Goal: Transaction & Acquisition: Subscribe to service/newsletter

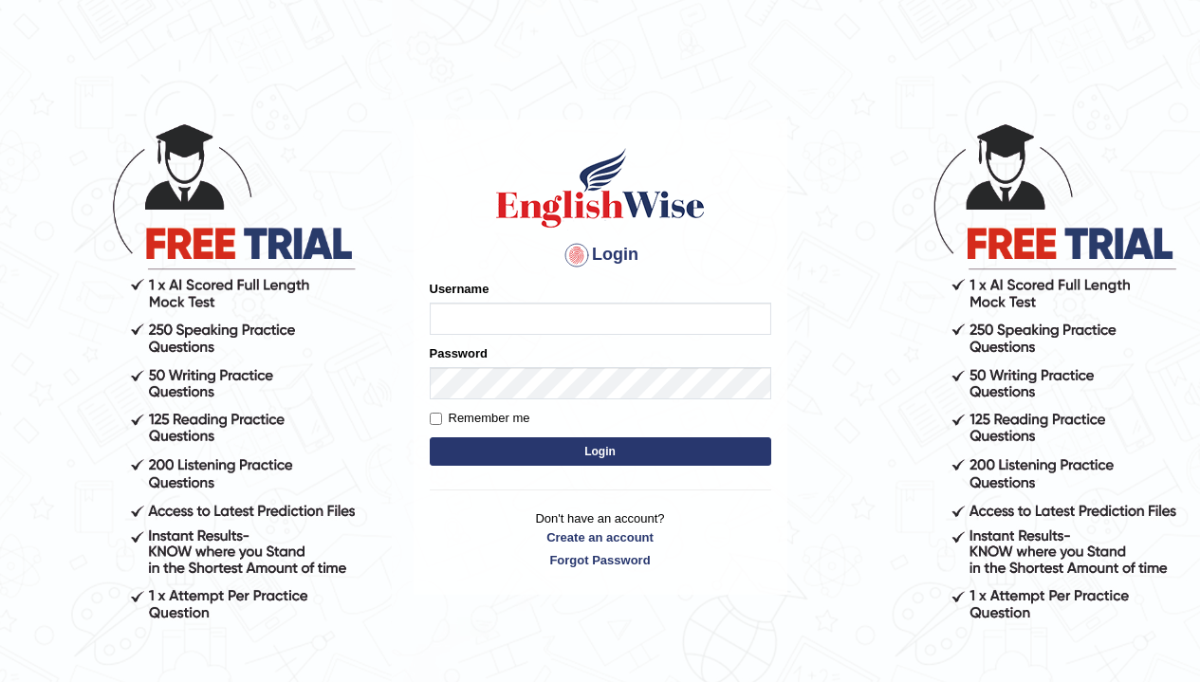
click at [484, 300] on div "Username" at bounding box center [600, 307] width 341 height 55
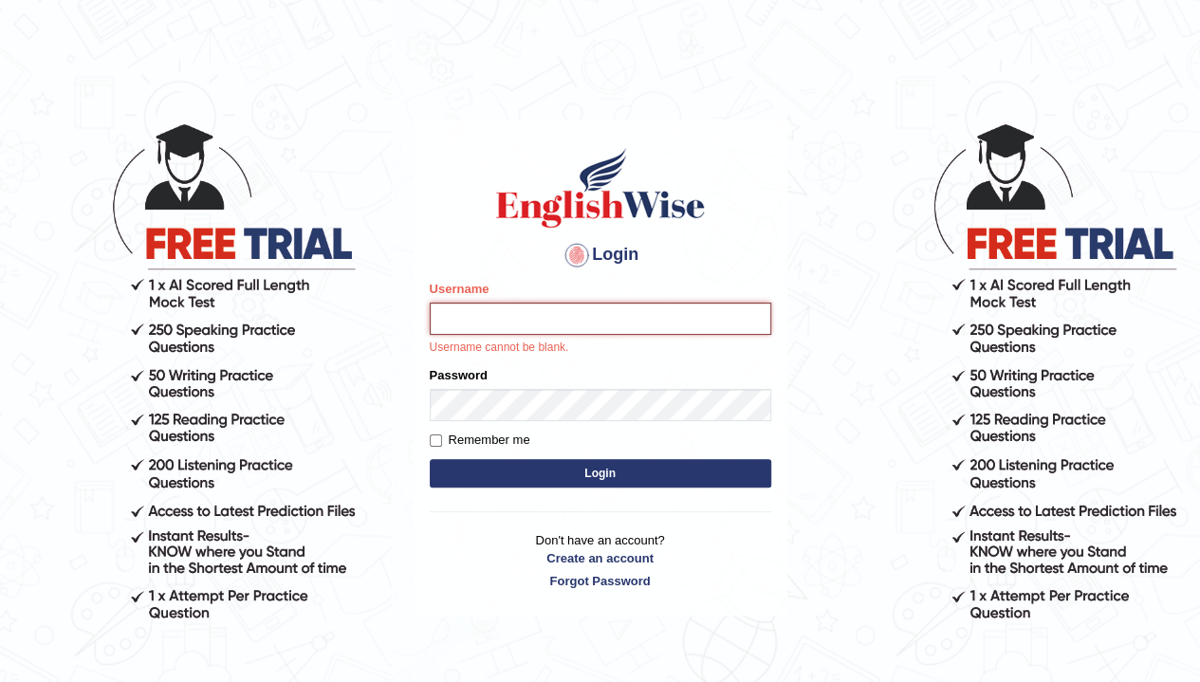
click at [490, 326] on input "Username" at bounding box center [600, 318] width 341 height 32
type input "MYSTICcluster"
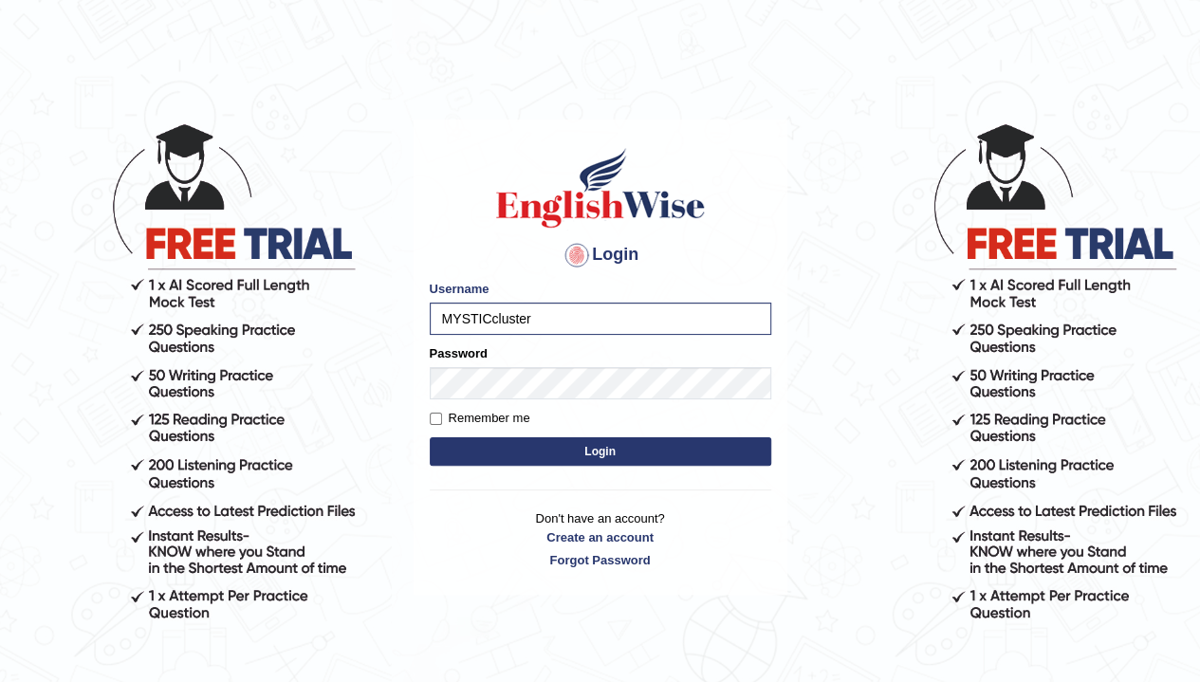
click at [537, 400] on form "Please fix the following errors: Username MYSTICcluster Password Remember me Lo…" at bounding box center [600, 375] width 341 height 191
click at [583, 451] on button "Login" at bounding box center [600, 451] width 341 height 28
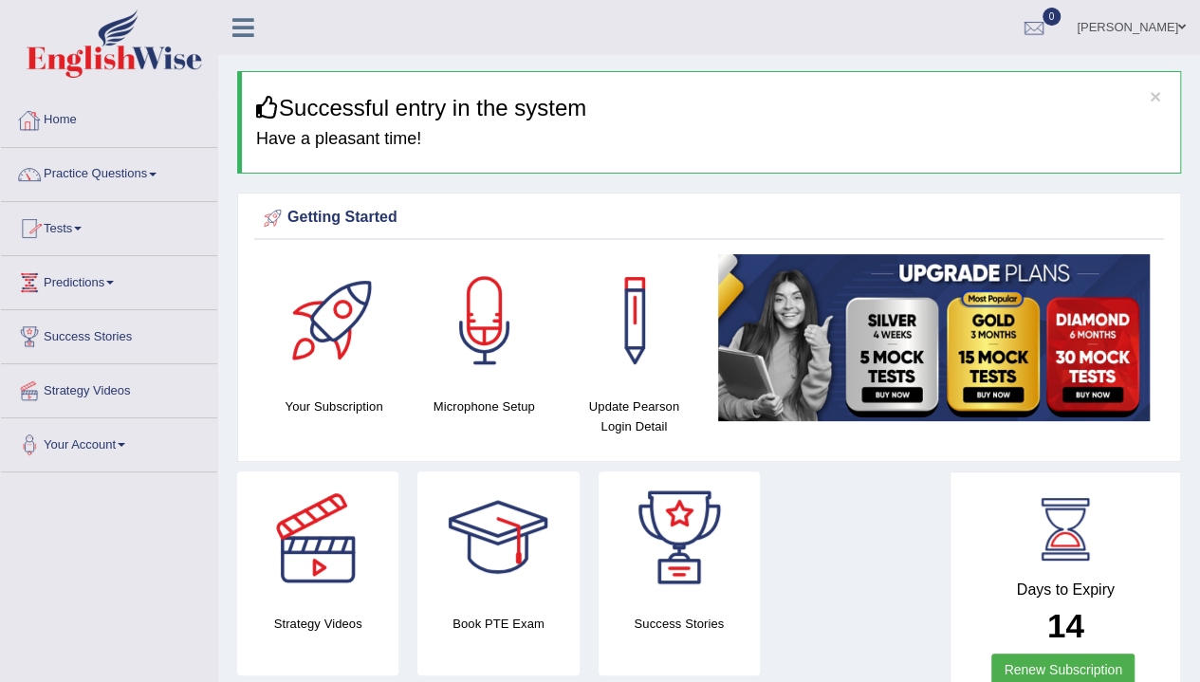
click at [163, 175] on link "Practice Questions" at bounding box center [109, 171] width 216 height 47
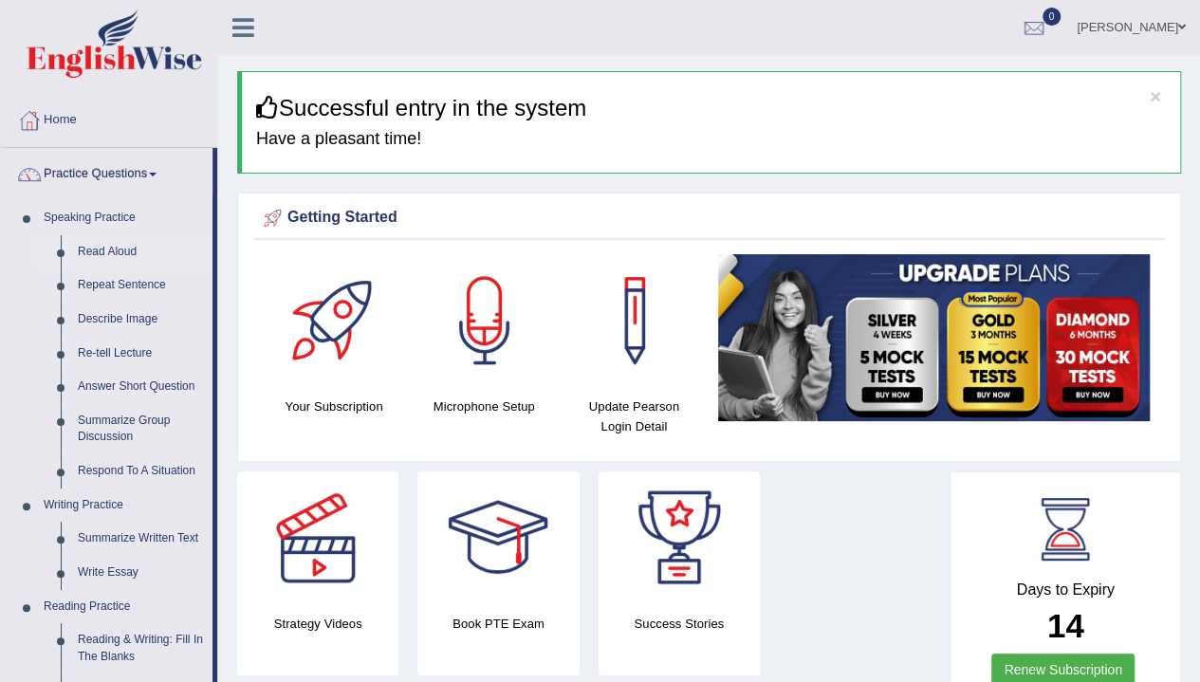
click at [133, 246] on link "Read Aloud" at bounding box center [140, 252] width 143 height 34
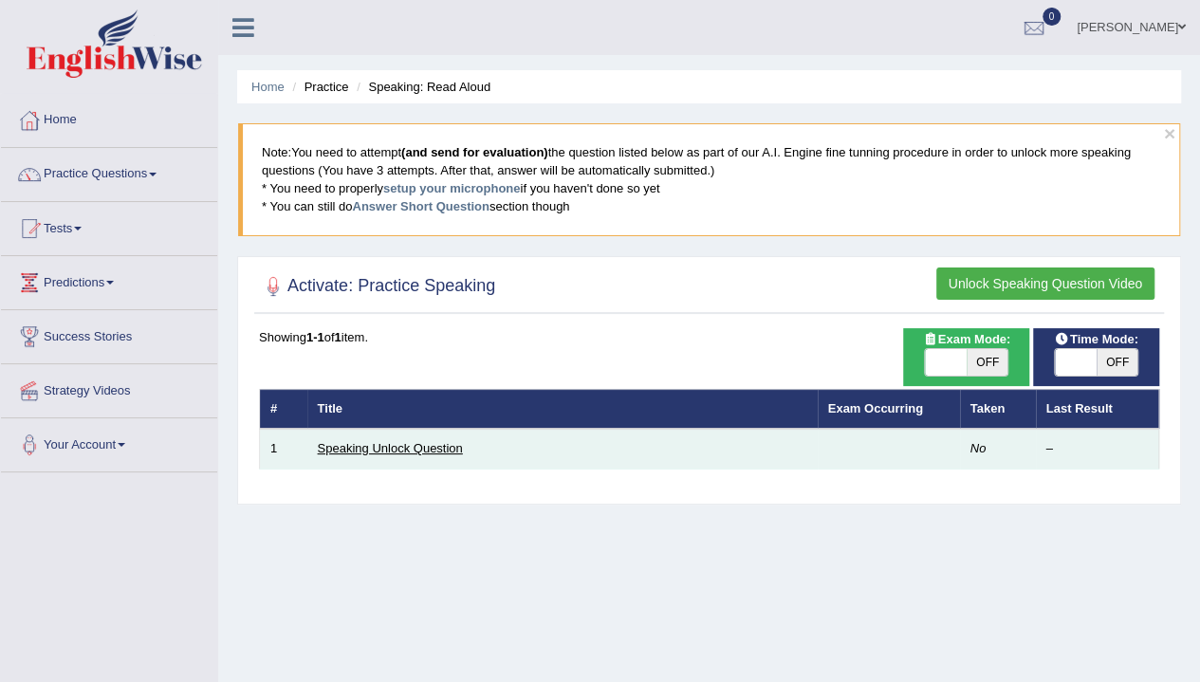
click at [406, 443] on link "Speaking Unlock Question" at bounding box center [390, 448] width 145 height 14
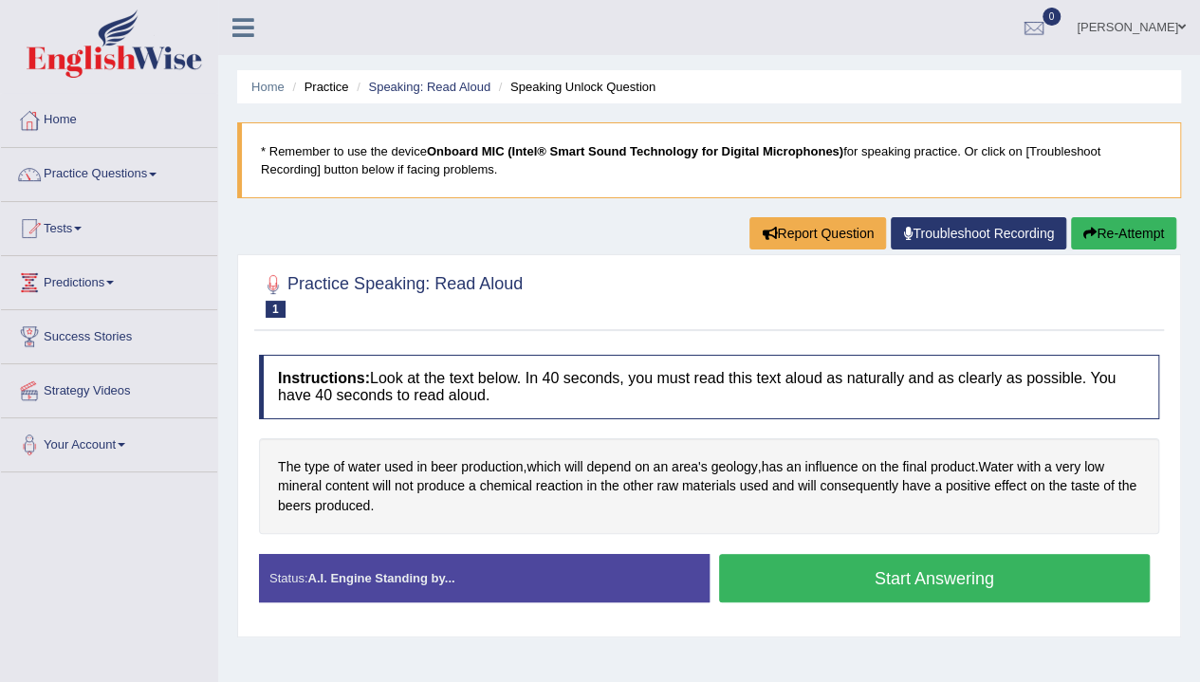
click at [921, 586] on button "Start Answering" at bounding box center [934, 578] width 431 height 48
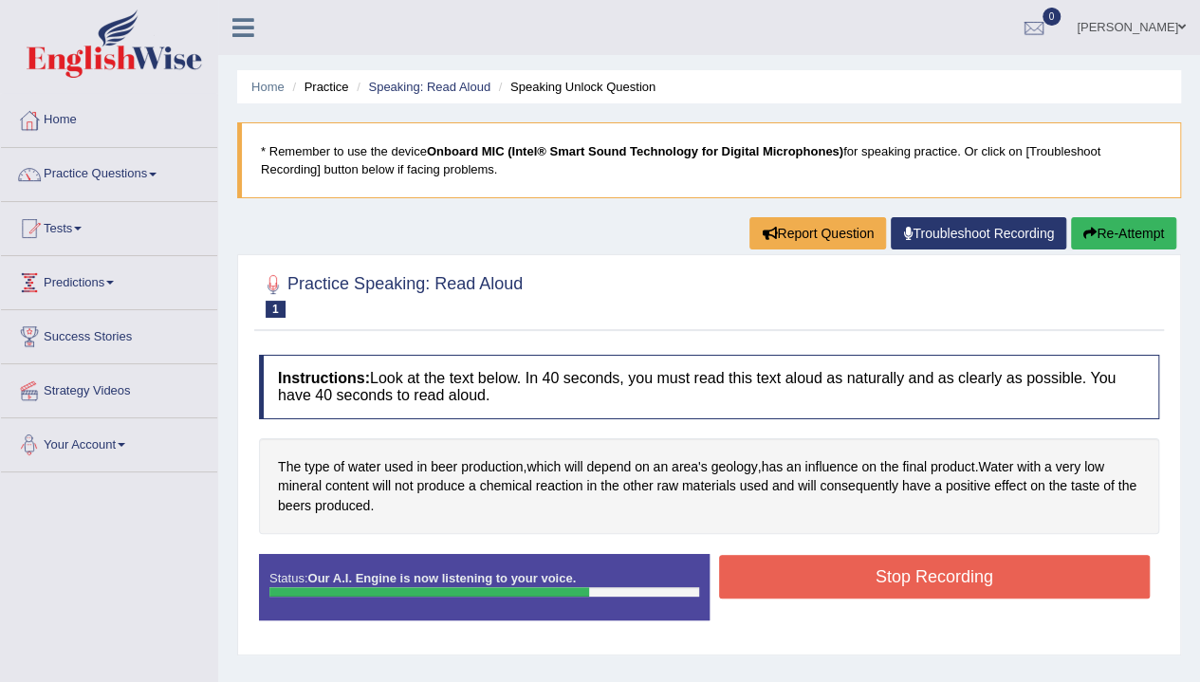
click at [1101, 575] on button "Stop Recording" at bounding box center [934, 577] width 431 height 44
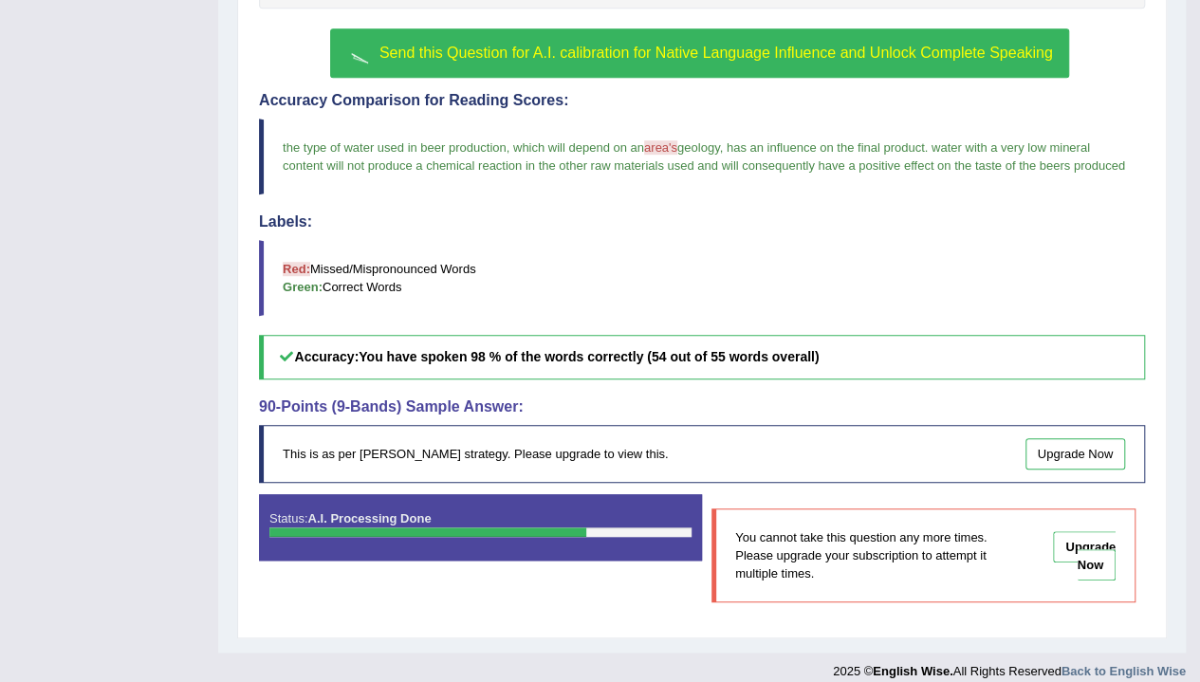
scroll to position [537, 0]
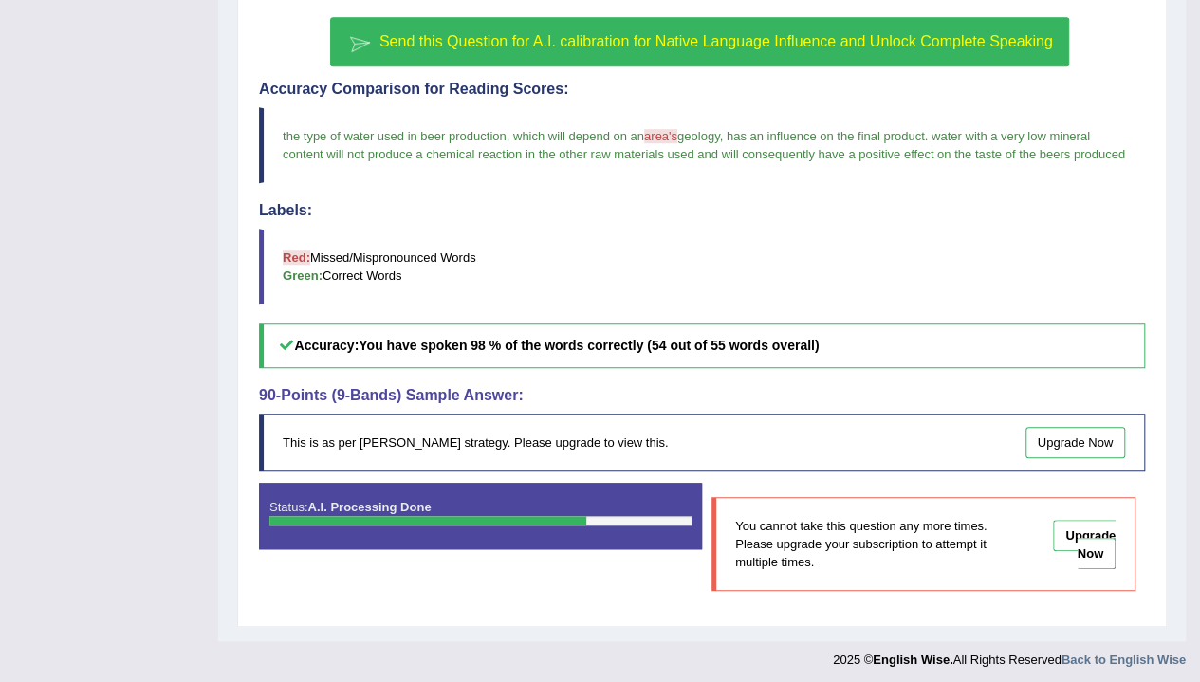
click at [626, 173] on blockquote "the type of water used in beer production , which will depend on an area's area…" at bounding box center [702, 145] width 886 height 76
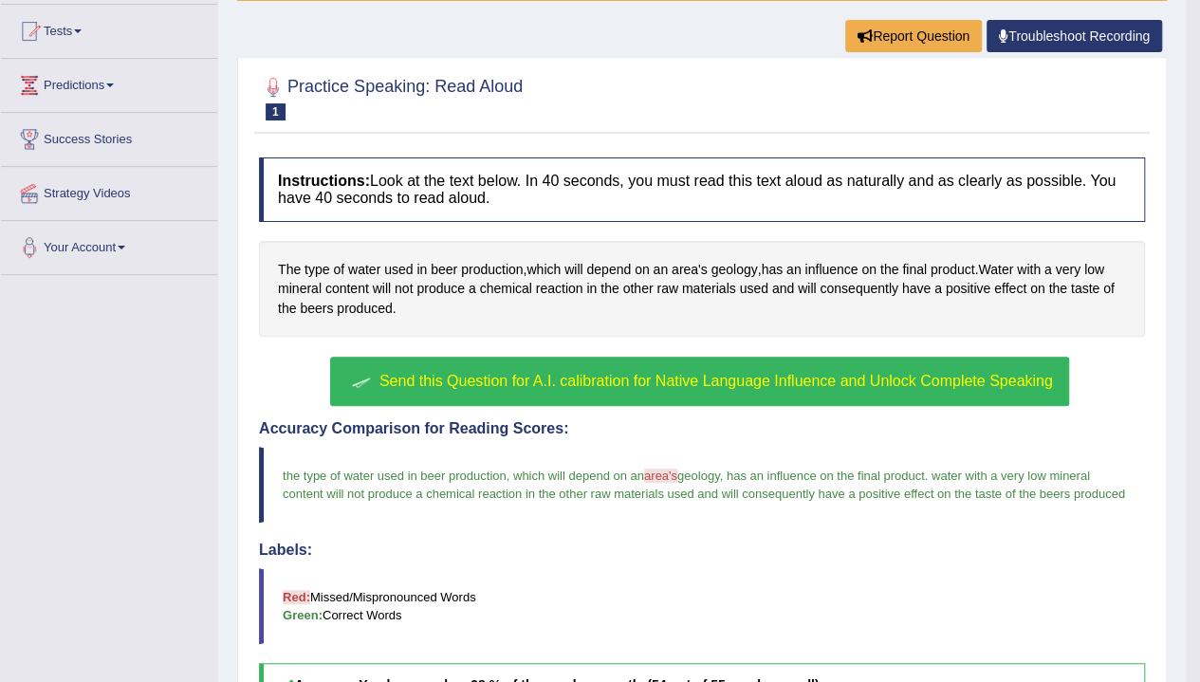
scroll to position [157, 0]
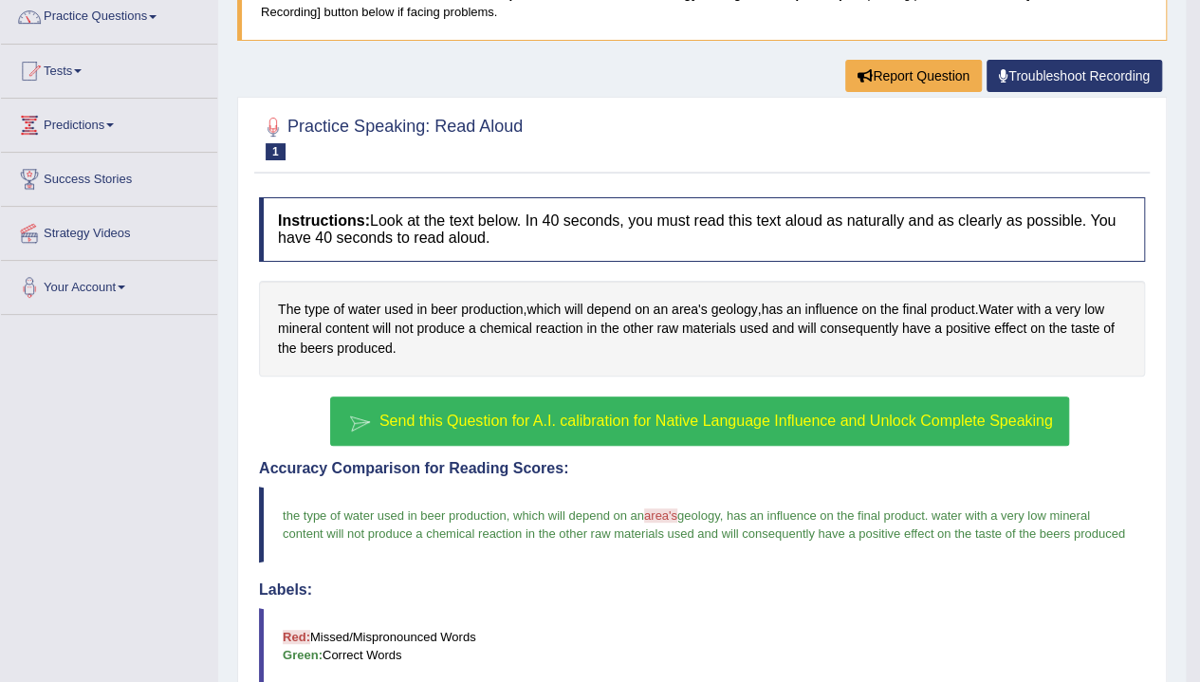
click at [866, 418] on span "Send this Question for A.I. calibration for Native Language Influence and Unloc…" at bounding box center [715, 420] width 673 height 16
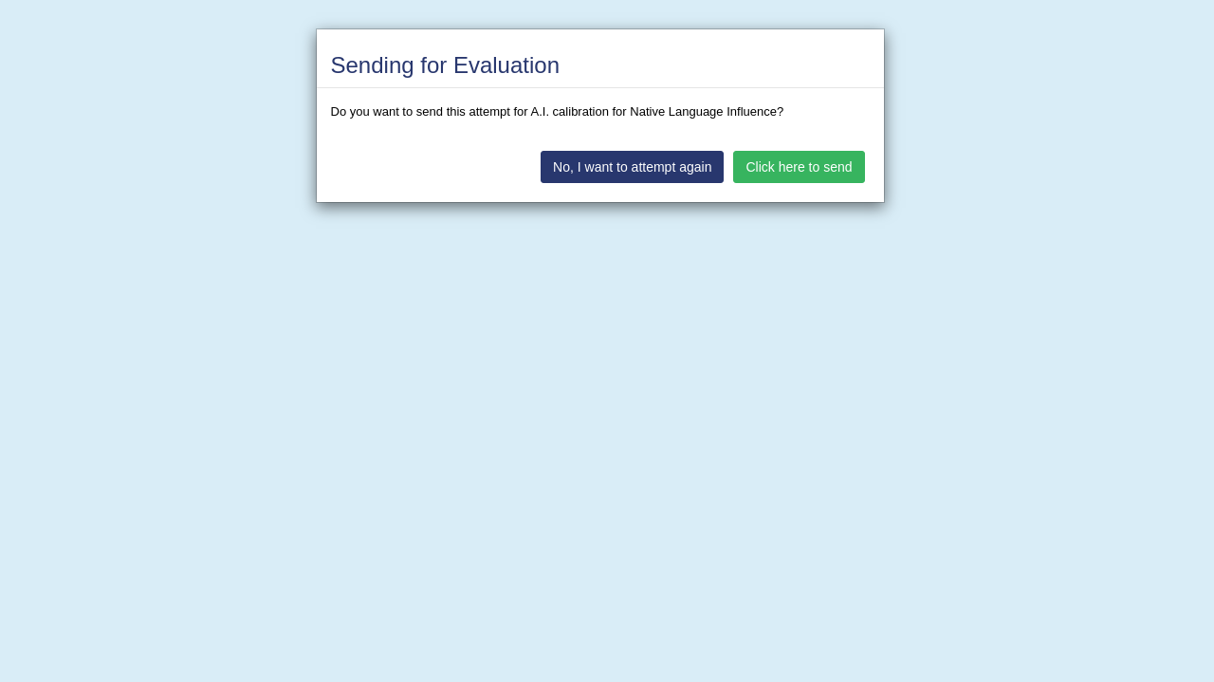
click at [772, 164] on button "Click here to send" at bounding box center [798, 167] width 131 height 32
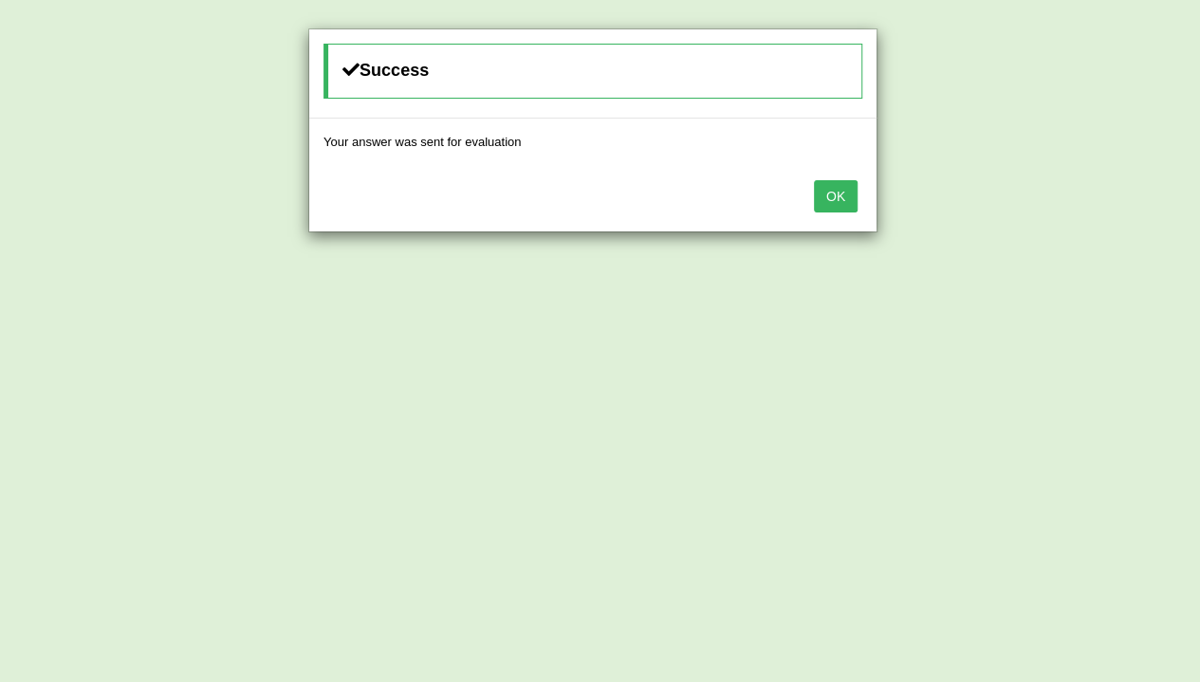
click at [835, 186] on button "OK" at bounding box center [836, 196] width 44 height 32
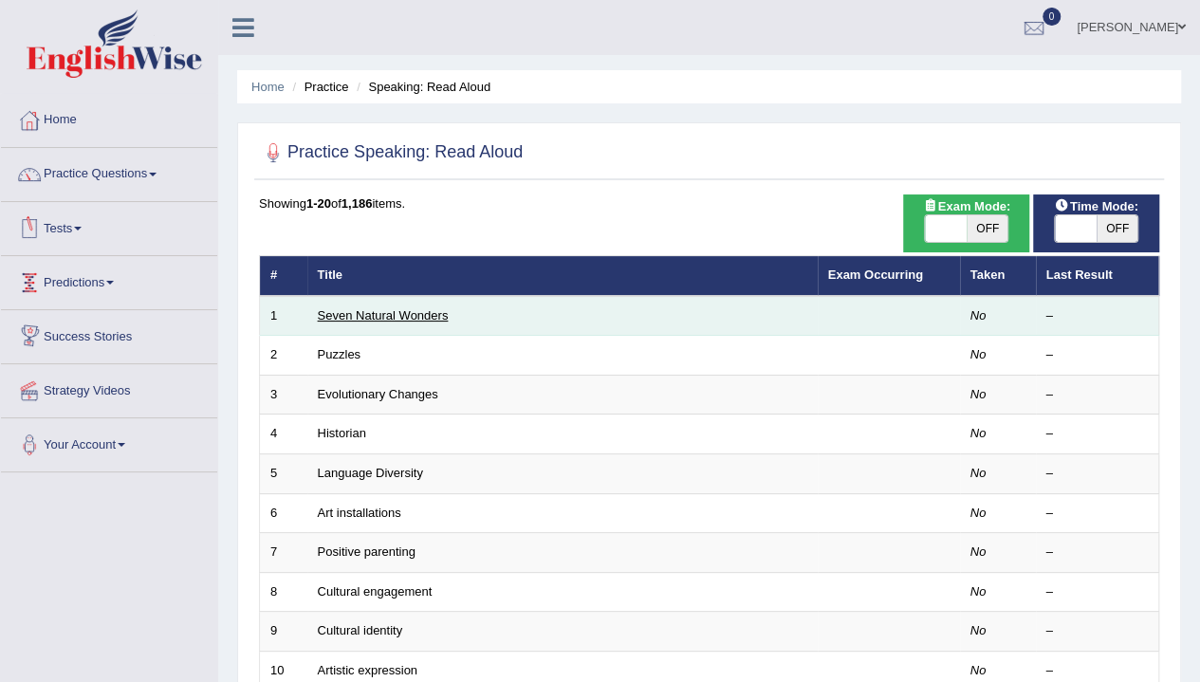
click at [368, 315] on link "Seven Natural Wonders" at bounding box center [383, 315] width 131 height 14
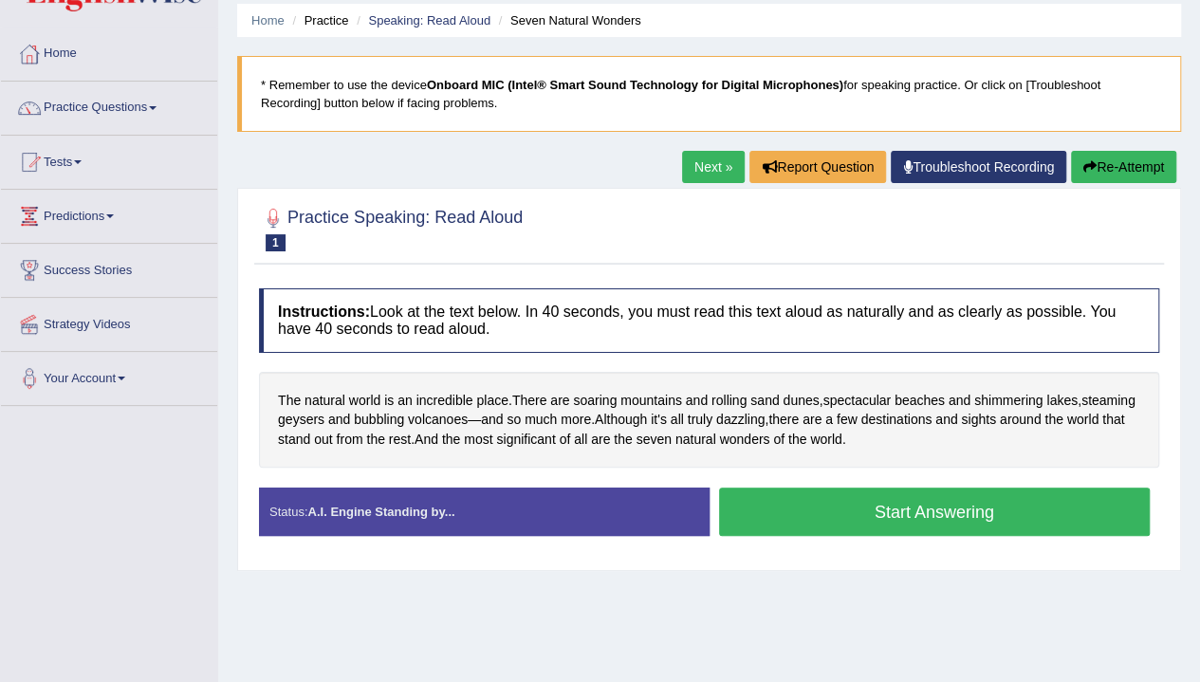
scroll to position [95, 0]
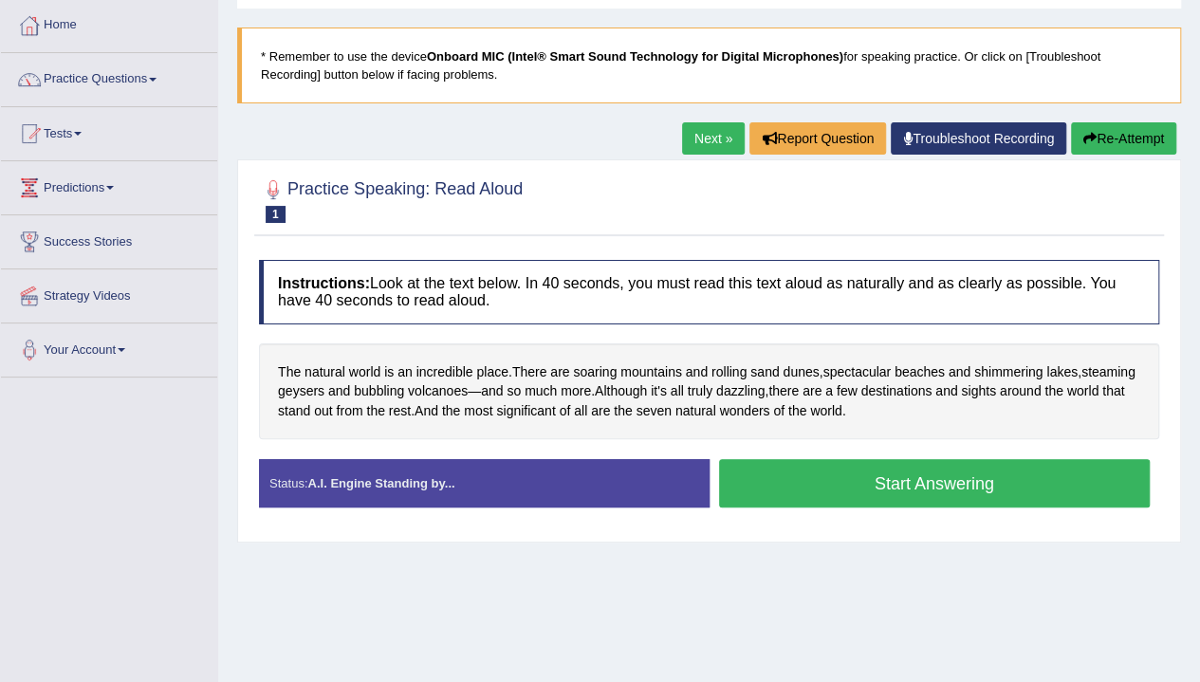
click at [1003, 490] on button "Start Answering" at bounding box center [934, 483] width 431 height 48
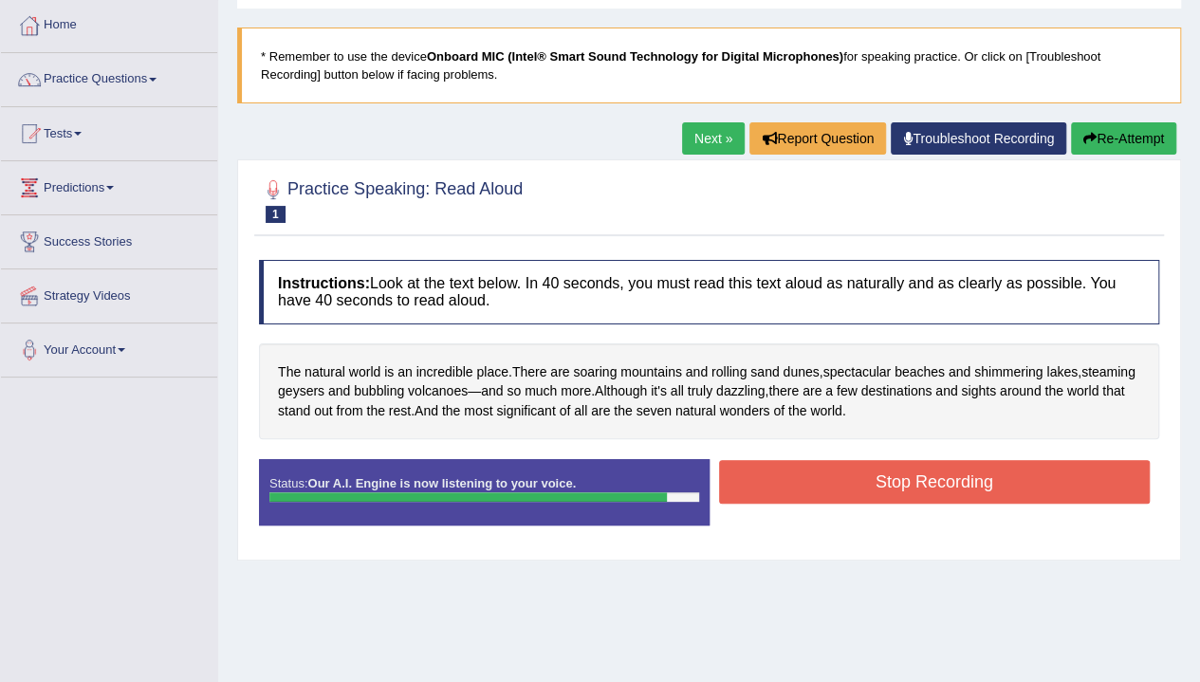
click at [931, 484] on button "Stop Recording" at bounding box center [934, 482] width 431 height 44
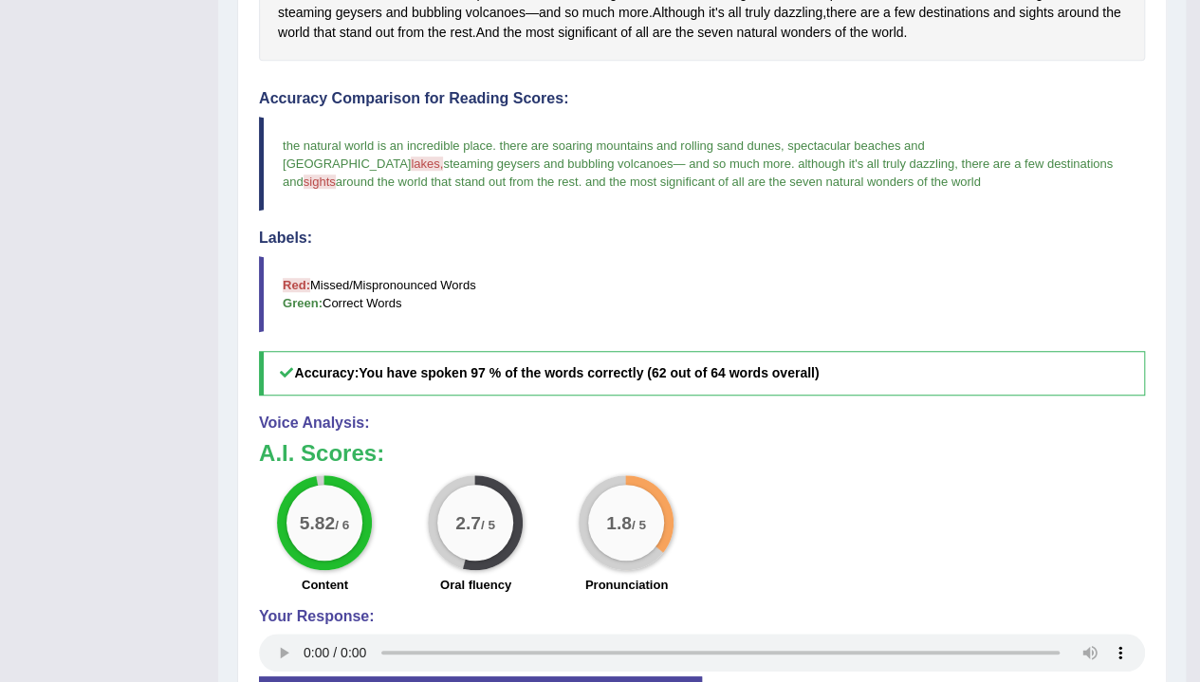
scroll to position [0, 0]
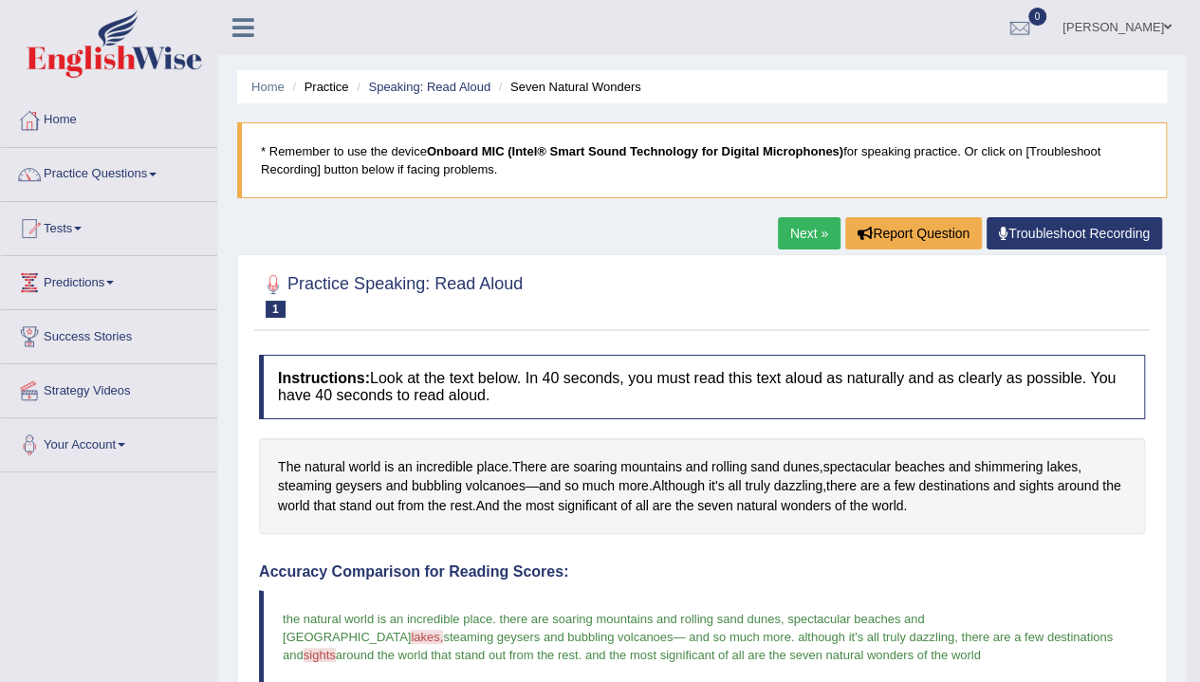
drag, startPoint x: 817, startPoint y: 229, endPoint x: 812, endPoint y: 250, distance: 22.5
click at [817, 229] on link "Next »" at bounding box center [809, 233] width 63 height 32
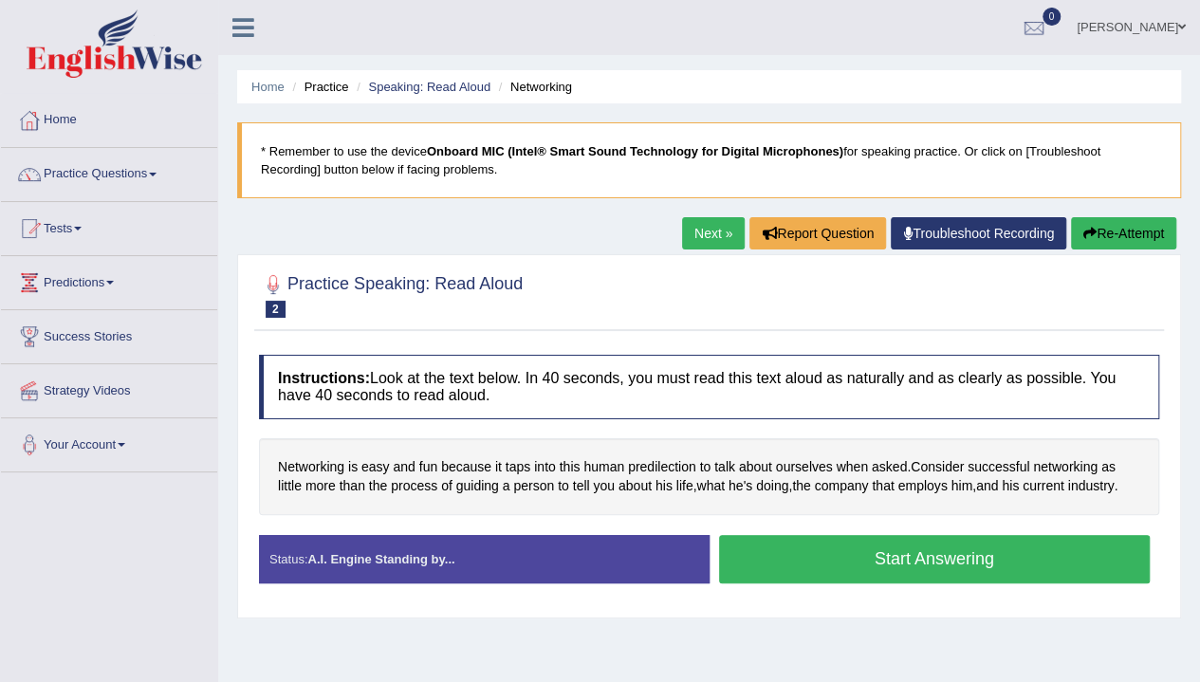
scroll to position [190, 0]
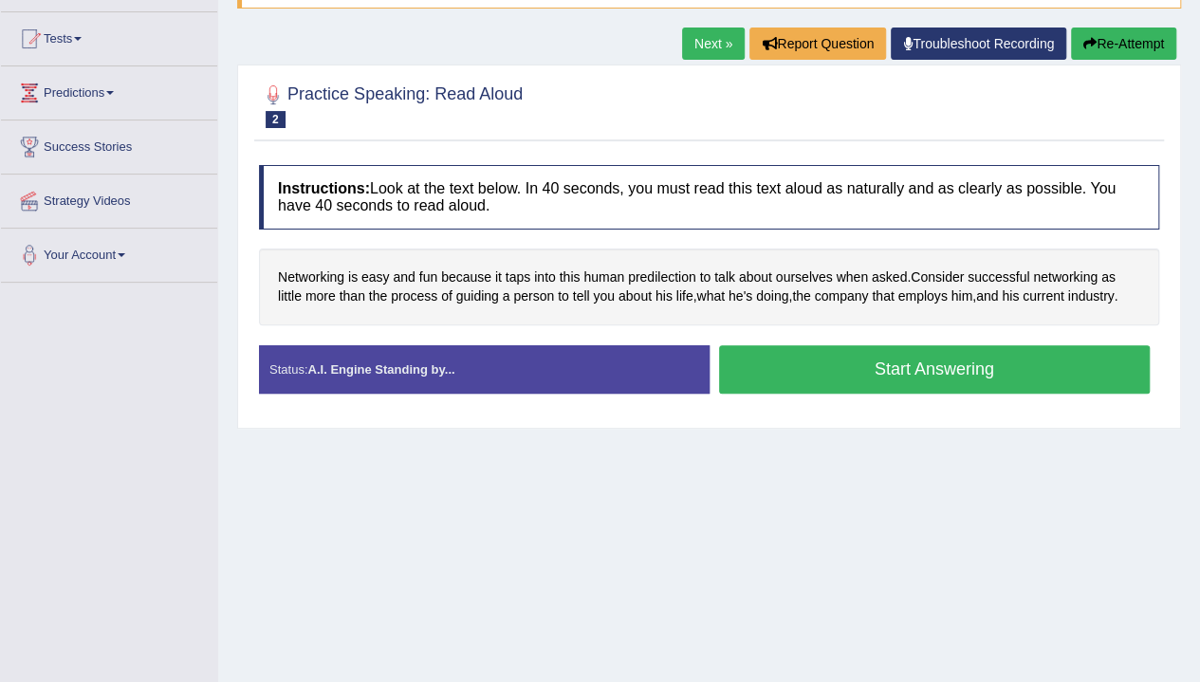
click at [871, 366] on button "Start Answering" at bounding box center [934, 369] width 431 height 48
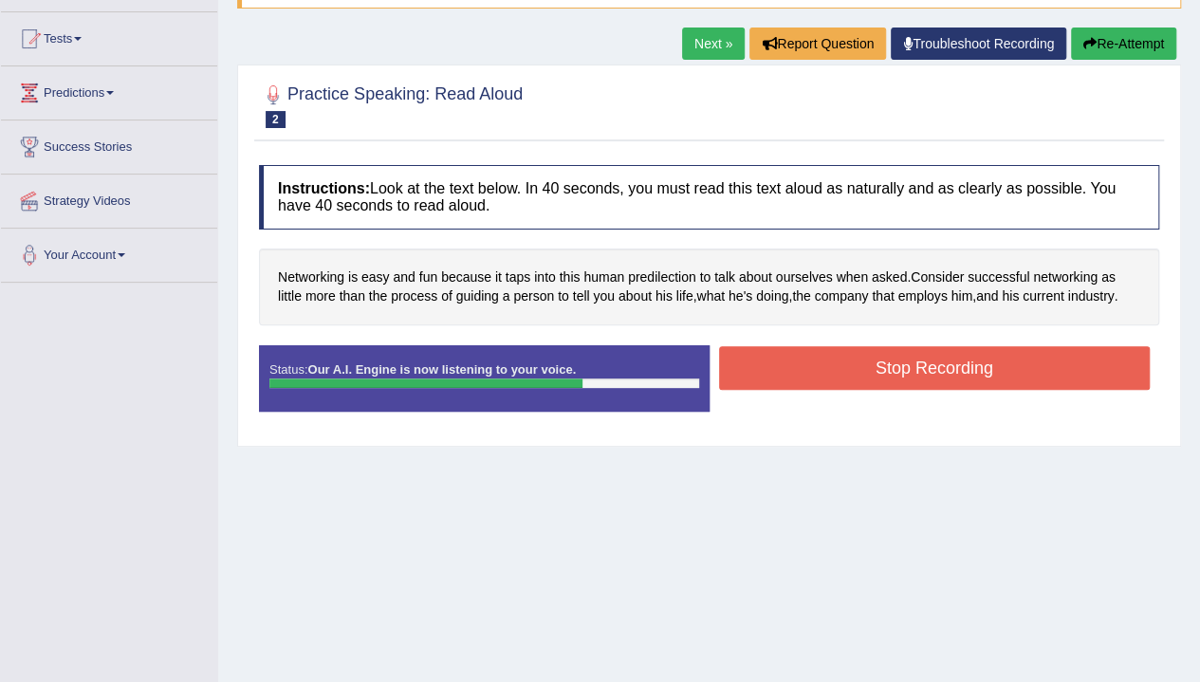
click at [1100, 46] on button "Re-Attempt" at bounding box center [1123, 43] width 105 height 32
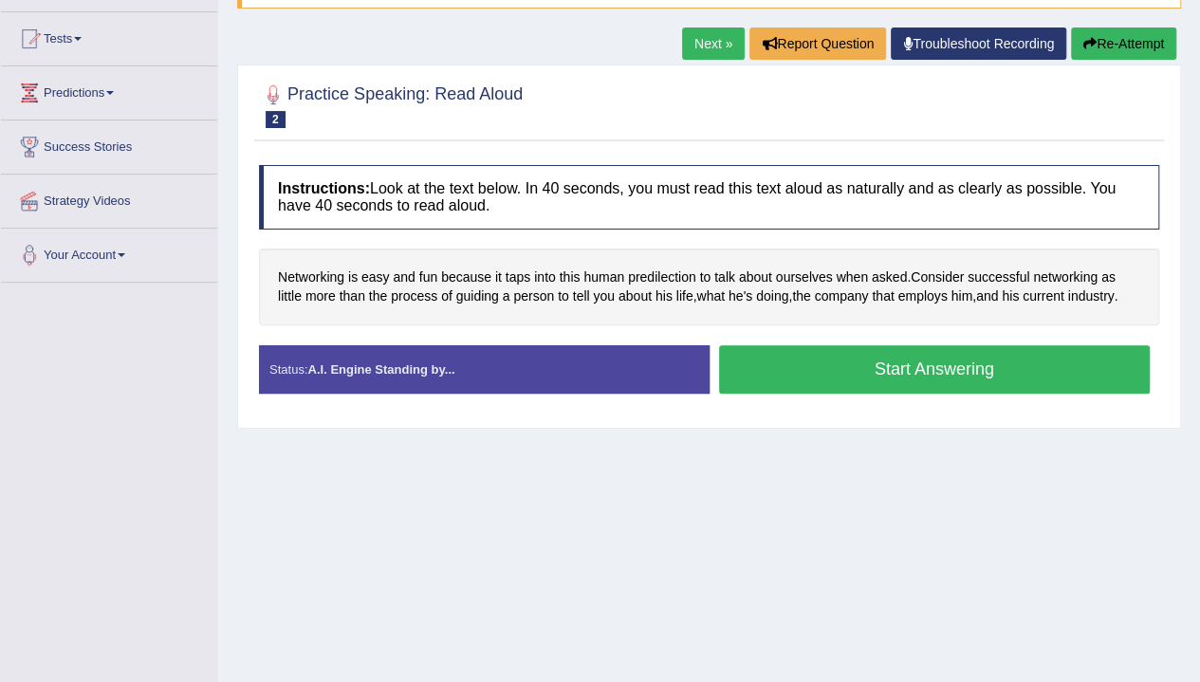
click at [1133, 44] on button "Re-Attempt" at bounding box center [1123, 43] width 105 height 32
click at [980, 359] on button "Start Answering" at bounding box center [934, 369] width 431 height 48
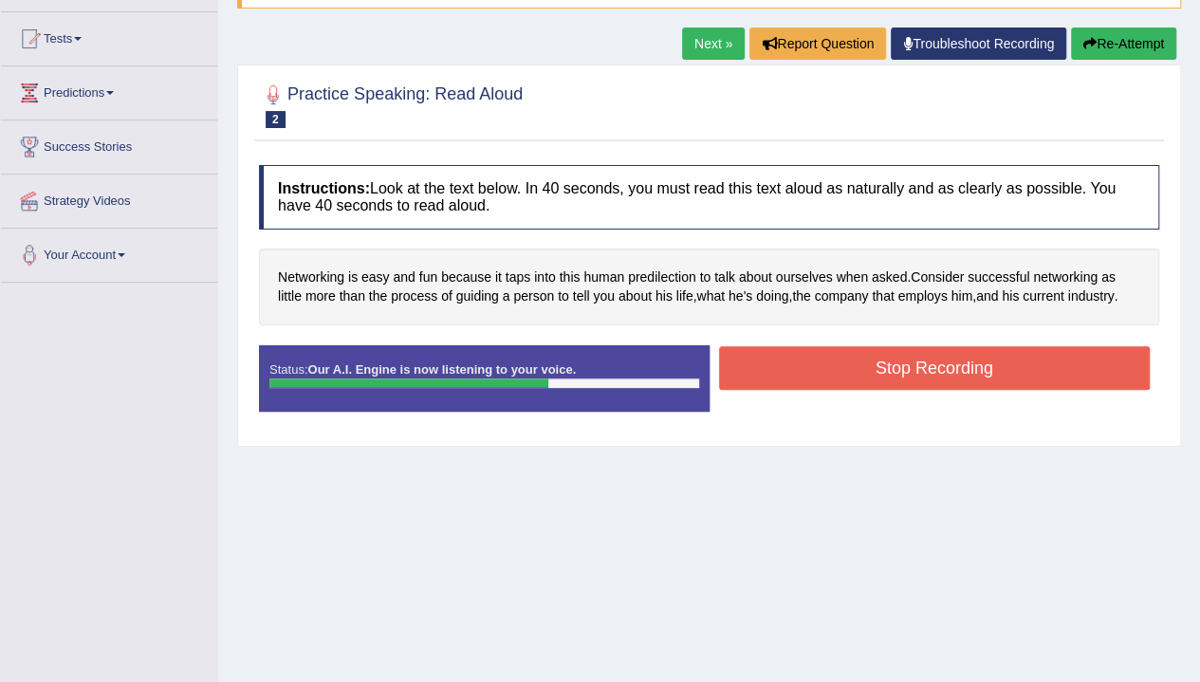
click at [1010, 365] on button "Stop Recording" at bounding box center [934, 368] width 431 height 44
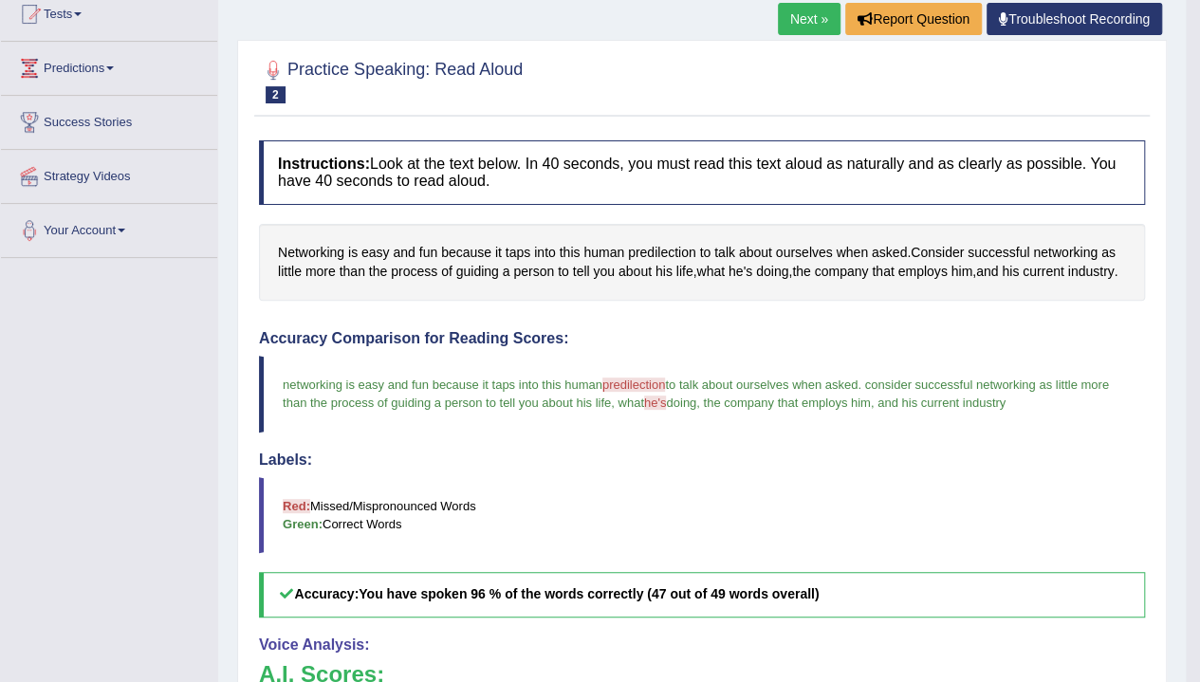
scroll to position [190, 0]
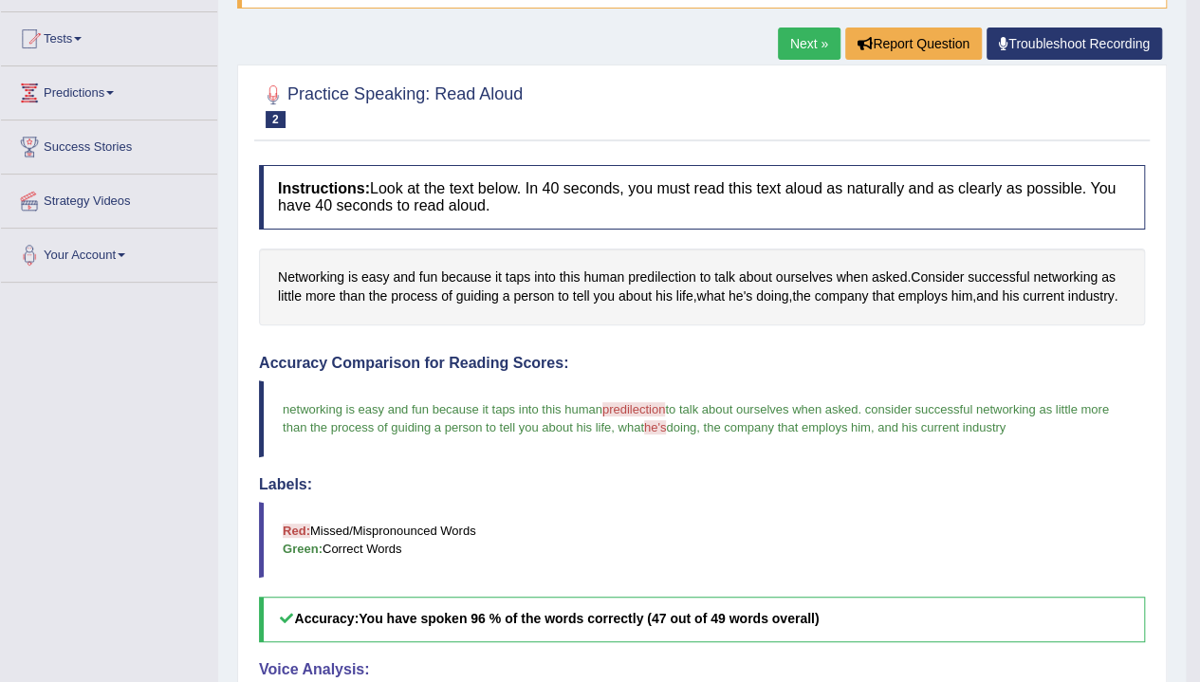
click at [810, 43] on link "Next »" at bounding box center [809, 43] width 63 height 32
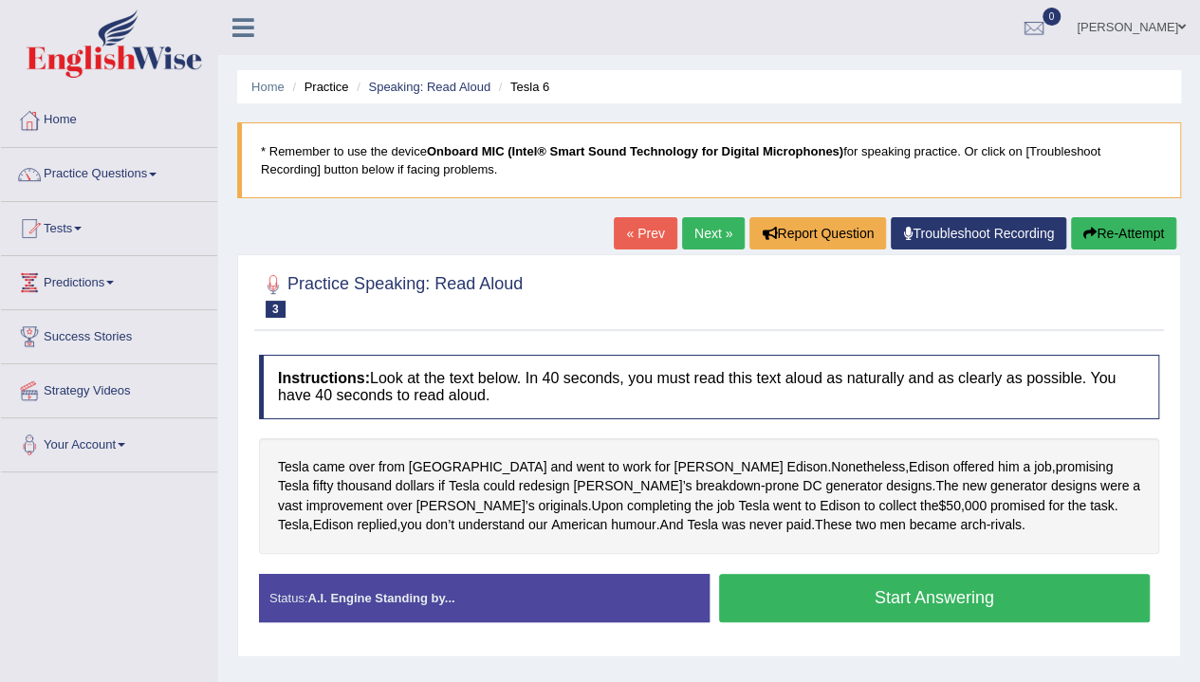
click at [999, 598] on button "Start Answering" at bounding box center [934, 598] width 431 height 48
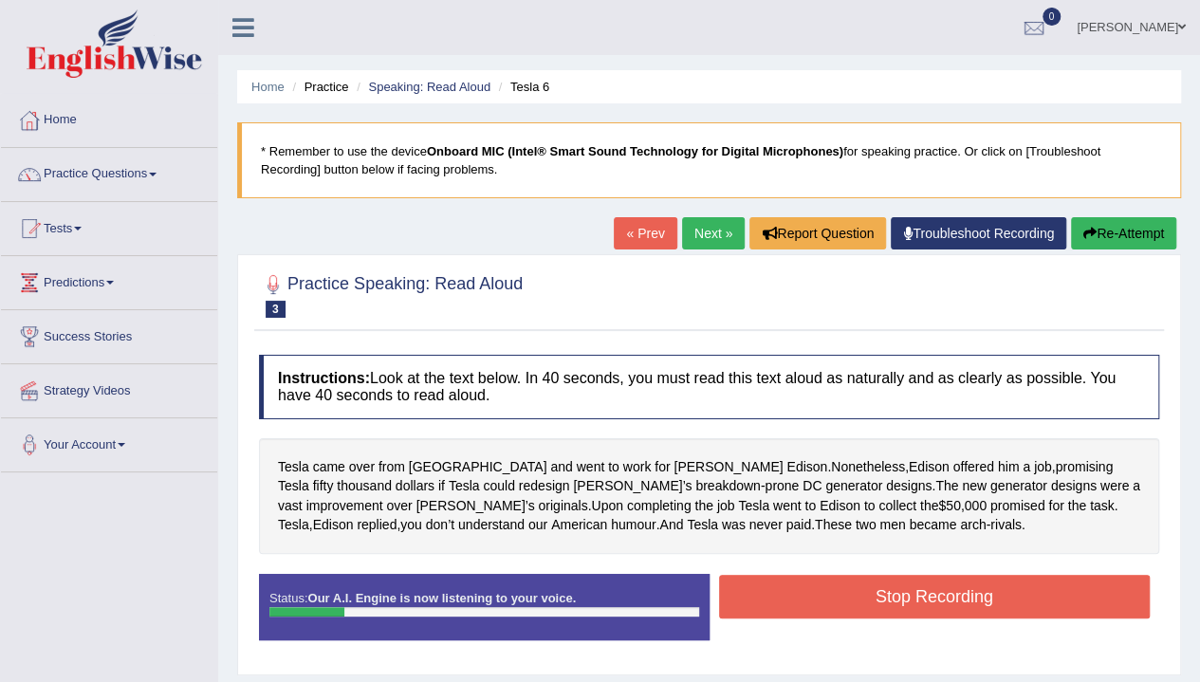
click at [1108, 241] on button "Re-Attempt" at bounding box center [1123, 233] width 105 height 32
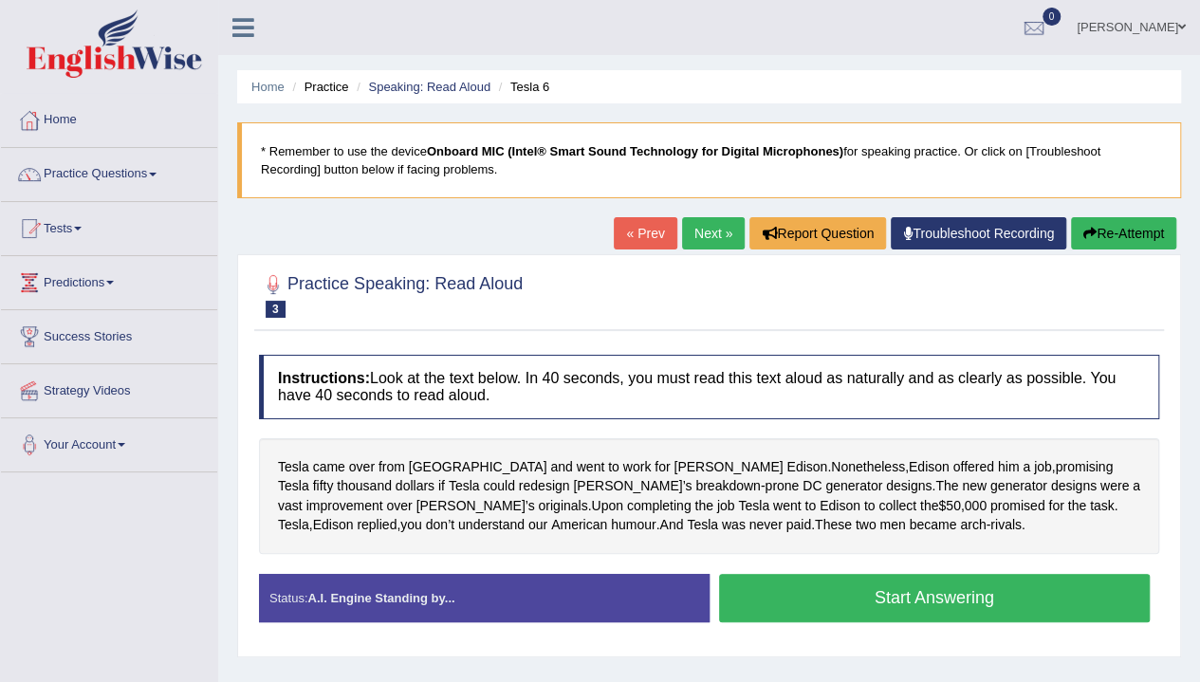
click at [853, 595] on button "Start Answering" at bounding box center [934, 598] width 431 height 48
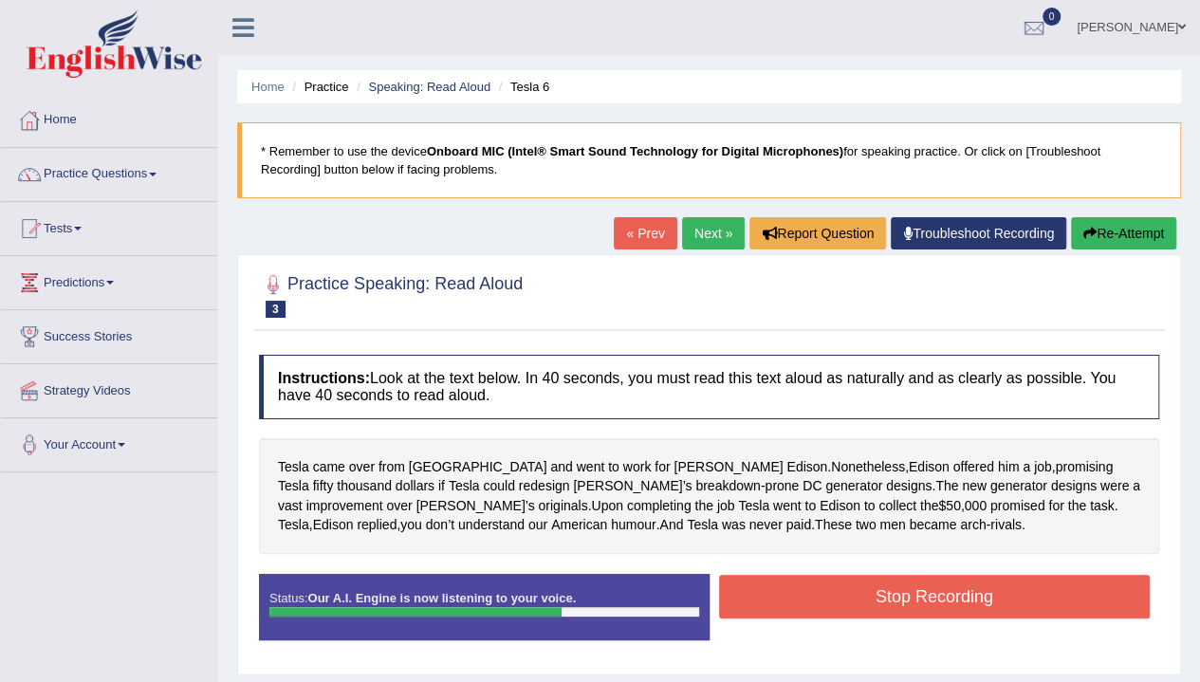
click at [1151, 215] on div "Home Practice Speaking: Read Aloud Tesla 6 * Remember to use the device Onboard…" at bounding box center [708, 474] width 981 height 948
click at [1142, 233] on button "Re-Attempt" at bounding box center [1123, 233] width 105 height 32
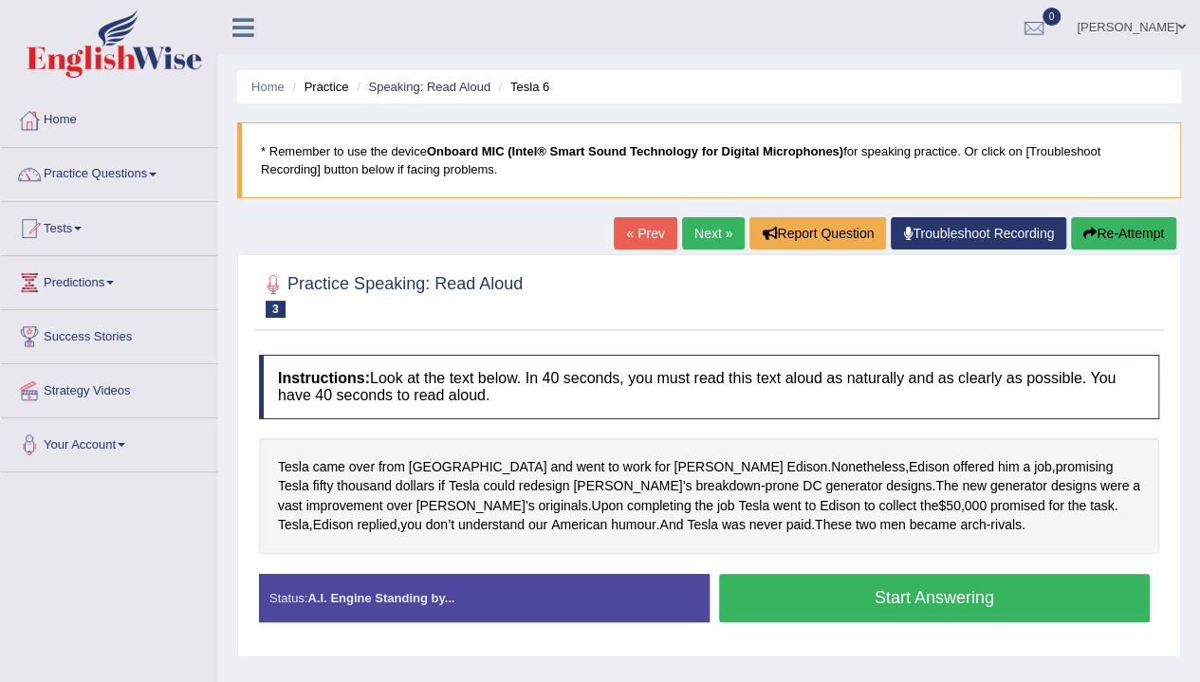
click at [972, 595] on button "Start Answering" at bounding box center [934, 598] width 431 height 48
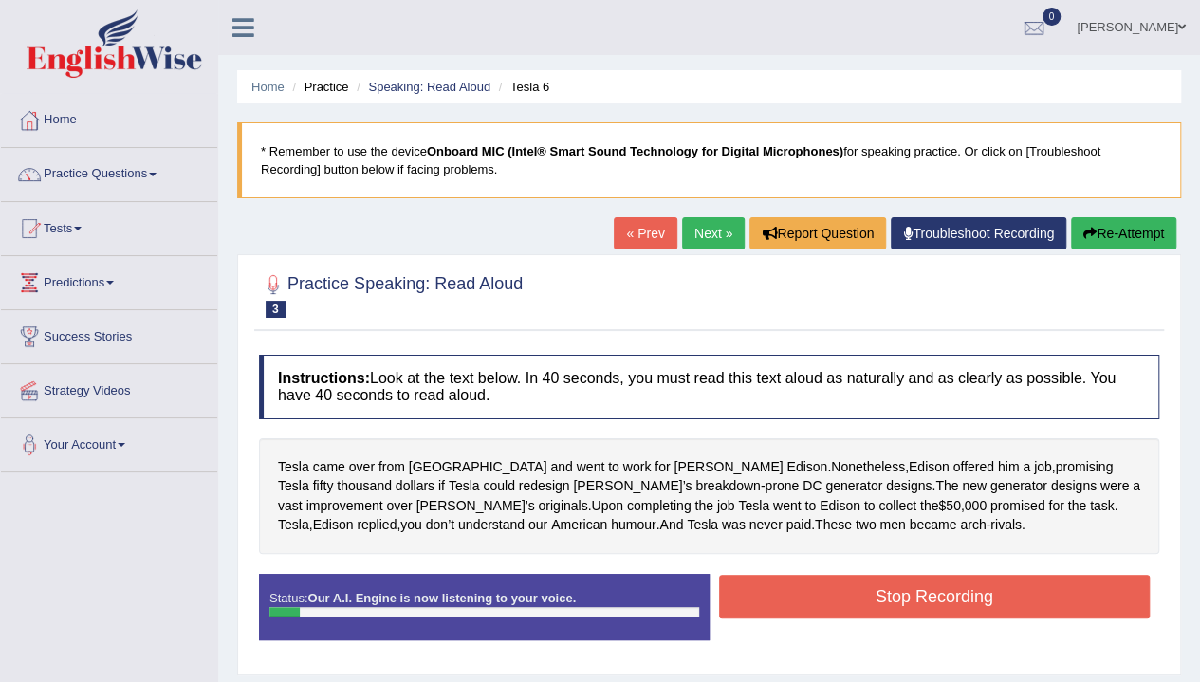
click at [1108, 229] on button "Re-Attempt" at bounding box center [1123, 233] width 105 height 32
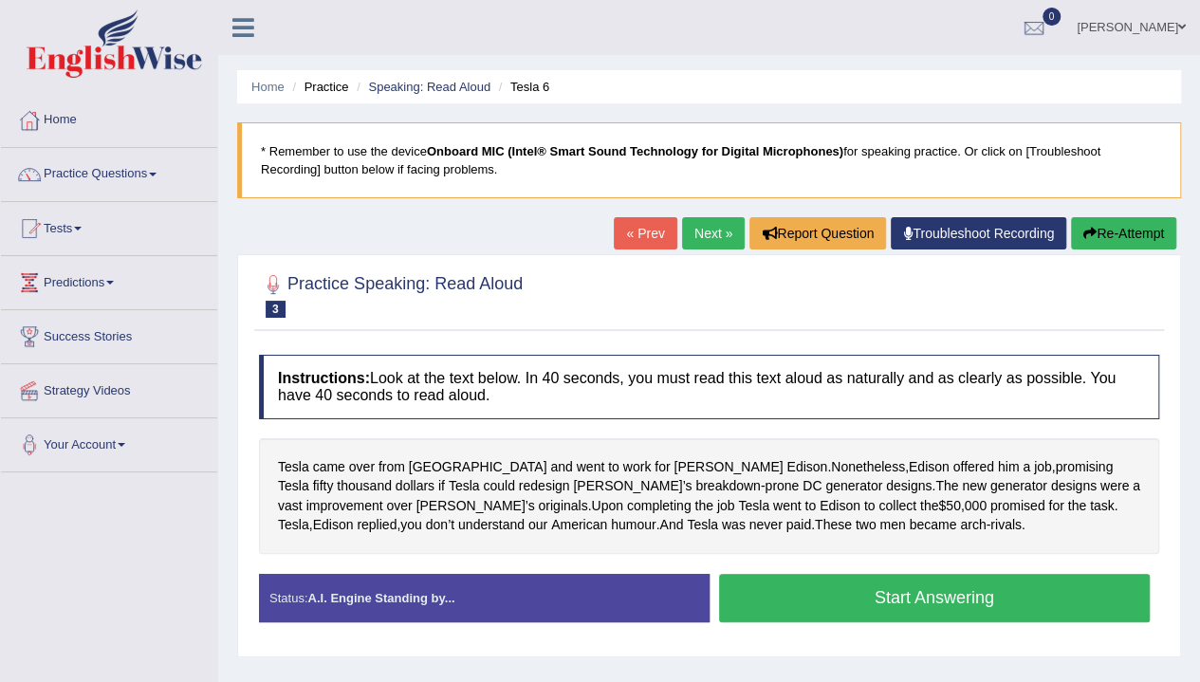
click at [969, 602] on button "Start Answering" at bounding box center [934, 598] width 431 height 48
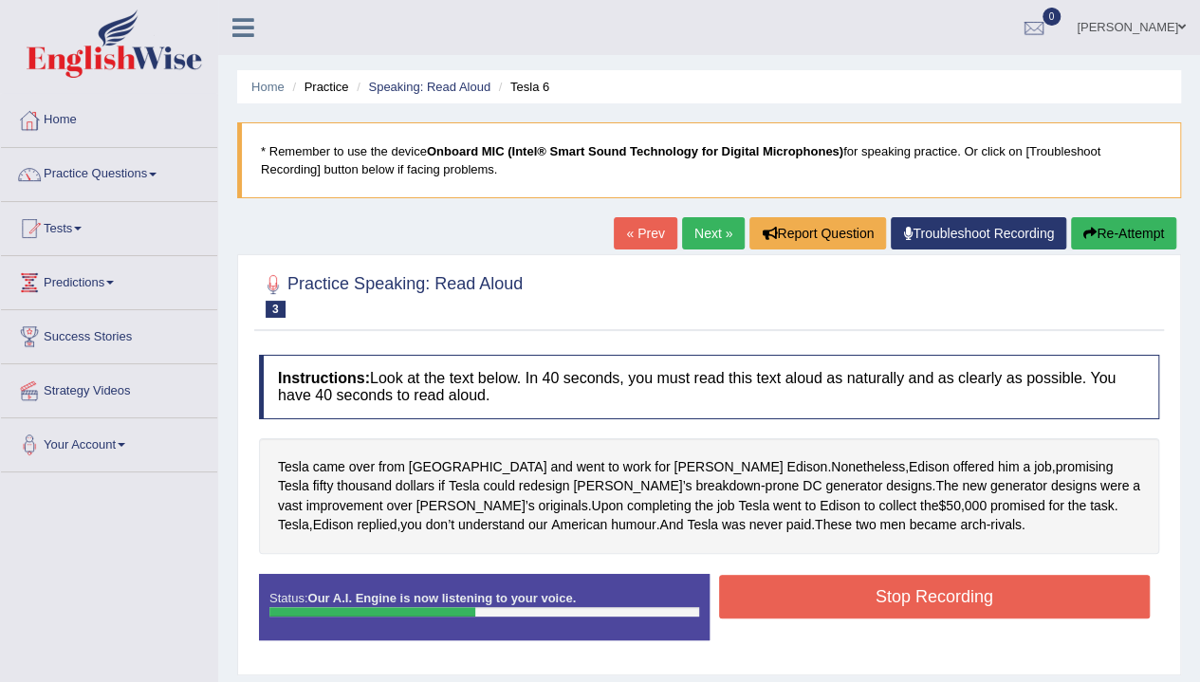
click at [1129, 234] on button "Re-Attempt" at bounding box center [1123, 233] width 105 height 32
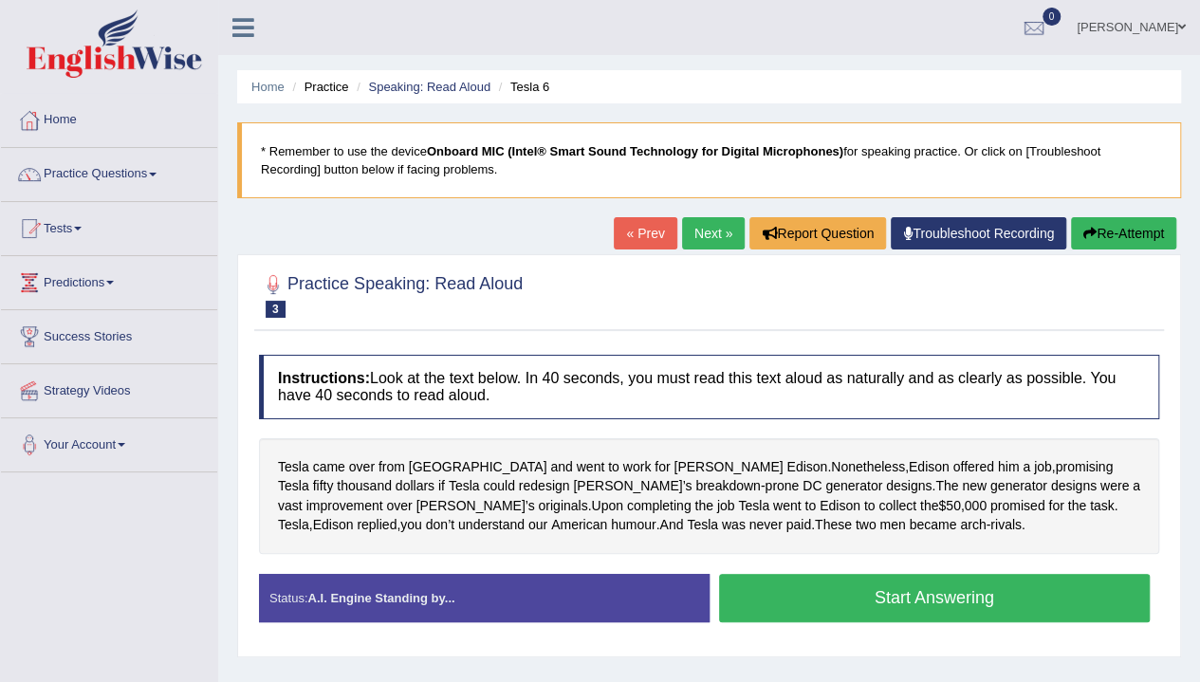
click at [903, 601] on button "Start Answering" at bounding box center [934, 598] width 431 height 48
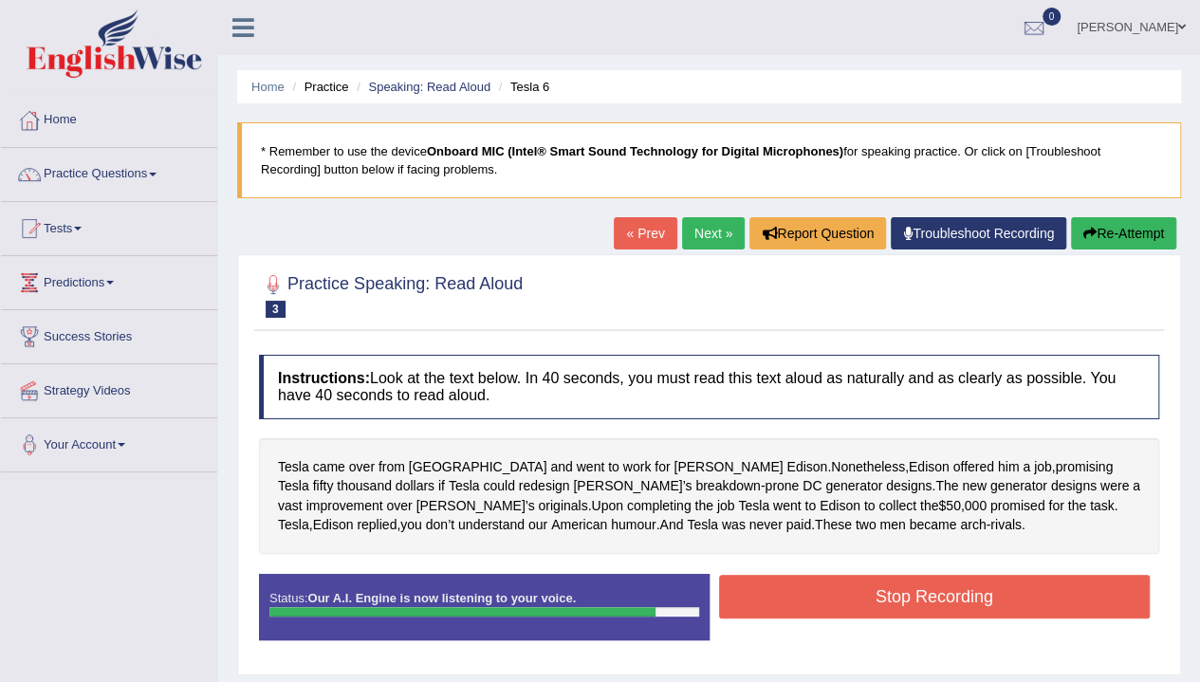
drag, startPoint x: 1005, startPoint y: 602, endPoint x: 980, endPoint y: 604, distance: 25.7
click at [1002, 602] on button "Stop Recording" at bounding box center [934, 597] width 431 height 44
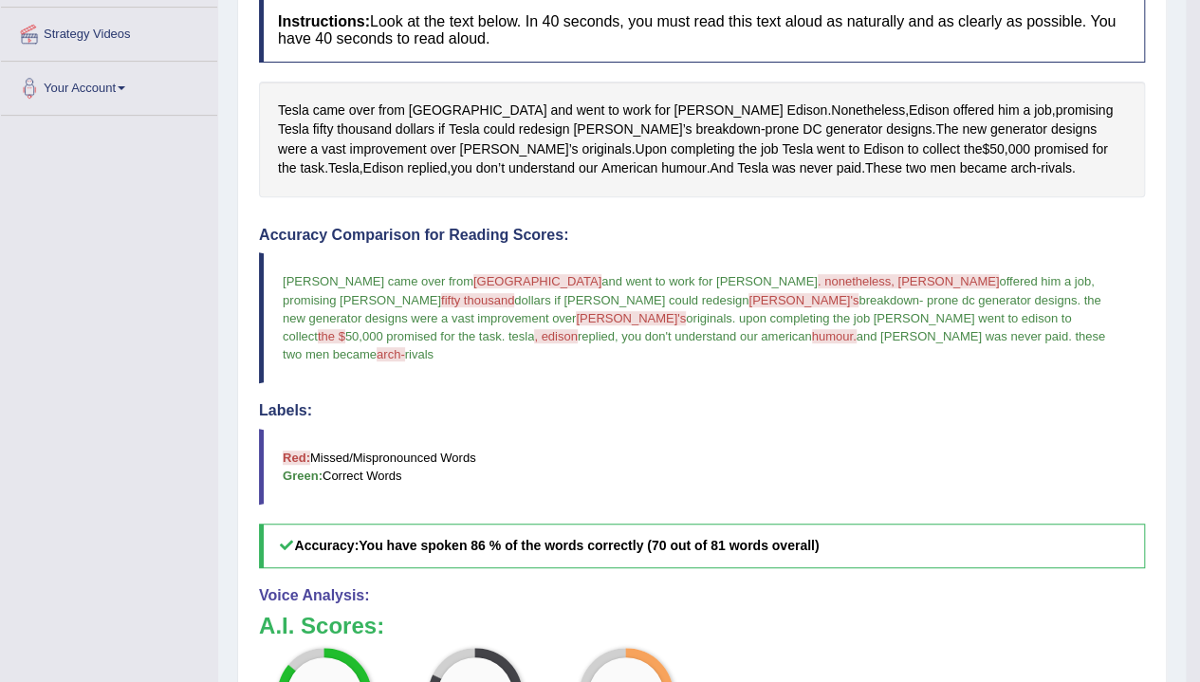
scroll to position [474, 0]
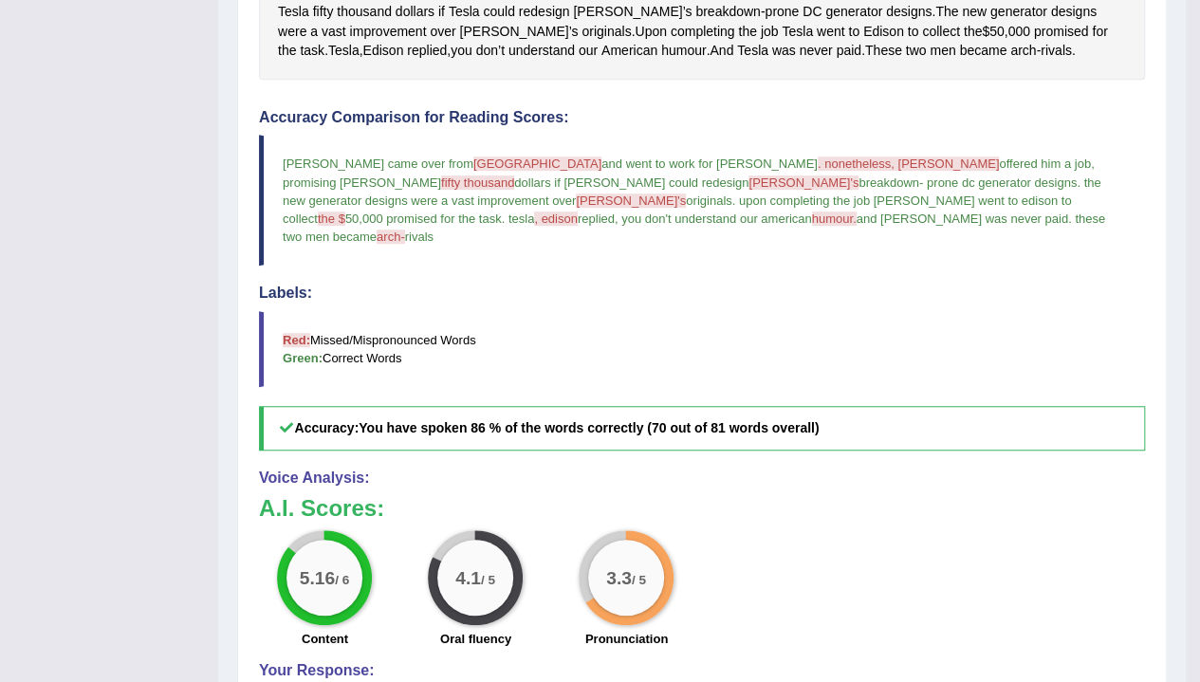
click at [817, 162] on span ". nonetheless, edison" at bounding box center [907, 163] width 181 height 14
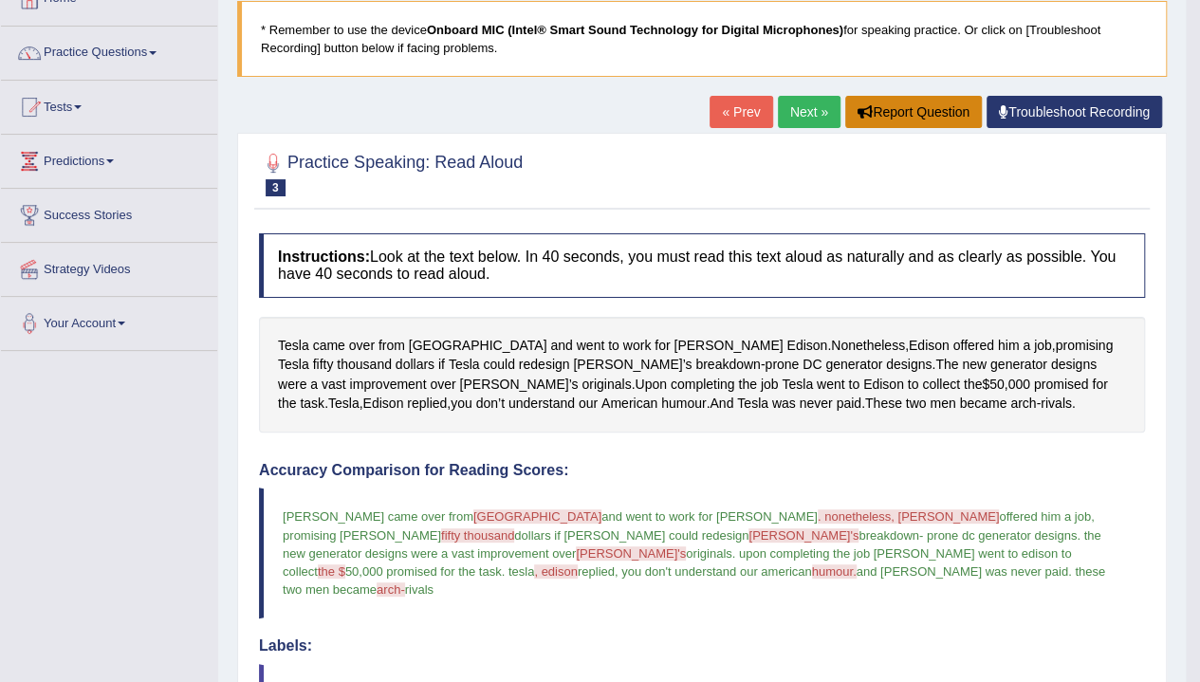
scroll to position [190, 0]
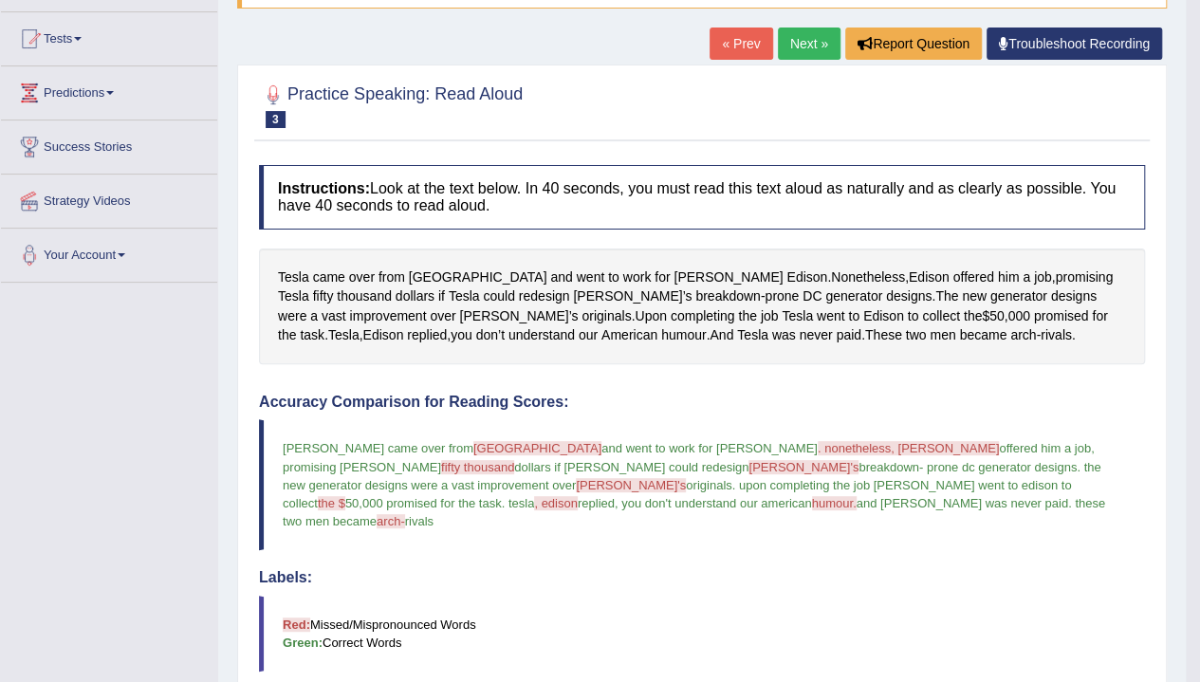
drag, startPoint x: 283, startPoint y: 441, endPoint x: 526, endPoint y: 500, distance: 250.7
click at [525, 500] on blockquote "tesla came over from graz grass and went to work for thomas edison . nonetheles…" at bounding box center [702, 484] width 886 height 131
click at [1021, 49] on link "Troubleshoot Recording" at bounding box center [1073, 43] width 175 height 32
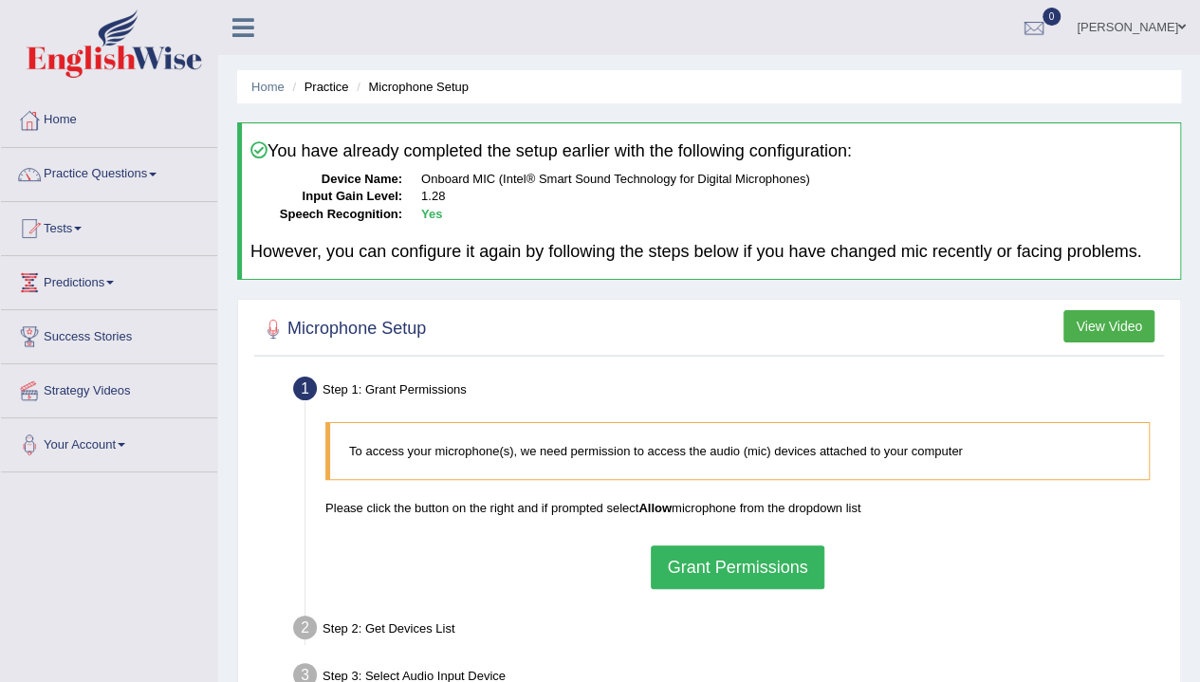
click at [715, 577] on button "Grant Permissions" at bounding box center [736, 567] width 173 height 44
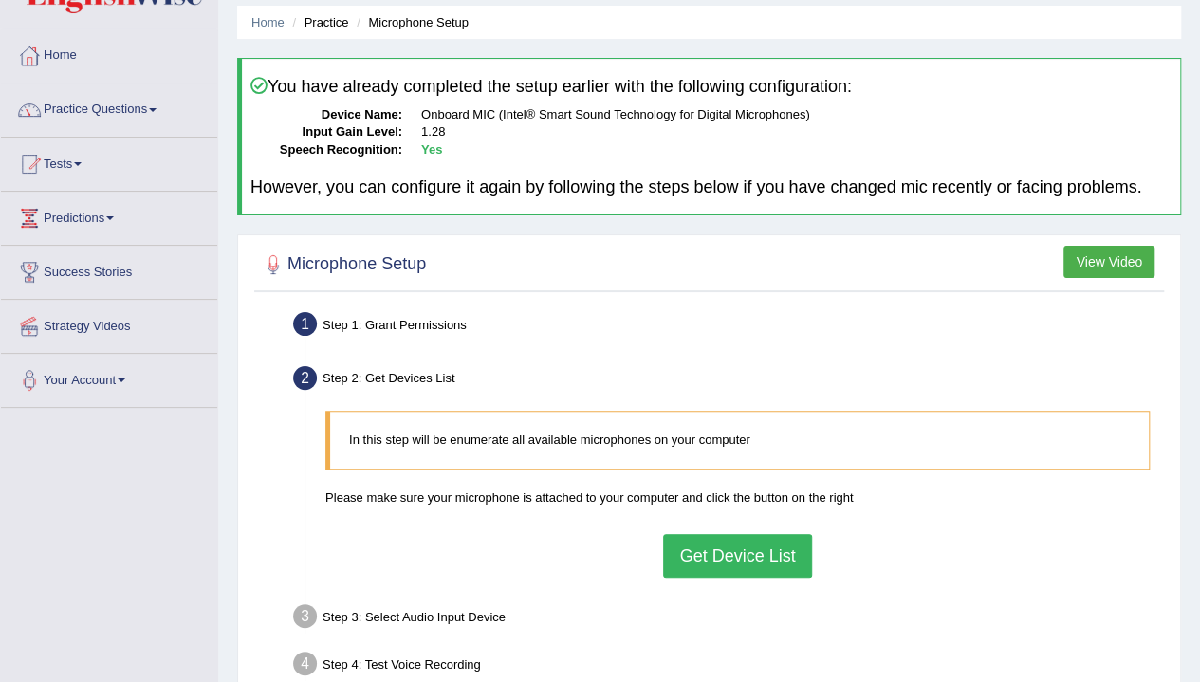
scroll to position [95, 0]
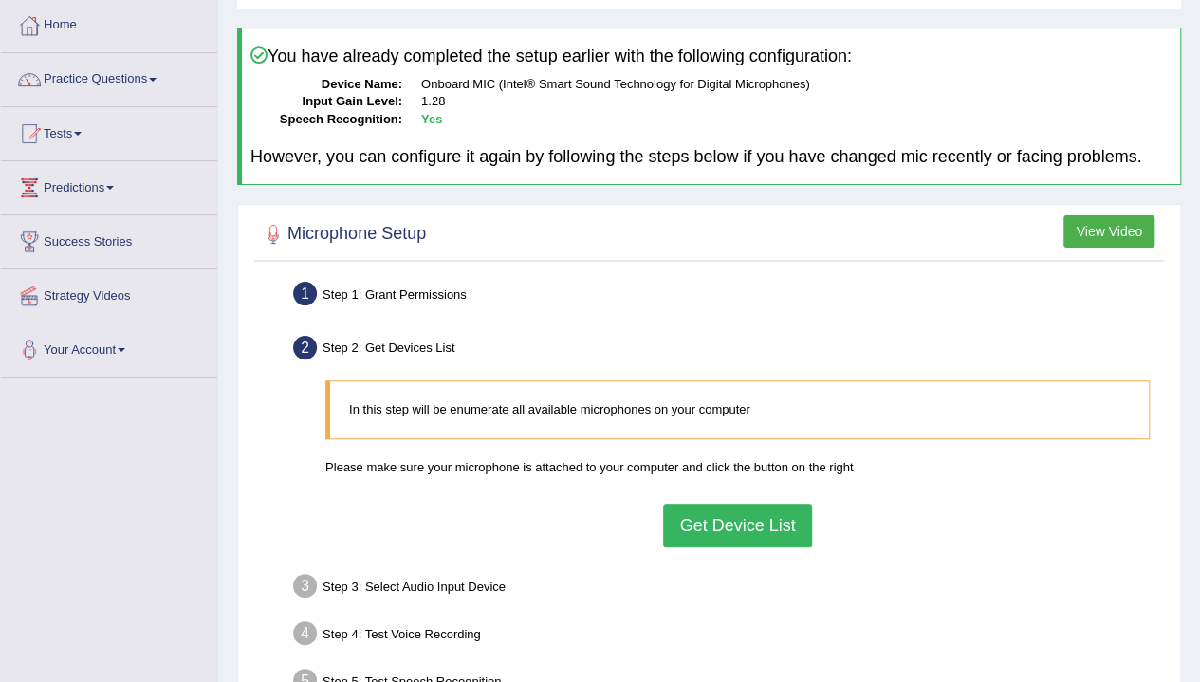
click at [800, 514] on button "Get Device List" at bounding box center [737, 526] width 148 height 44
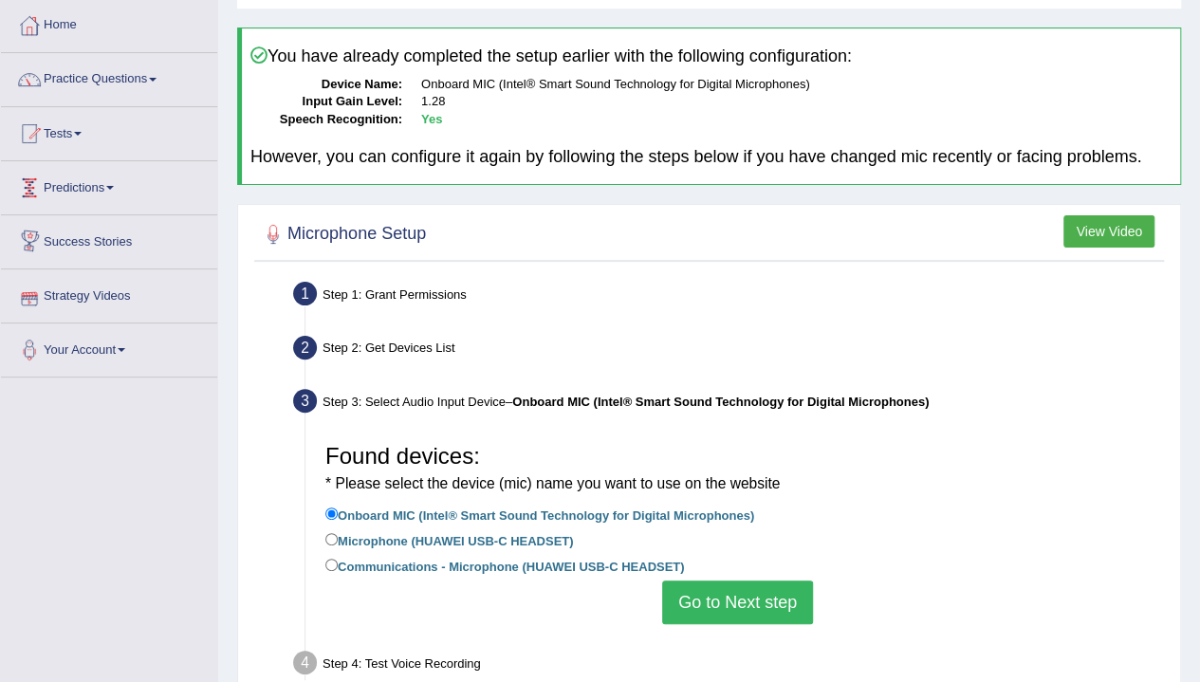
click at [737, 607] on button "Go to Next step" at bounding box center [737, 602] width 151 height 44
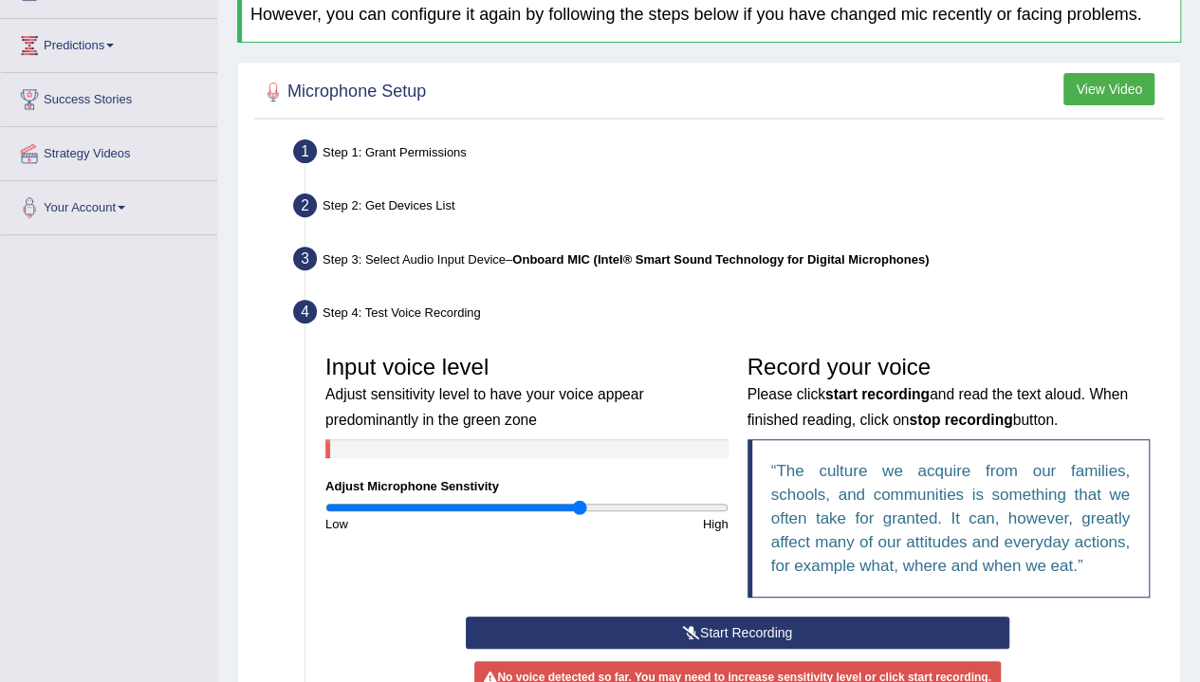
scroll to position [284, 0]
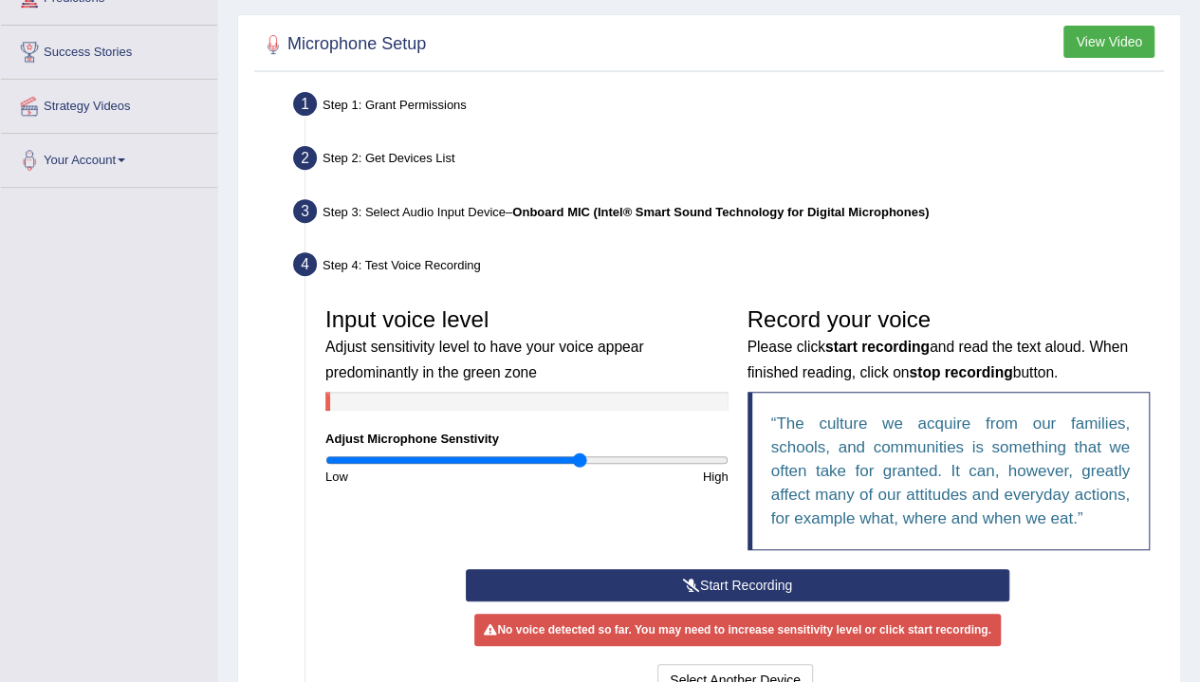
click at [694, 581] on icon at bounding box center [691, 584] width 17 height 13
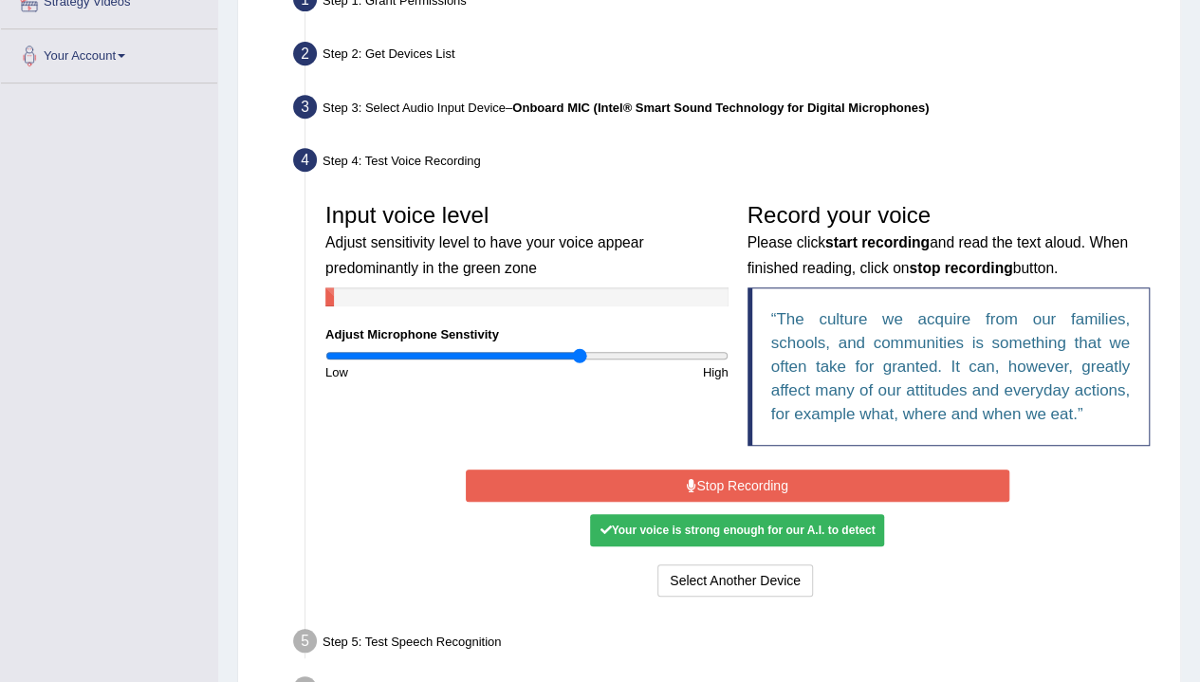
scroll to position [512, 0]
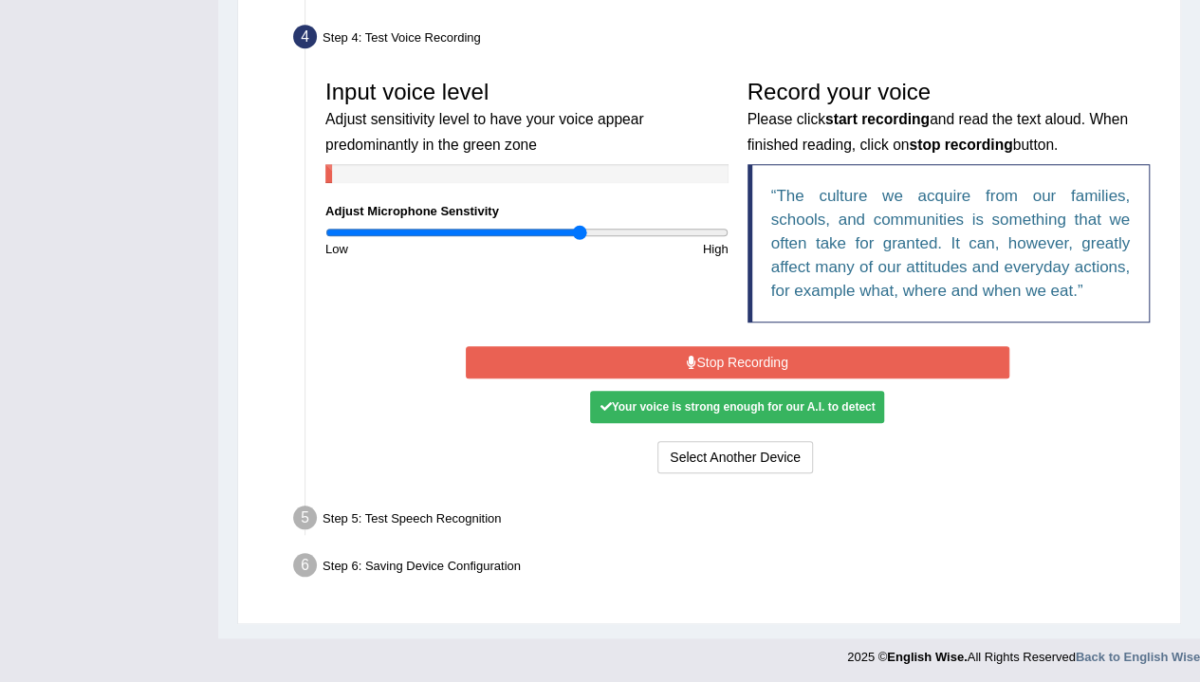
click at [909, 359] on button "Stop Recording" at bounding box center [737, 362] width 543 height 32
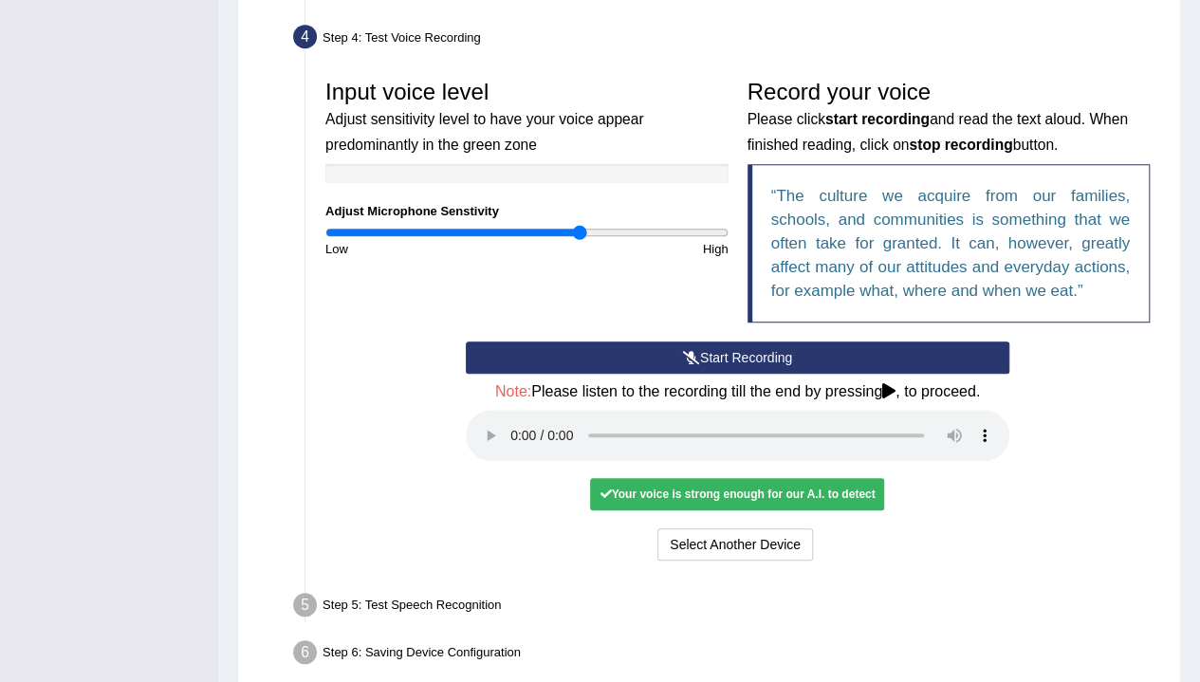
click at [91, 383] on div "Toggle navigation Home Practice Questions Speaking Practice Read Aloud Repeat S…" at bounding box center [600, 125] width 1200 height 1275
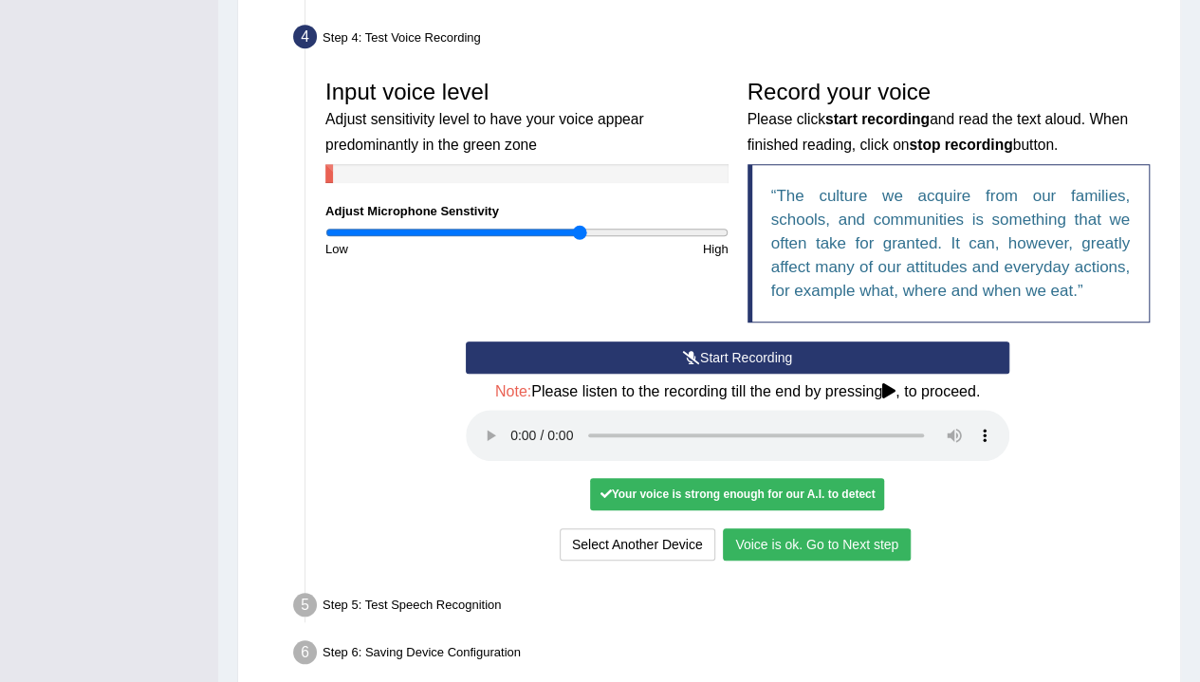
click at [819, 531] on button "Voice is ok. Go to Next step" at bounding box center [817, 544] width 188 height 32
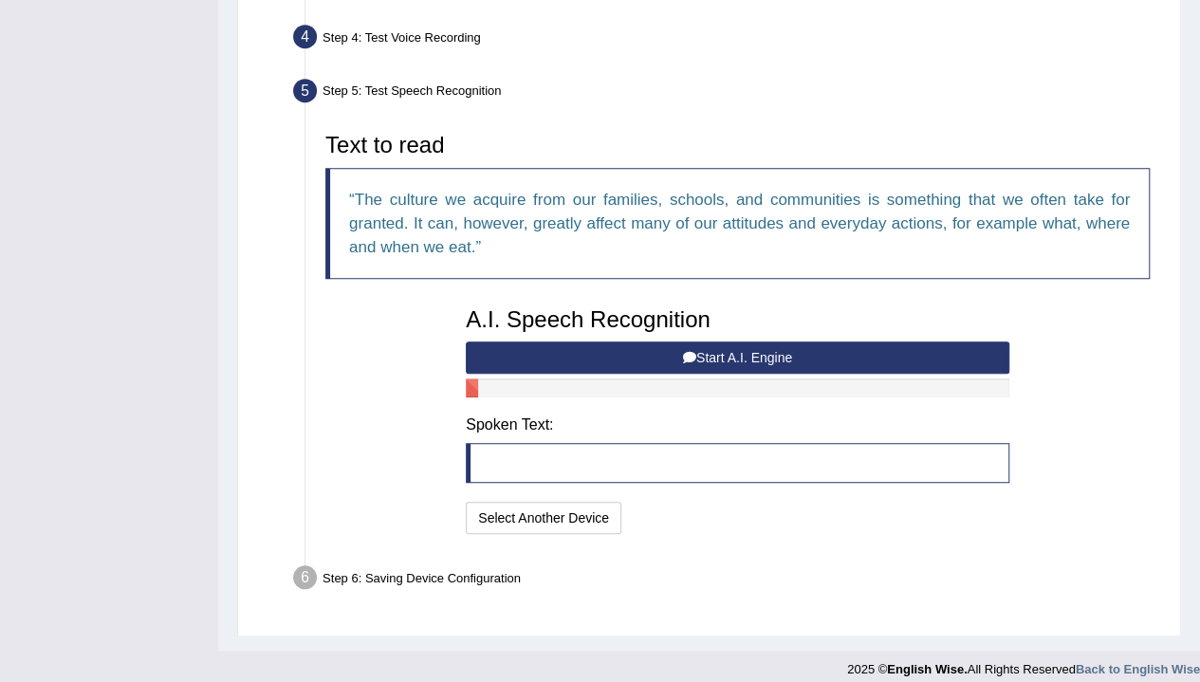
click at [774, 344] on button "Start A.I. Engine" at bounding box center [737, 357] width 543 height 32
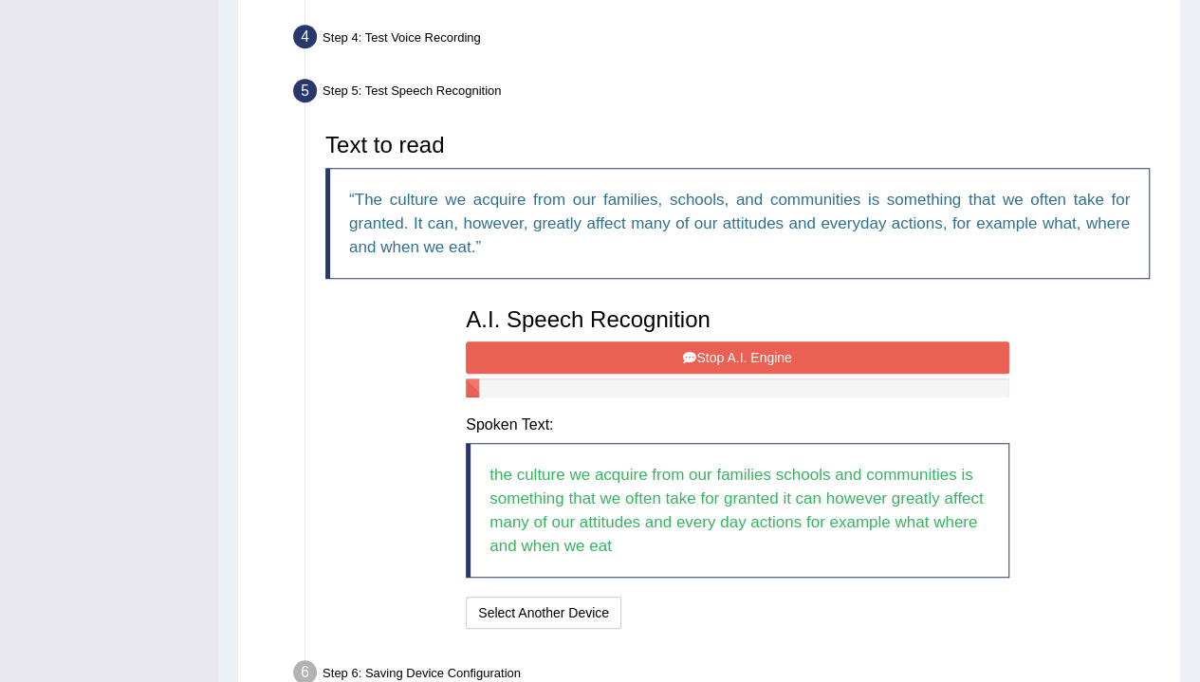
click at [905, 361] on button "Stop A.I. Engine" at bounding box center [737, 357] width 543 height 32
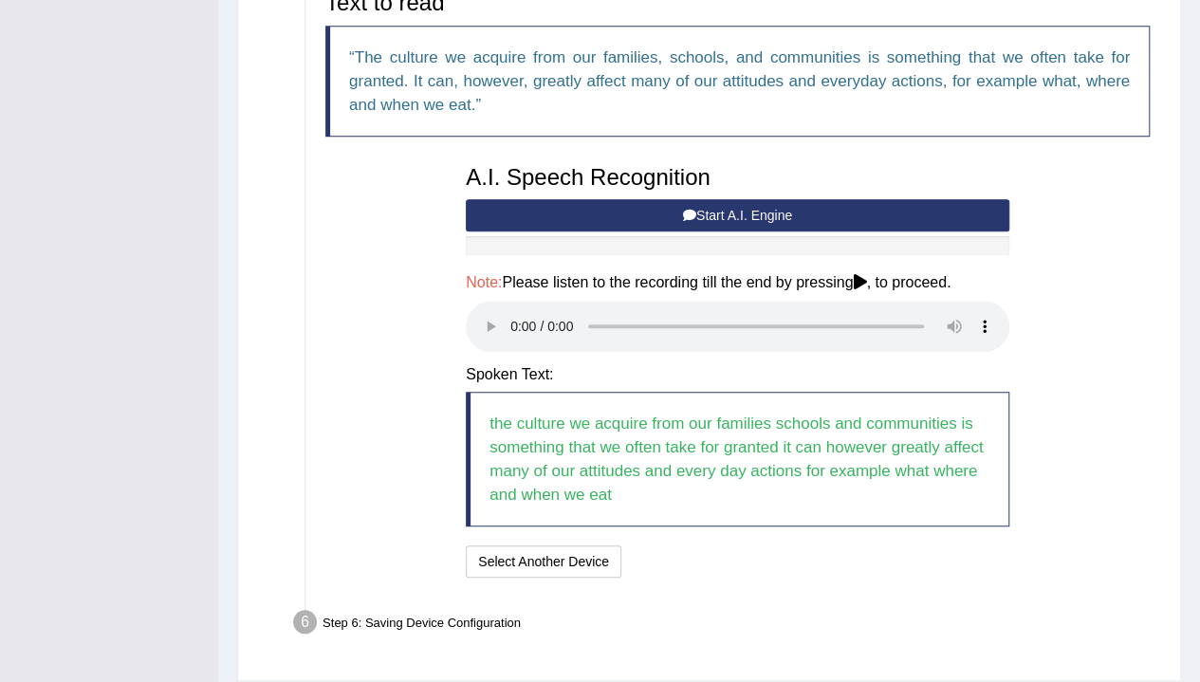
scroll to position [710, 0]
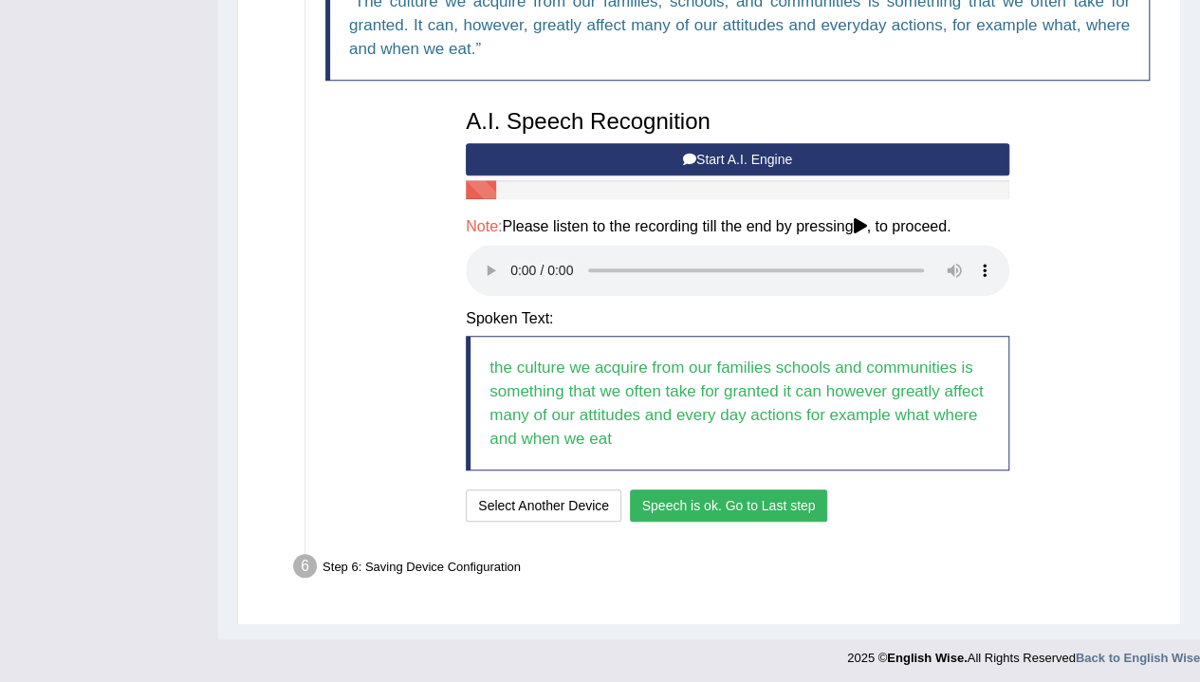
click at [768, 508] on button "Speech is ok. Go to Last step" at bounding box center [729, 505] width 198 height 32
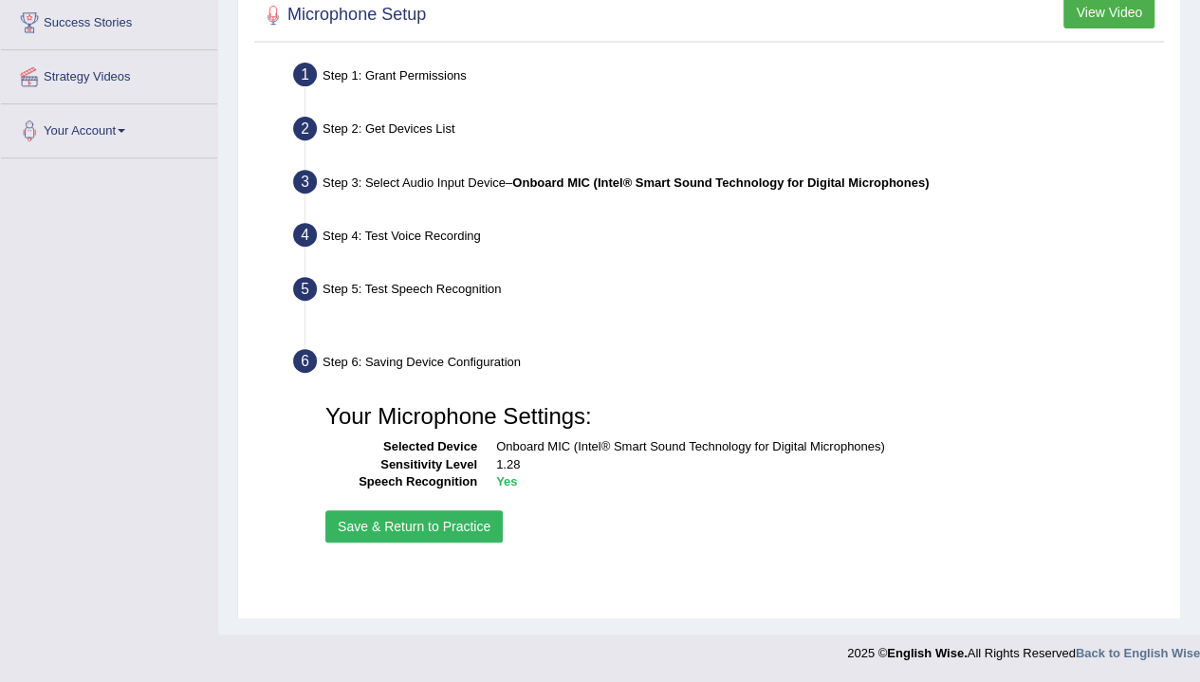
scroll to position [313, 0]
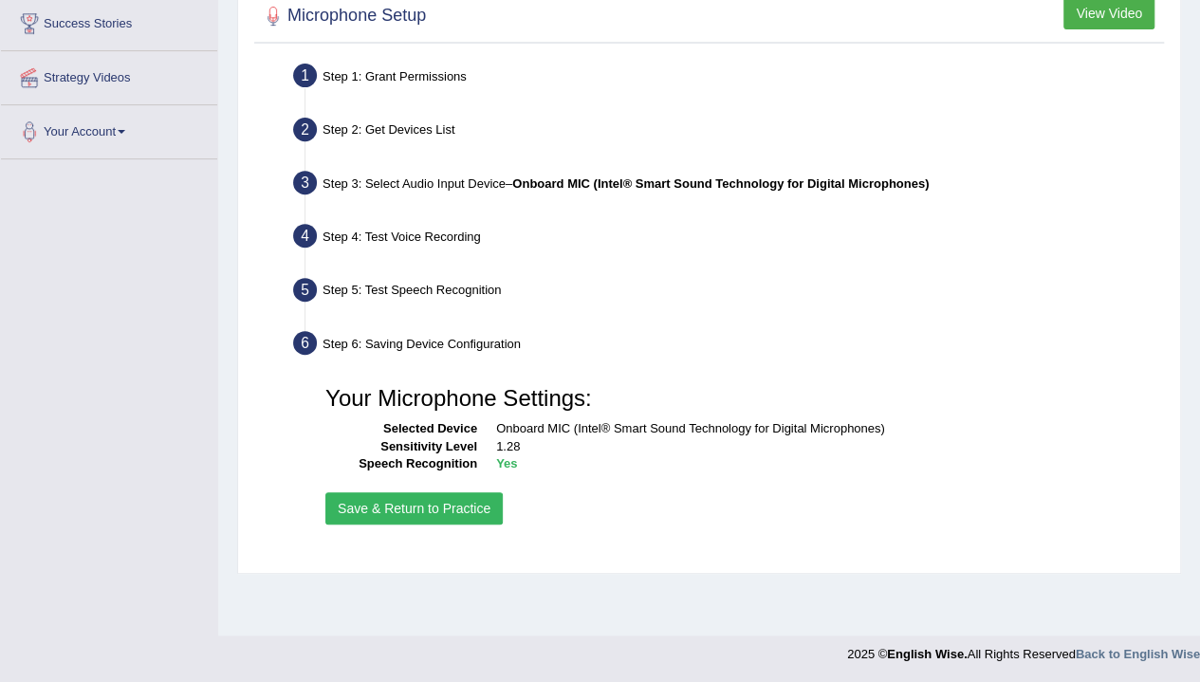
click at [357, 510] on button "Save & Return to Practice" at bounding box center [413, 508] width 177 height 32
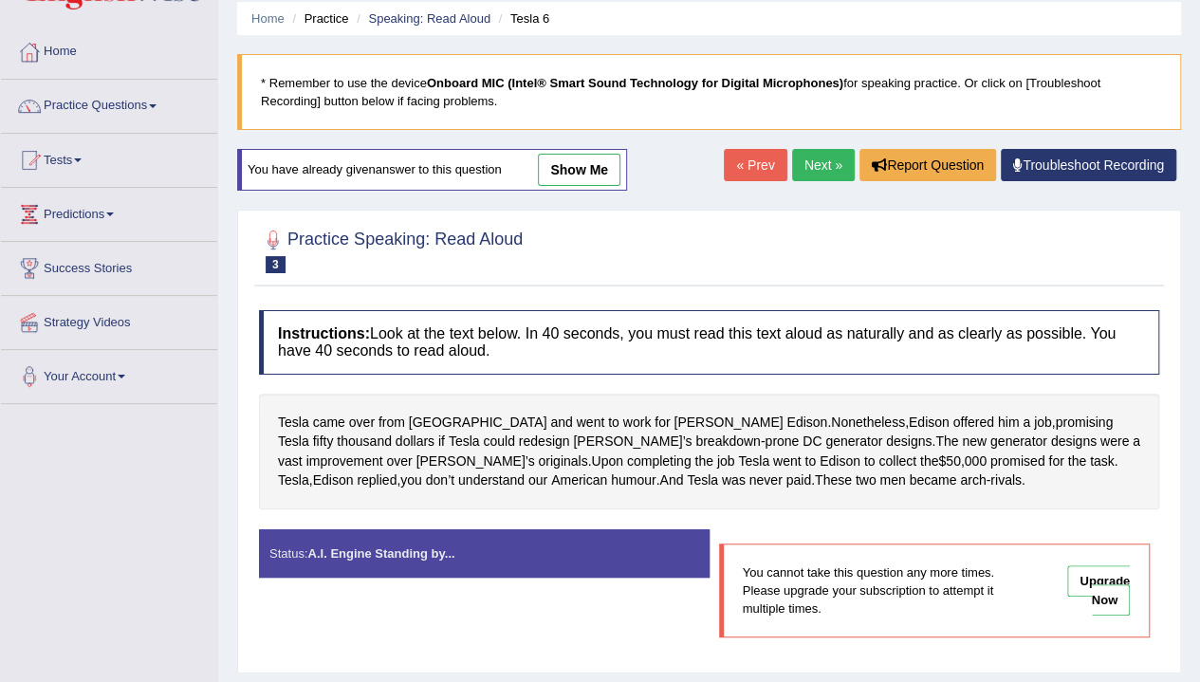
scroll to position [95, 0]
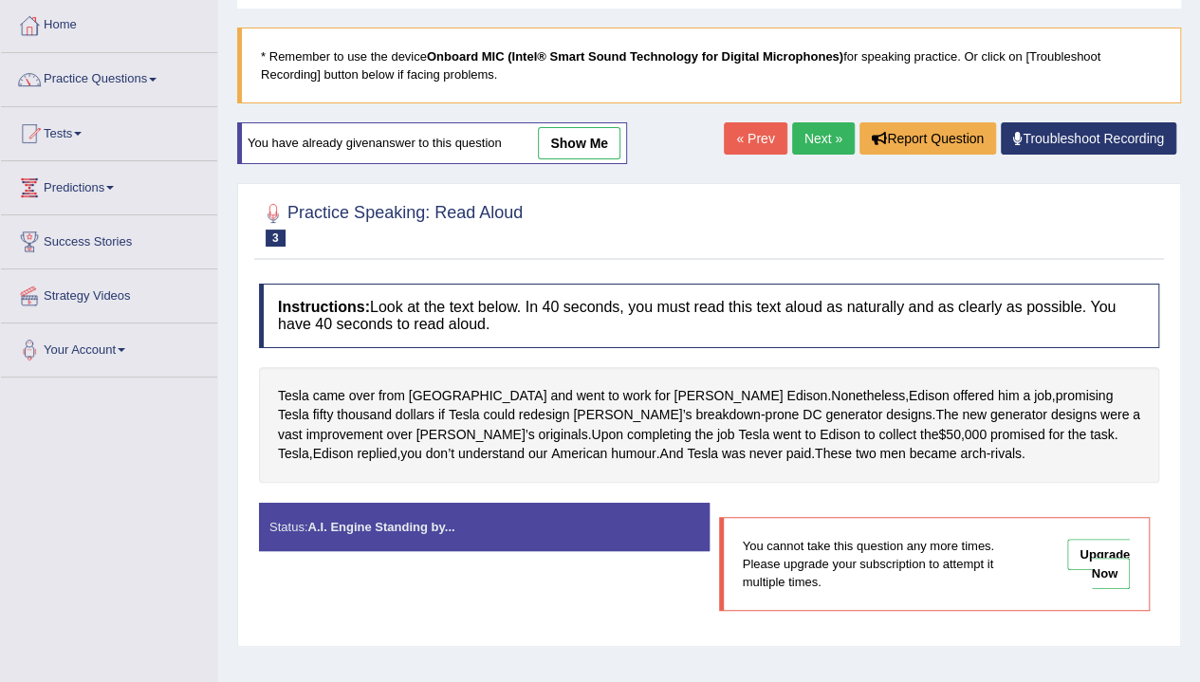
drag, startPoint x: 719, startPoint y: 466, endPoint x: 755, endPoint y: 486, distance: 41.6
click at [755, 486] on div "Instructions: Look at the text below. In 40 seconds, you must read this text al…" at bounding box center [708, 455] width 909 height 362
click at [1087, 547] on link "Upgrade Now" at bounding box center [1098, 563] width 63 height 49
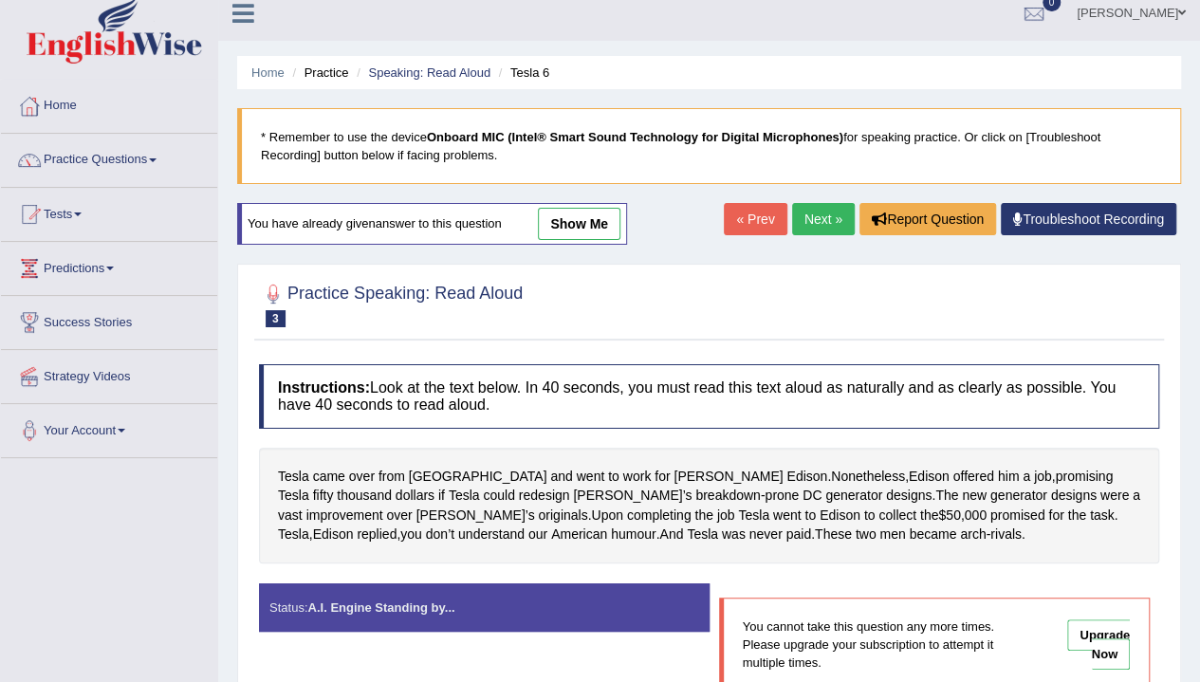
scroll to position [0, 0]
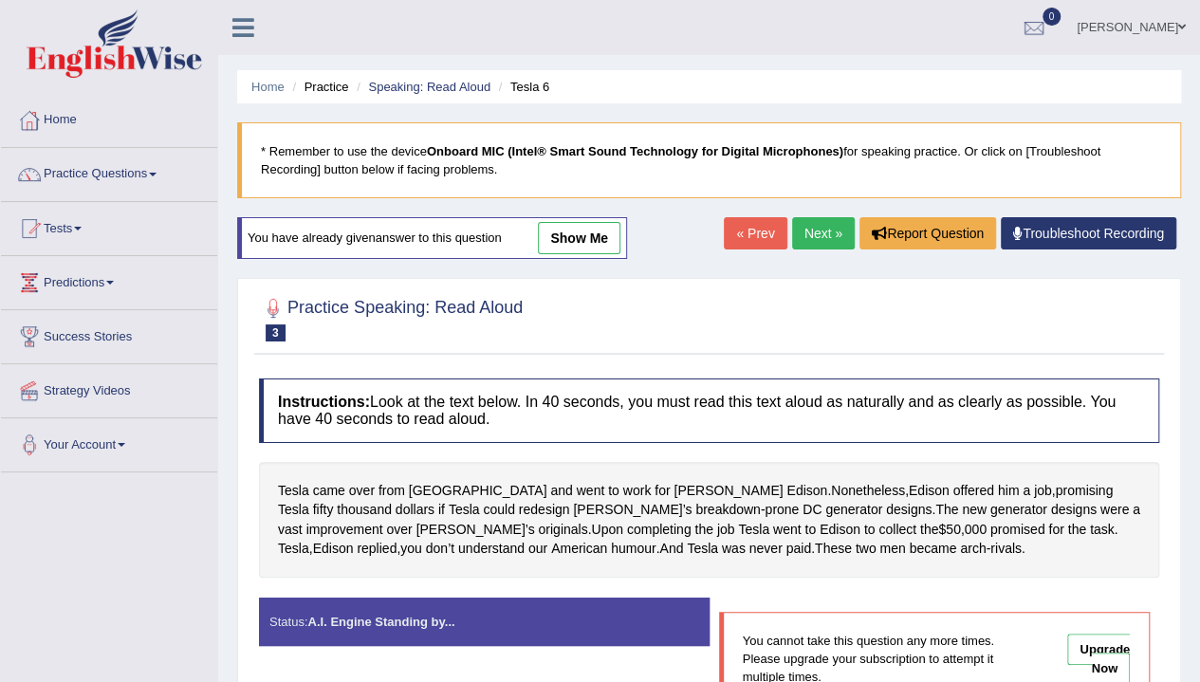
click at [814, 232] on link "Next »" at bounding box center [823, 233] width 63 height 32
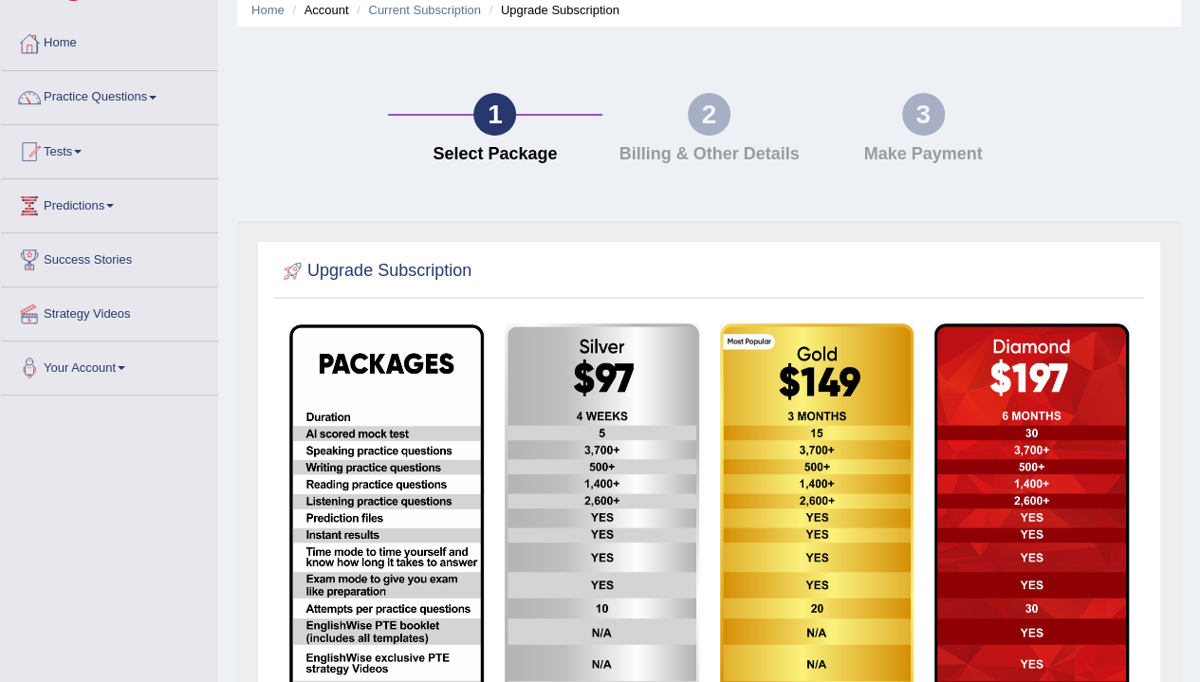
scroll to position [95, 0]
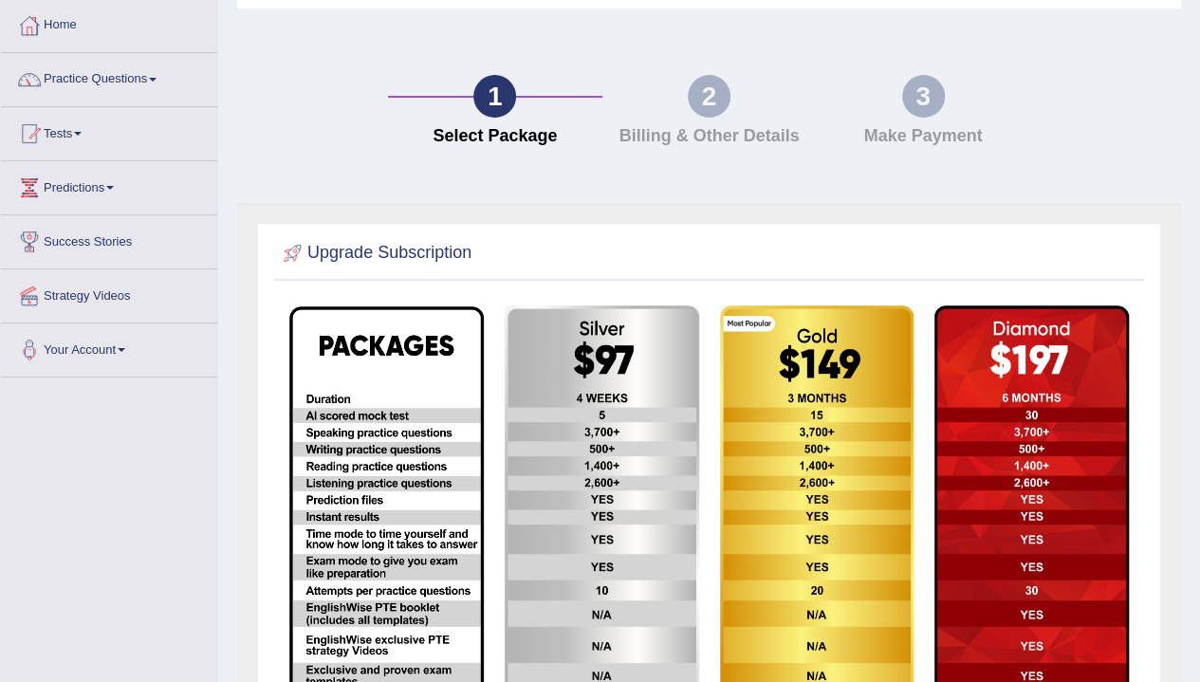
click at [1140, 131] on div "1 Select Package 2 Billing & Other Details 3 Make Payment" at bounding box center [709, 114] width 962 height 175
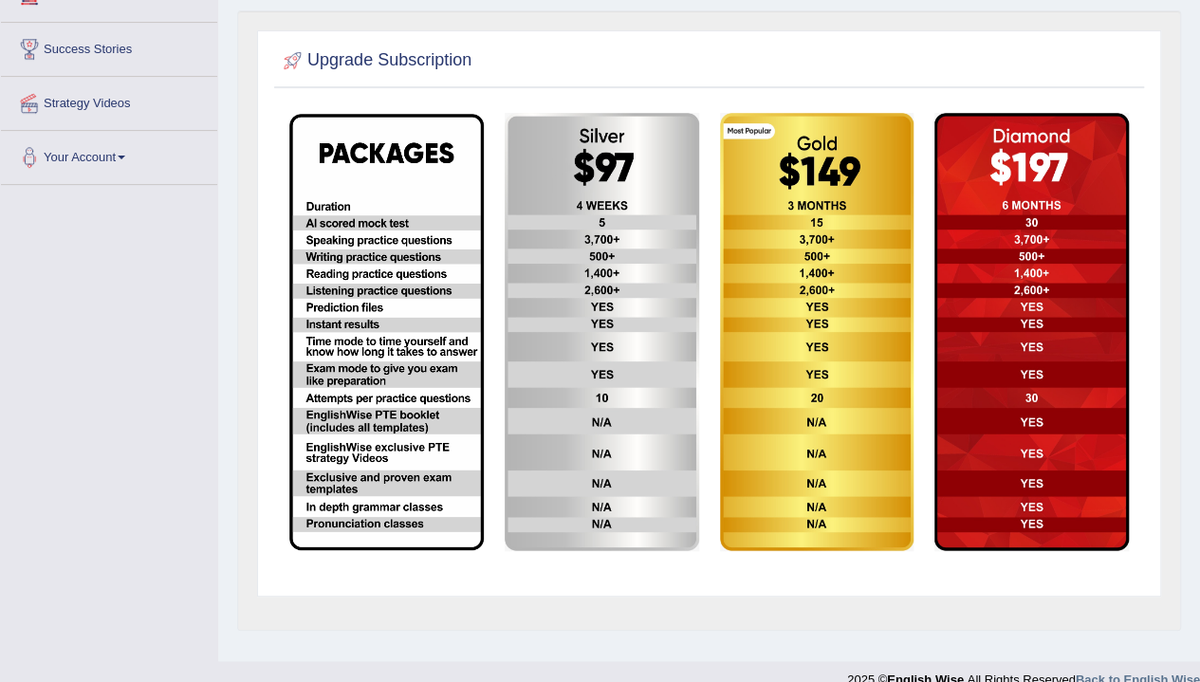
scroll to position [313, 0]
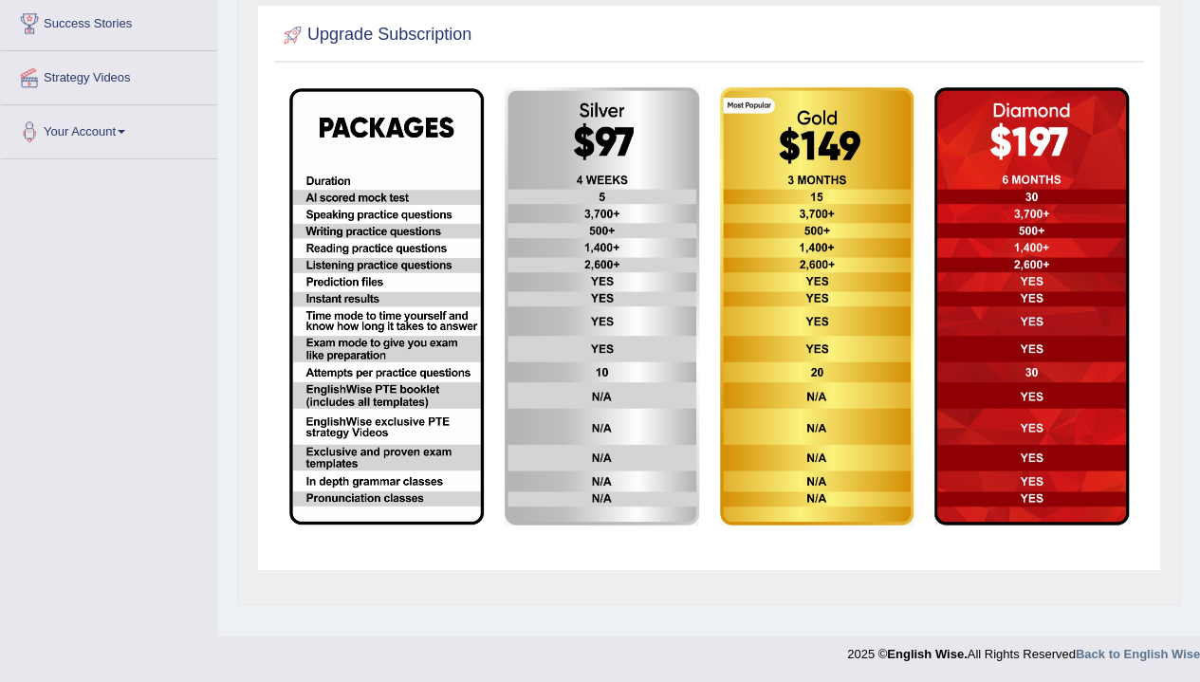
click at [768, 233] on img at bounding box center [817, 306] width 194 height 438
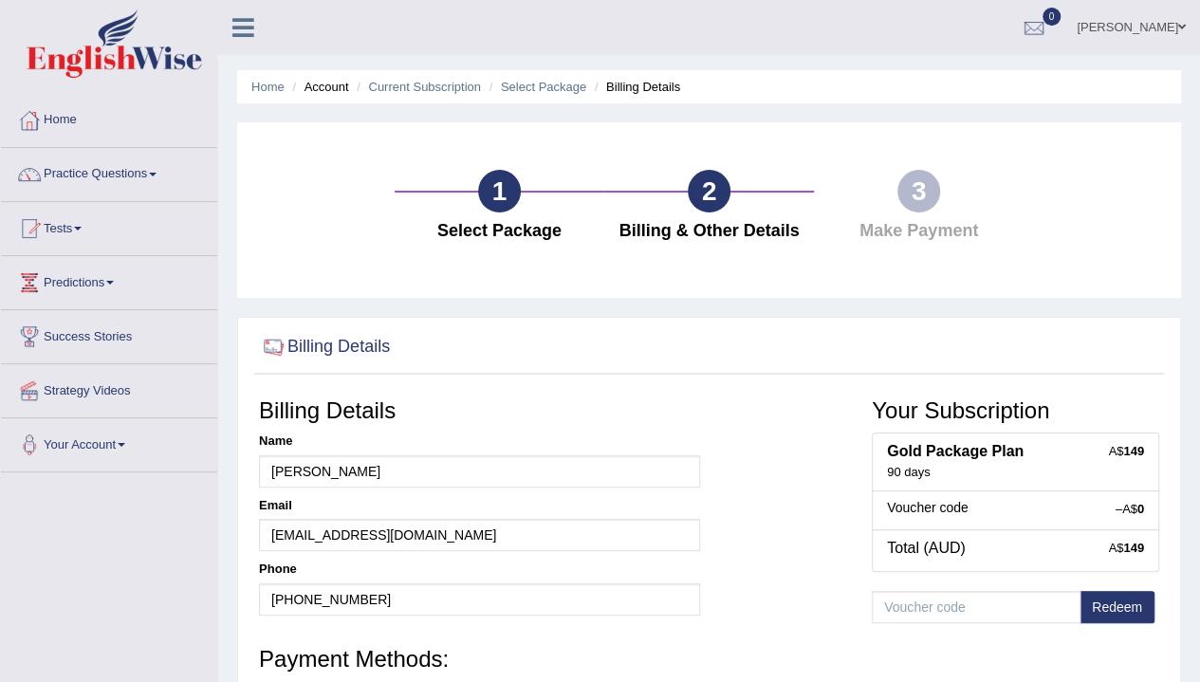
click at [768, 233] on h4 "Billing & Other Details" at bounding box center [709, 231] width 191 height 19
click at [750, 254] on div "1 Select Package 2 Billing & Other Details 3 Make Payment" at bounding box center [708, 209] width 943 height 175
click at [744, 237] on h4 "Billing & Other Details" at bounding box center [709, 231] width 191 height 19
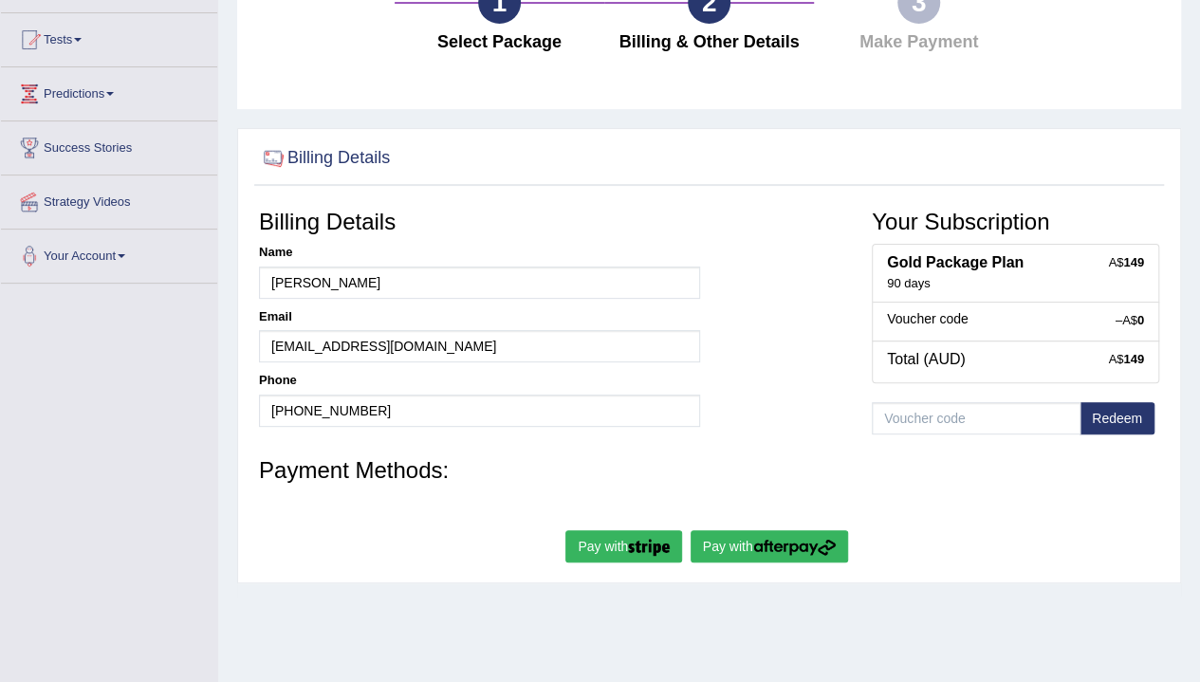
scroll to position [190, 0]
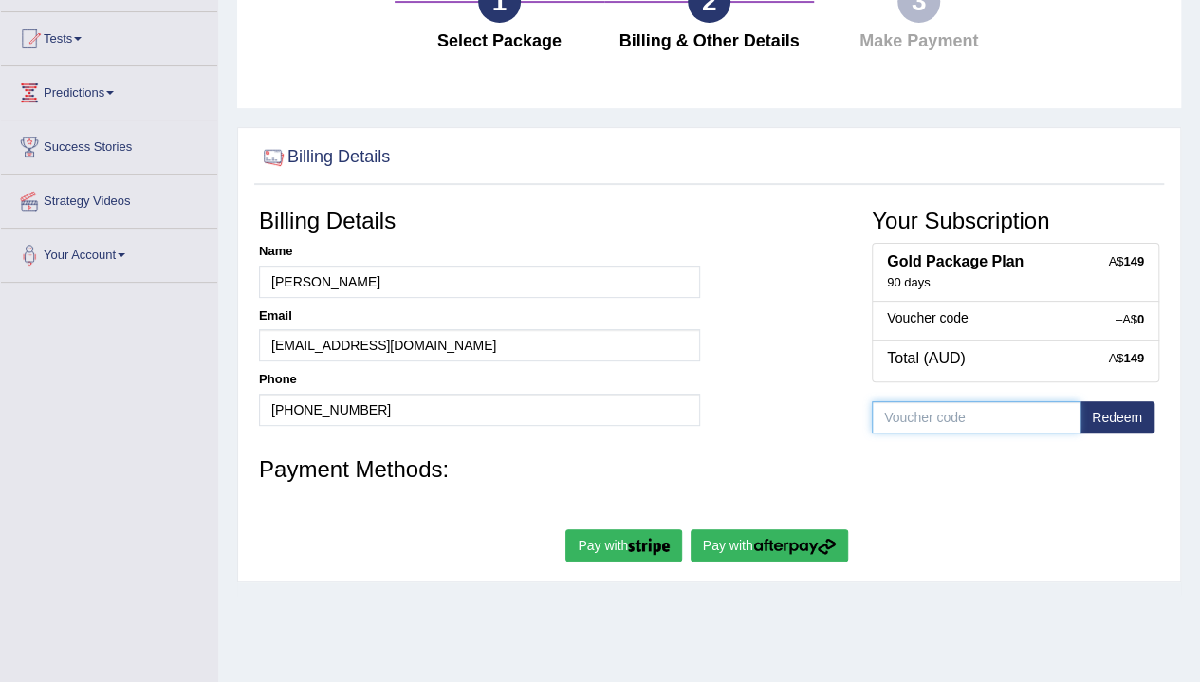
click at [907, 422] on input "text" at bounding box center [975, 417] width 209 height 32
click at [114, 247] on link "Your Account" at bounding box center [109, 252] width 216 height 47
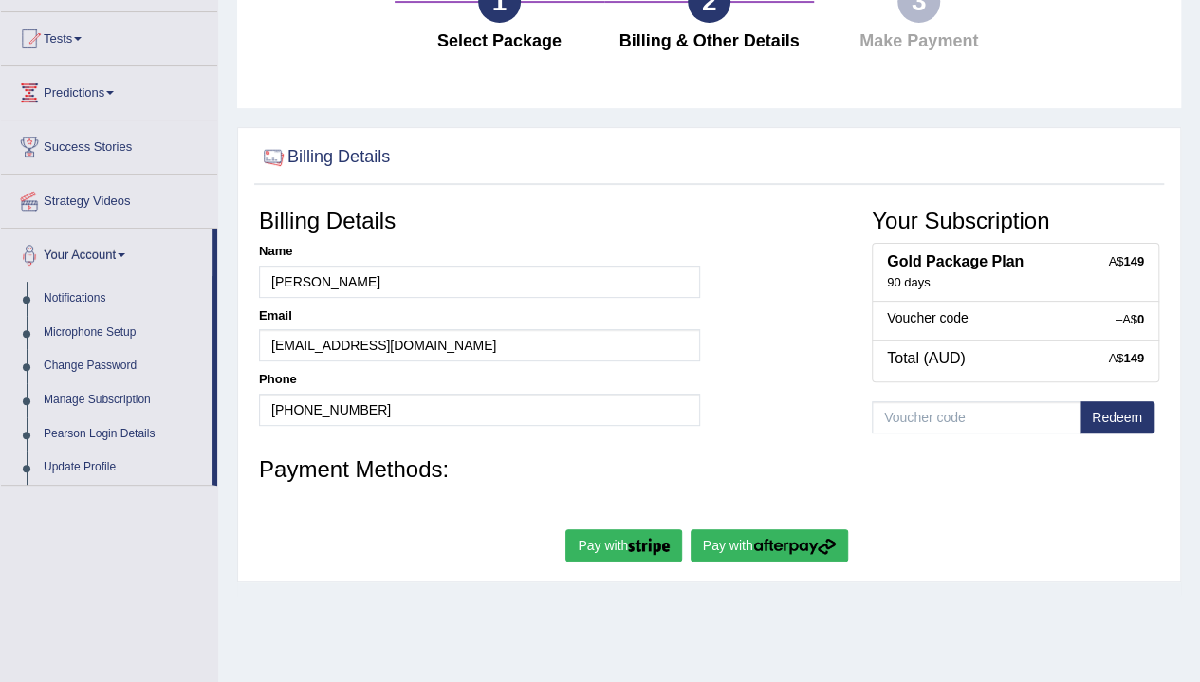
click at [343, 612] on div "Home Account Current Subscription Select Package Billing Details 1 Select Packa…" at bounding box center [708, 284] width 981 height 948
click at [1006, 418] on input "text" at bounding box center [975, 417] width 209 height 32
click at [695, 445] on form "Billing Details Name faisal mustafa Email faisalmustafa247@gmail.com Phone +221…" at bounding box center [709, 383] width 900 height 368
click at [352, 462] on h3 "Payment Methods:" at bounding box center [709, 469] width 900 height 25
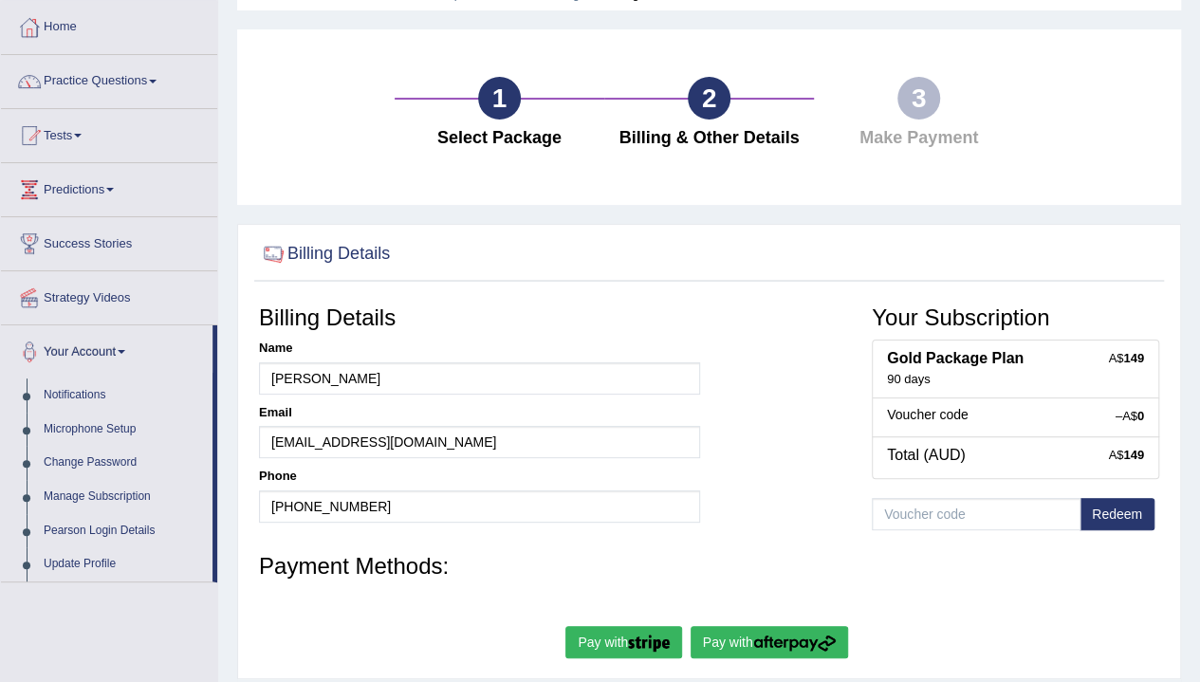
scroll to position [0, 0]
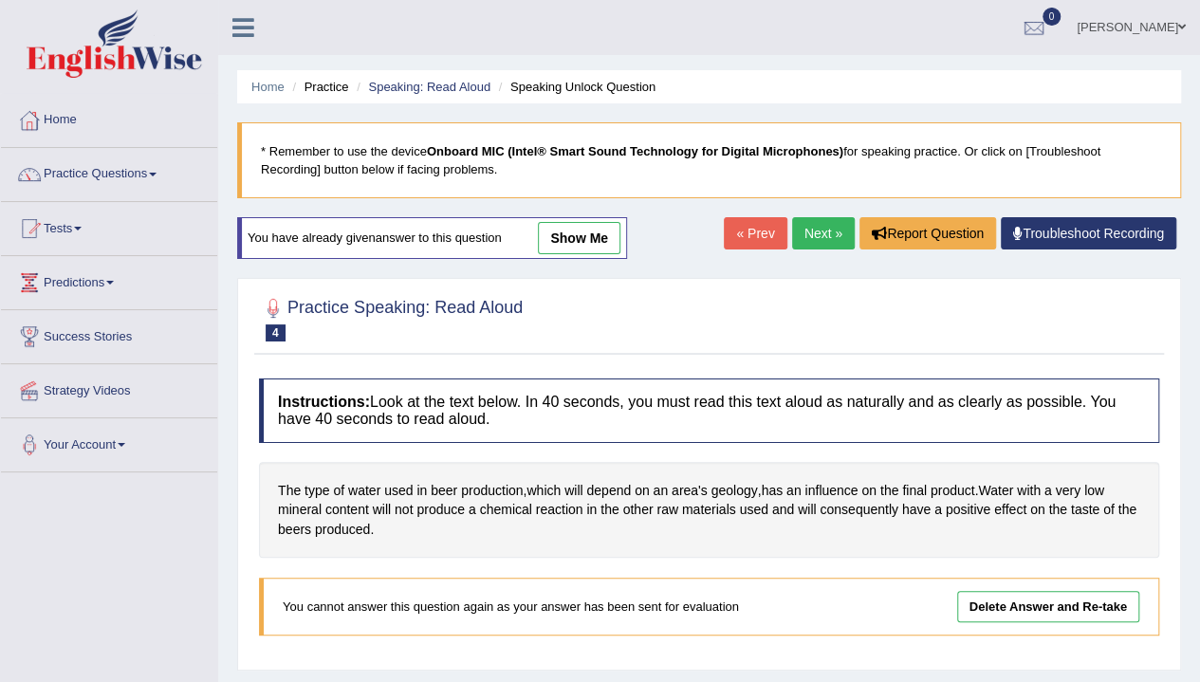
click at [0, 0] on small "Speaking Unlock Question" at bounding box center [0, 0] width 0 height 0
click at [824, 228] on link "Next »" at bounding box center [823, 233] width 63 height 32
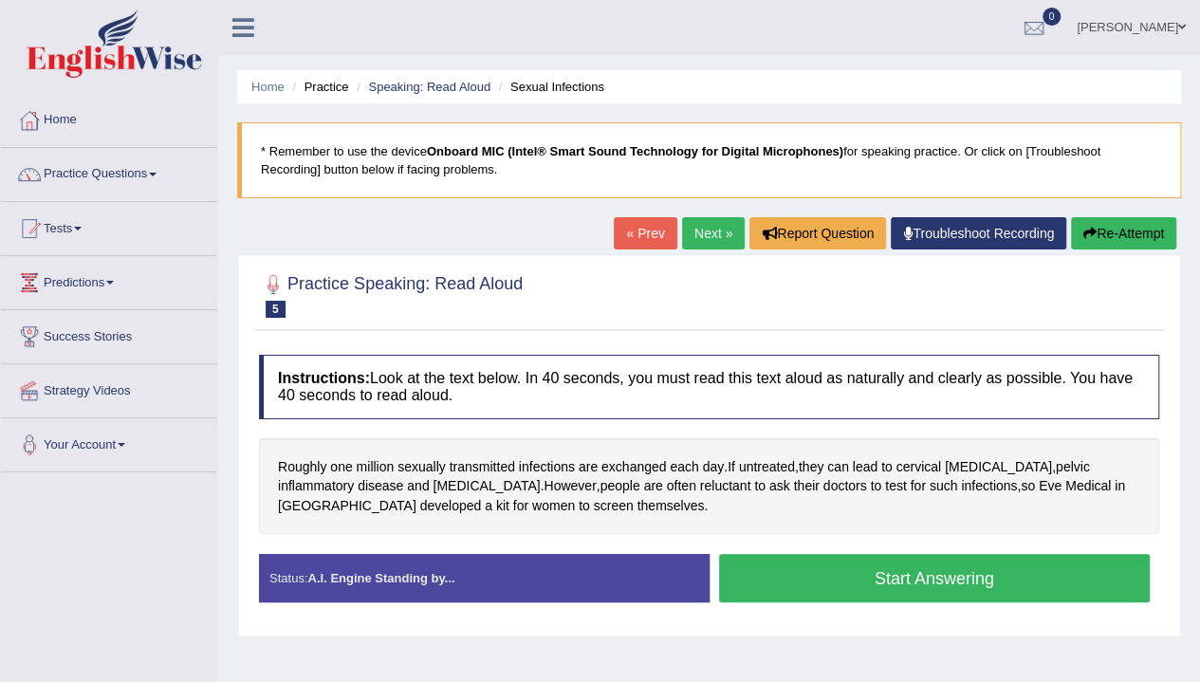
click at [871, 290] on div at bounding box center [709, 295] width 900 height 58
click at [958, 587] on button "Start Answering" at bounding box center [934, 578] width 431 height 48
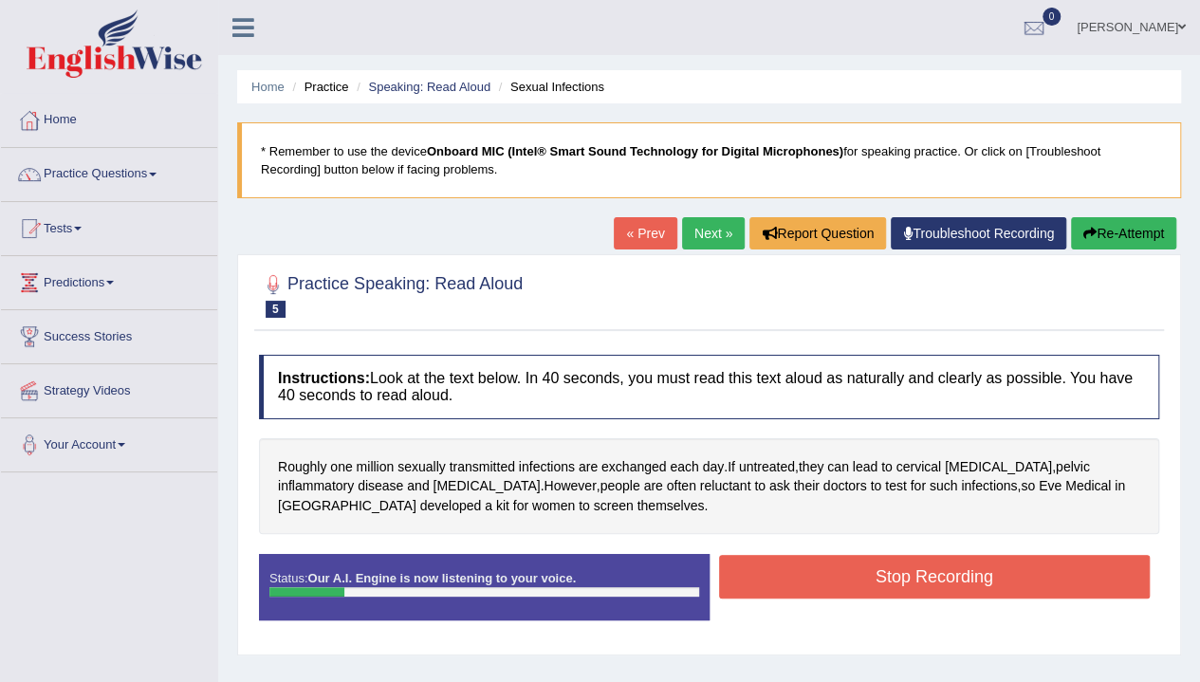
click at [943, 579] on button "Stop Recording" at bounding box center [934, 577] width 431 height 44
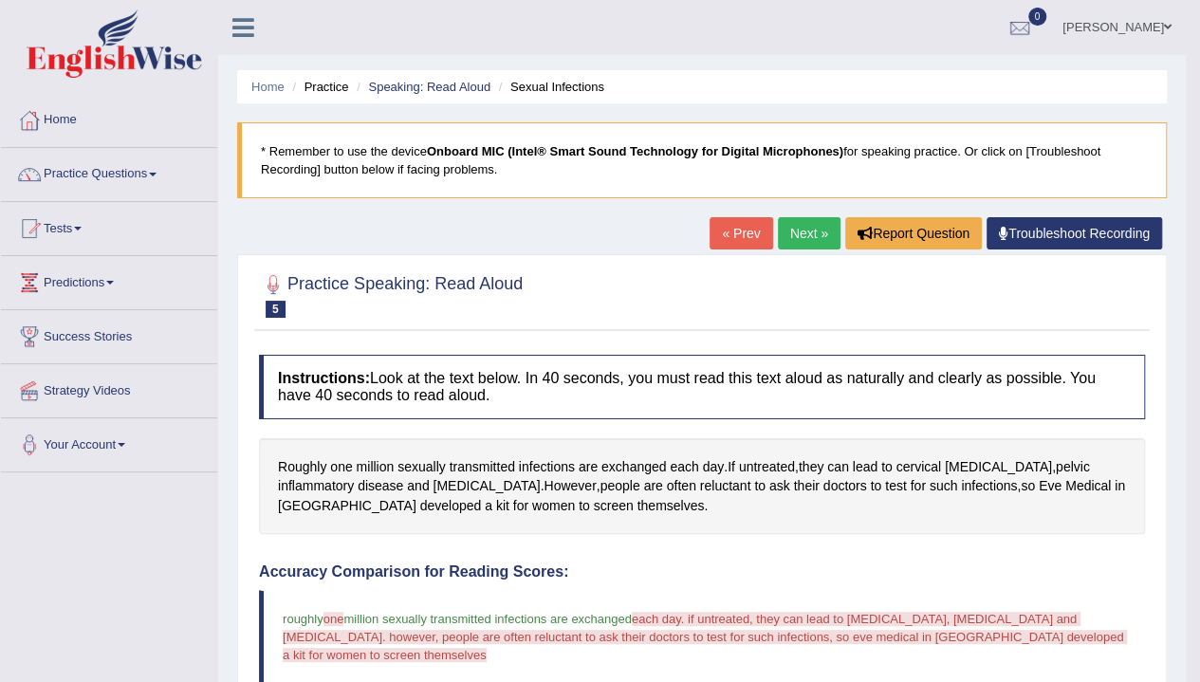
click at [810, 244] on link "Next »" at bounding box center [809, 233] width 63 height 32
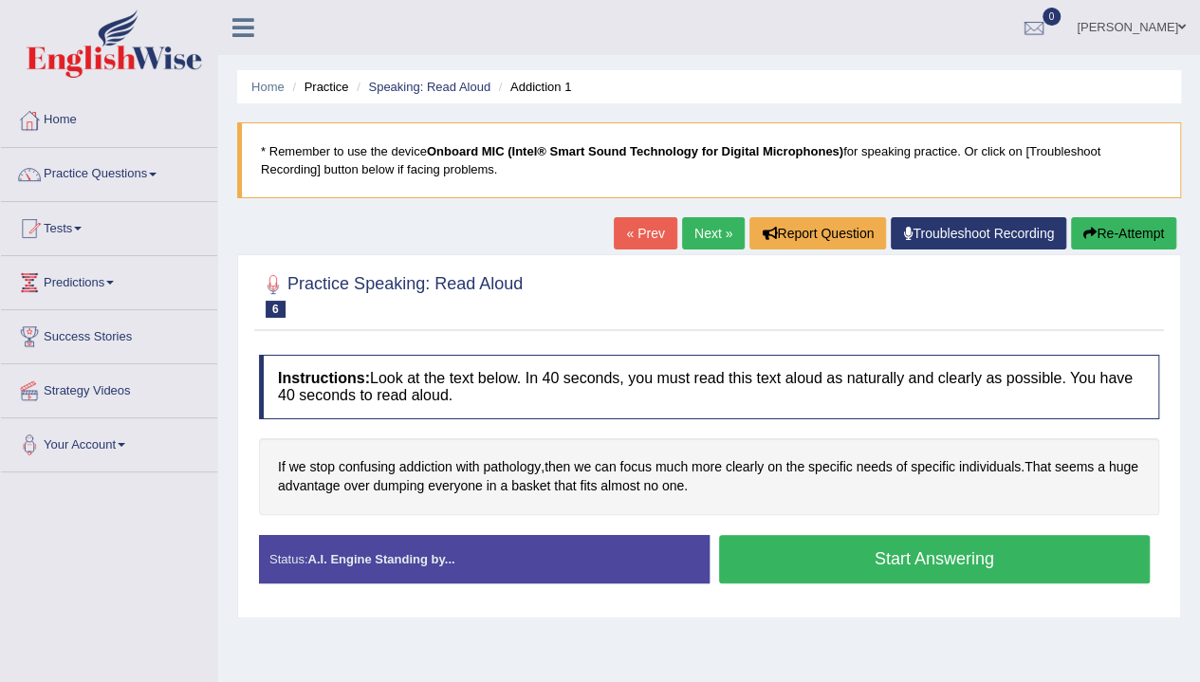
click at [888, 556] on button "Start Answering" at bounding box center [934, 559] width 431 height 48
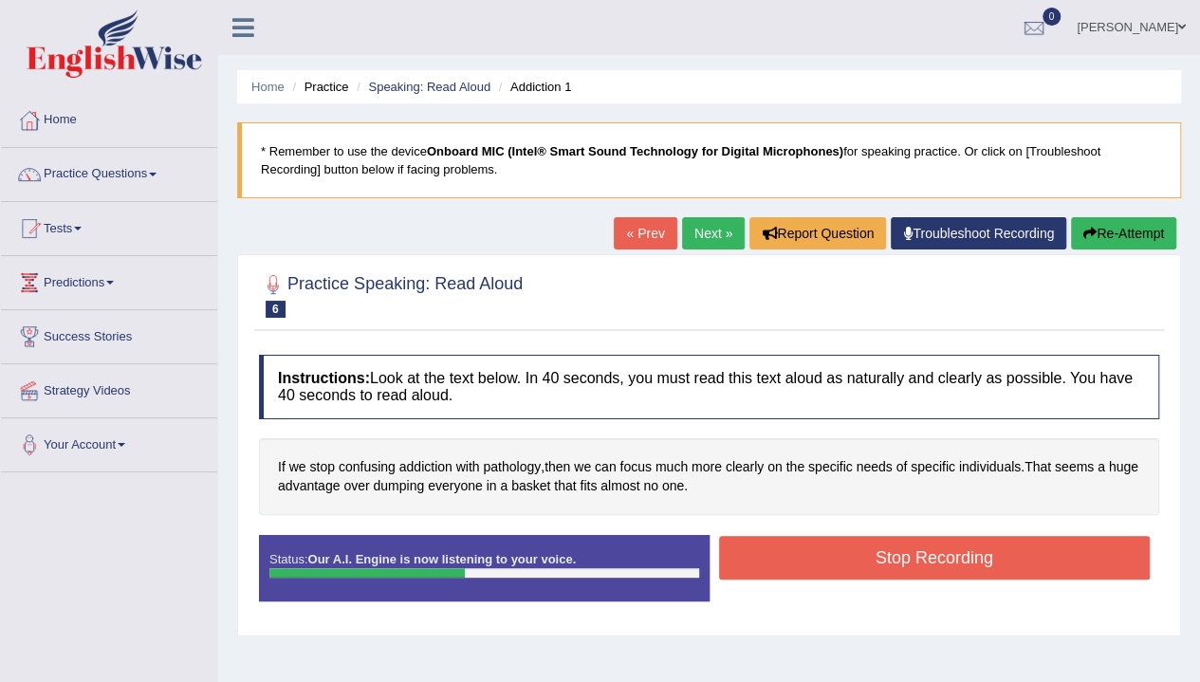
click at [1005, 547] on button "Stop Recording" at bounding box center [934, 558] width 431 height 44
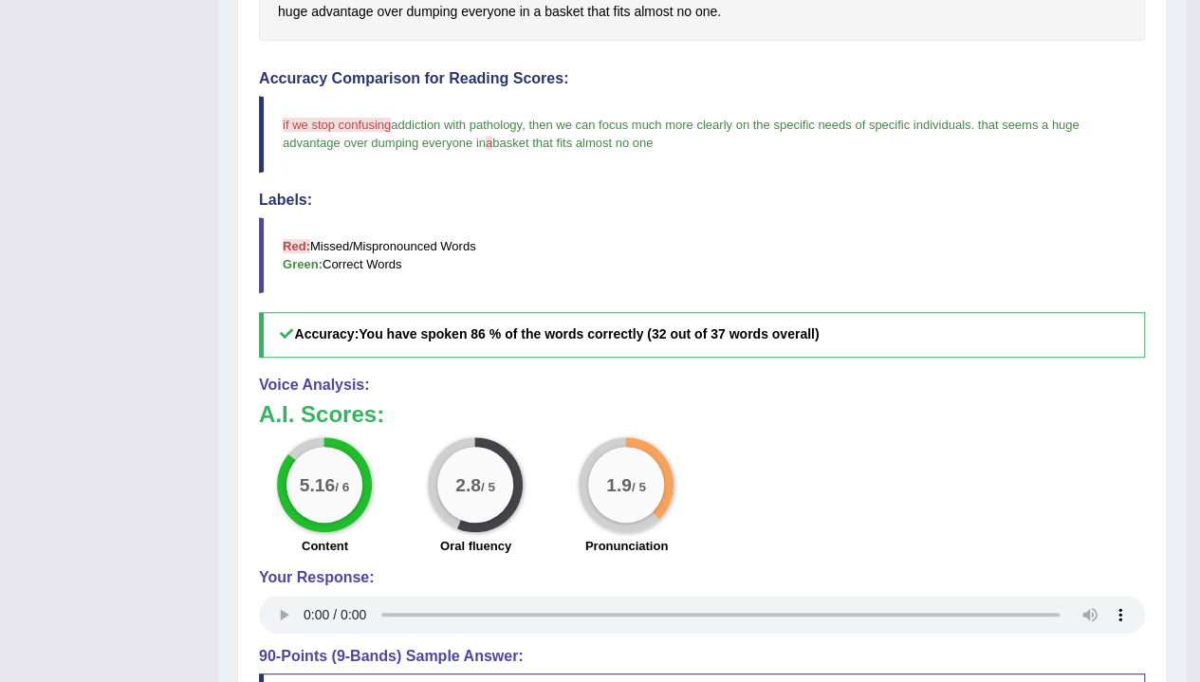
scroll to position [735, 0]
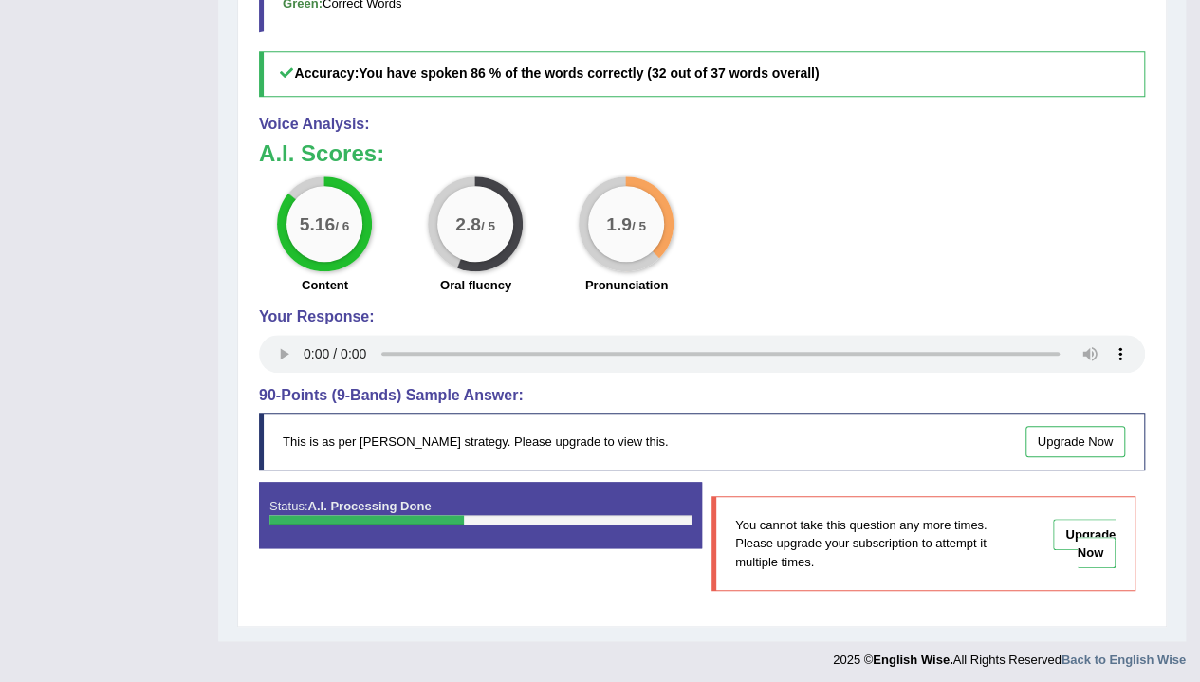
click at [1114, 538] on link "Upgrade Now" at bounding box center [1084, 543] width 63 height 49
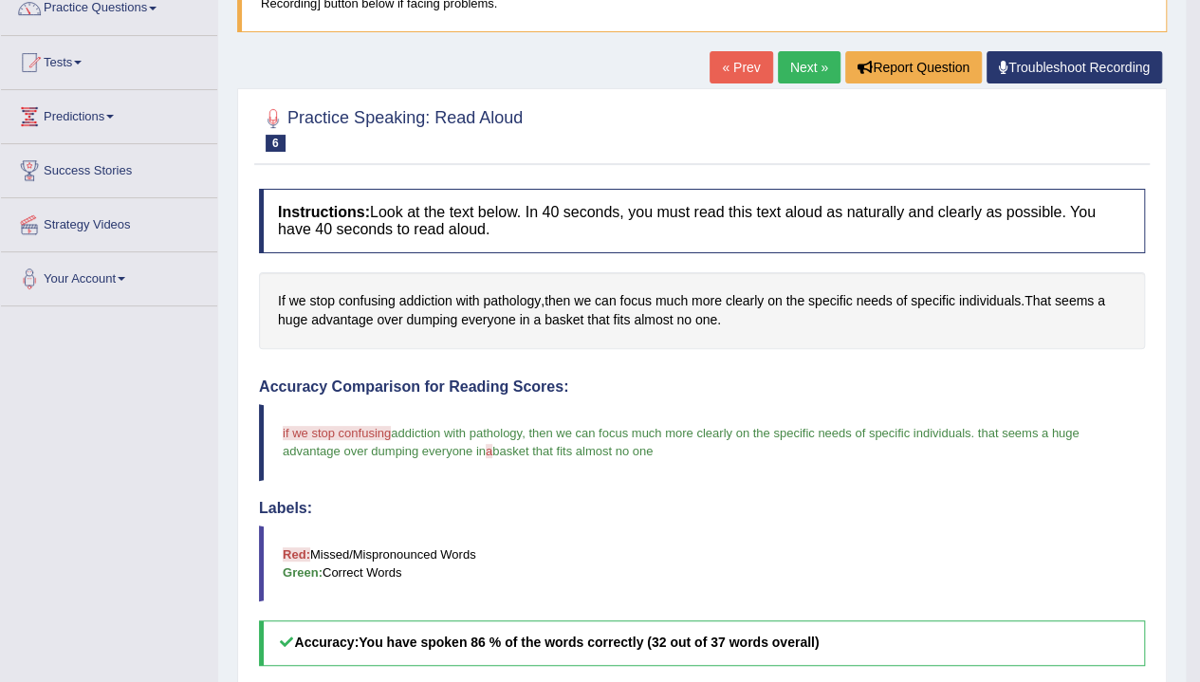
scroll to position [71, 0]
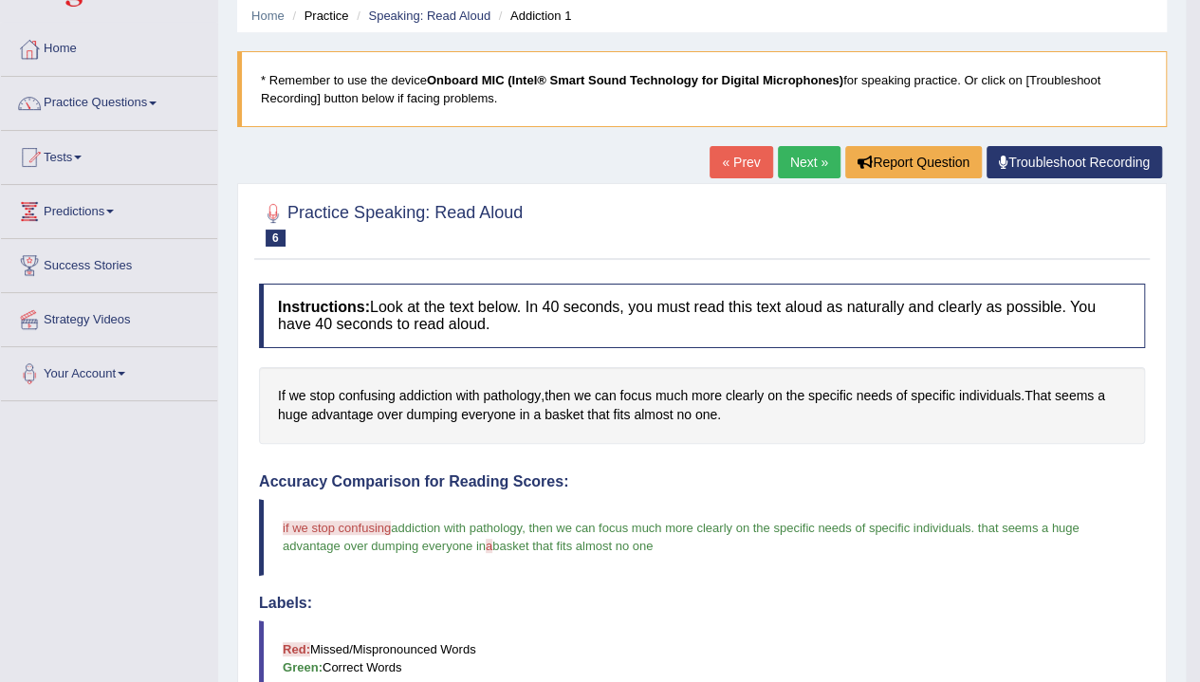
click at [797, 161] on link "Next »" at bounding box center [809, 162] width 63 height 32
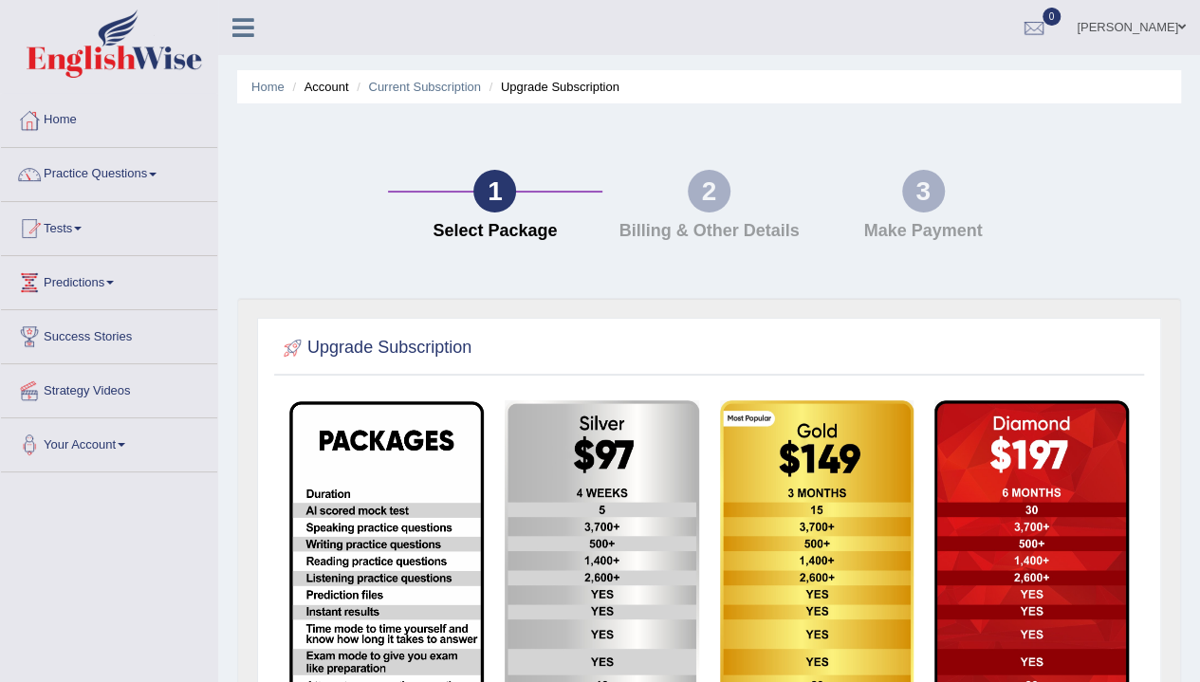
click at [800, 531] on img at bounding box center [817, 619] width 194 height 438
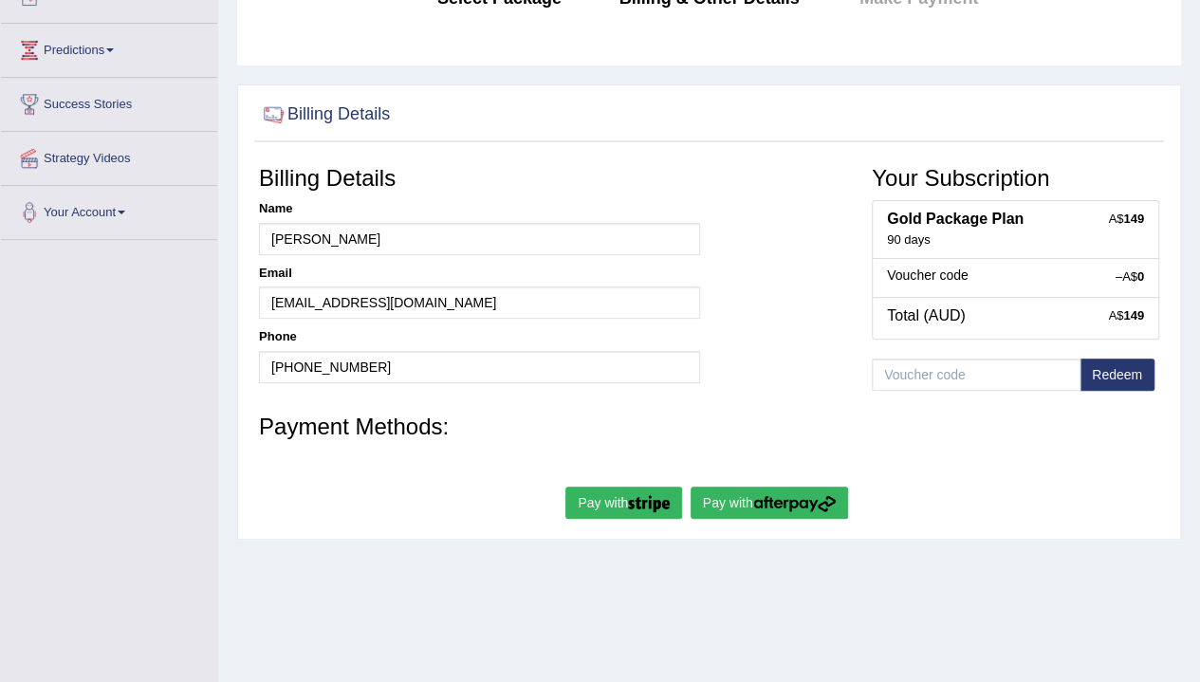
scroll to position [190, 0]
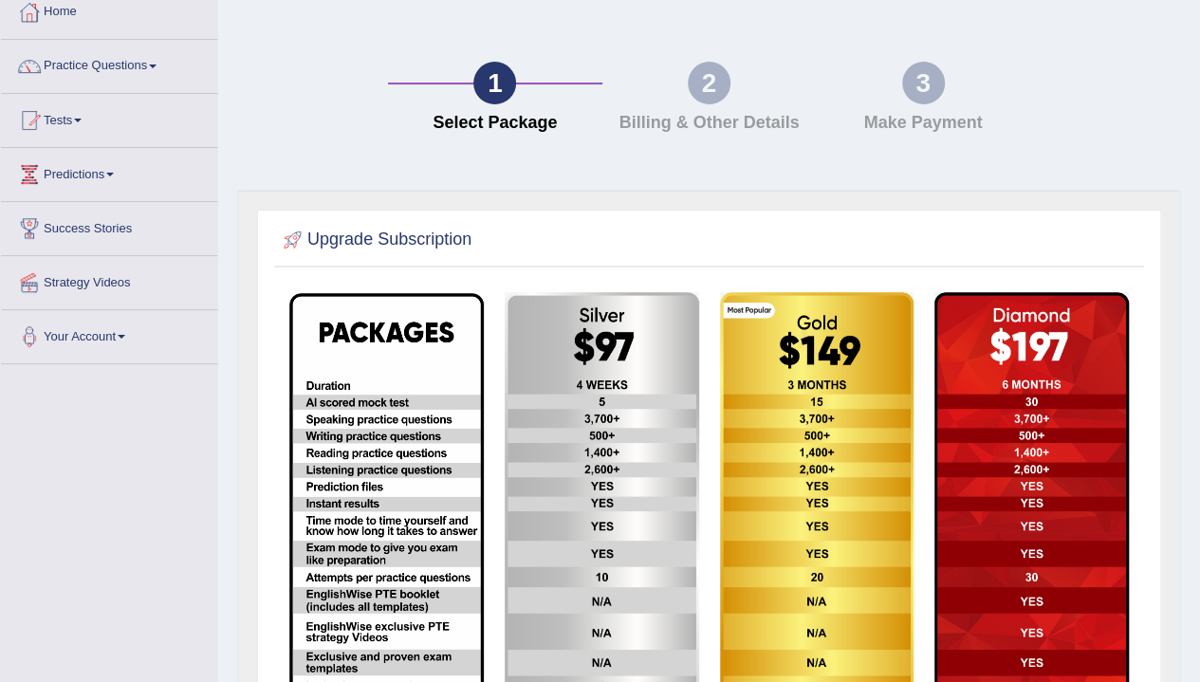
scroll to position [190, 0]
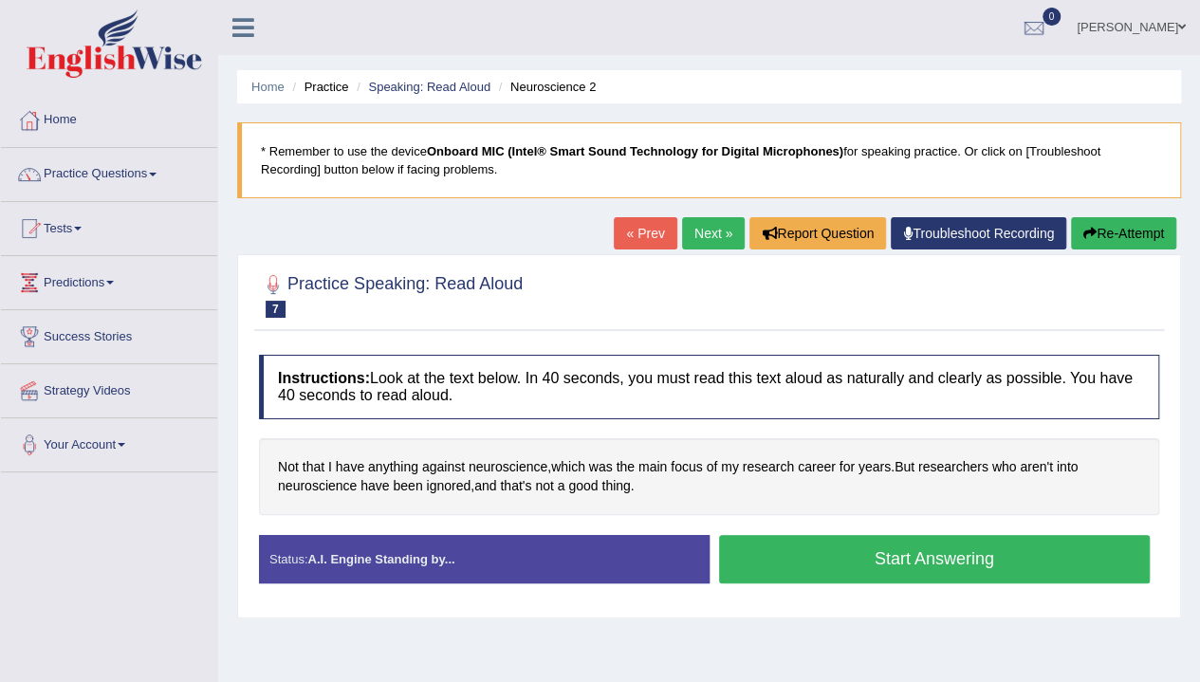
click at [946, 560] on button "Start Answering" at bounding box center [934, 559] width 431 height 48
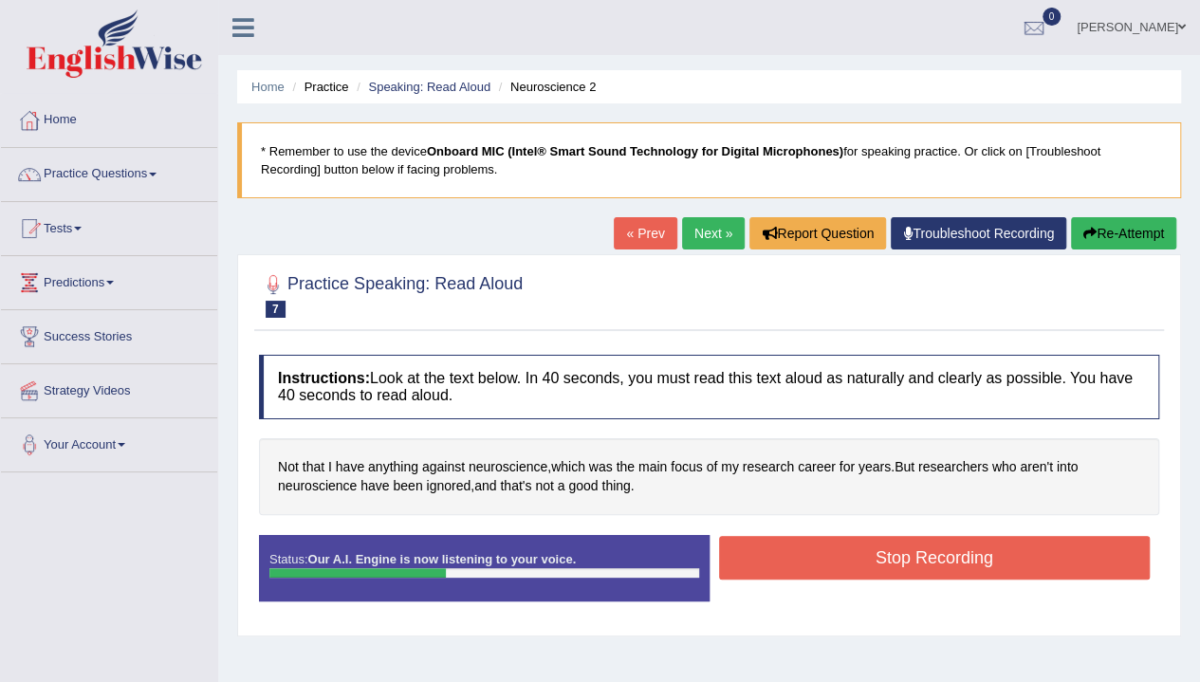
click at [1043, 552] on button "Stop Recording" at bounding box center [934, 558] width 431 height 44
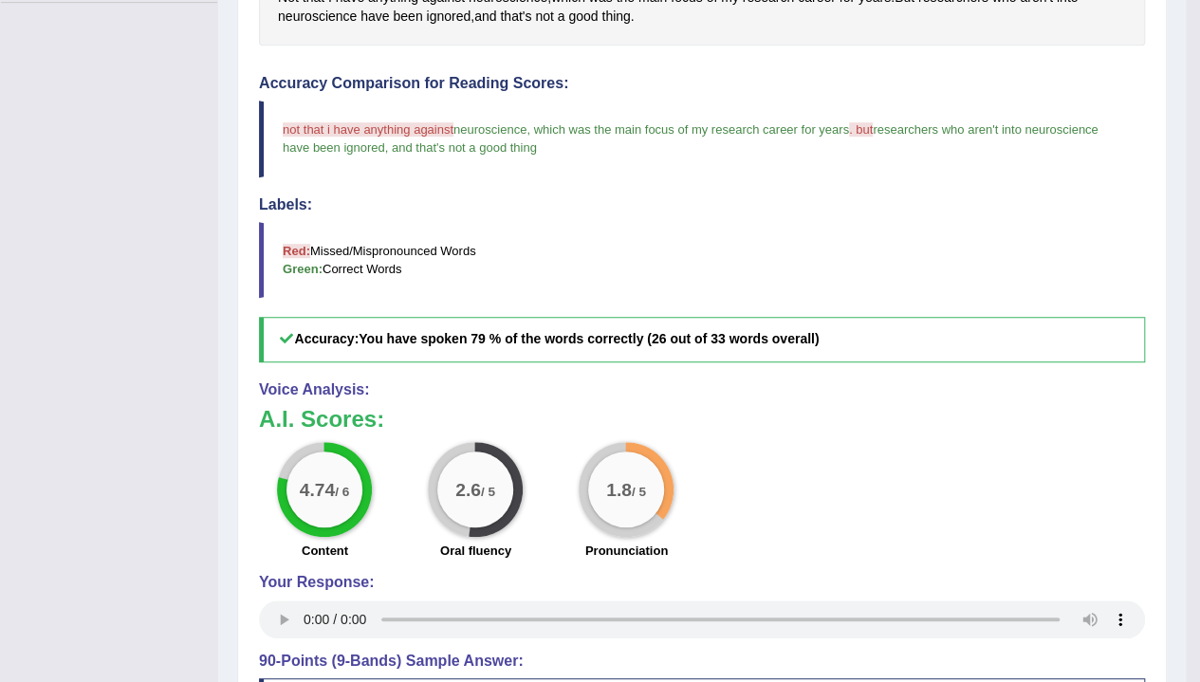
scroll to position [474, 0]
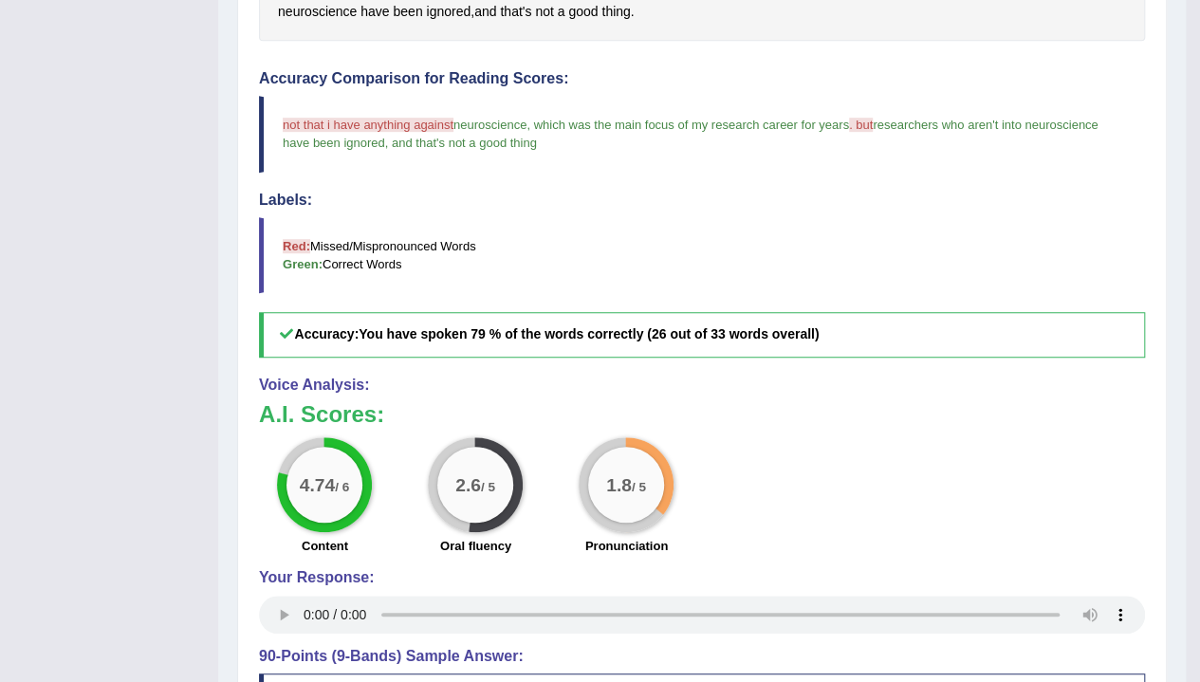
click at [349, 122] on span "not that i have anything against" at bounding box center [368, 125] width 171 height 14
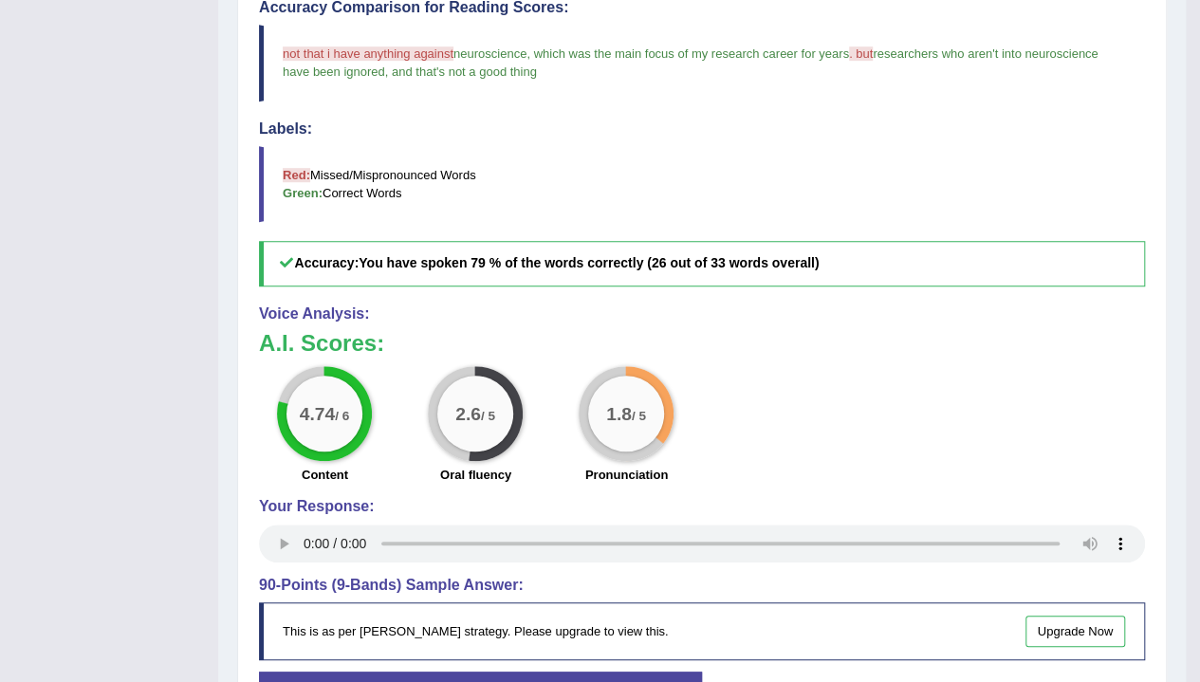
scroll to position [0, 0]
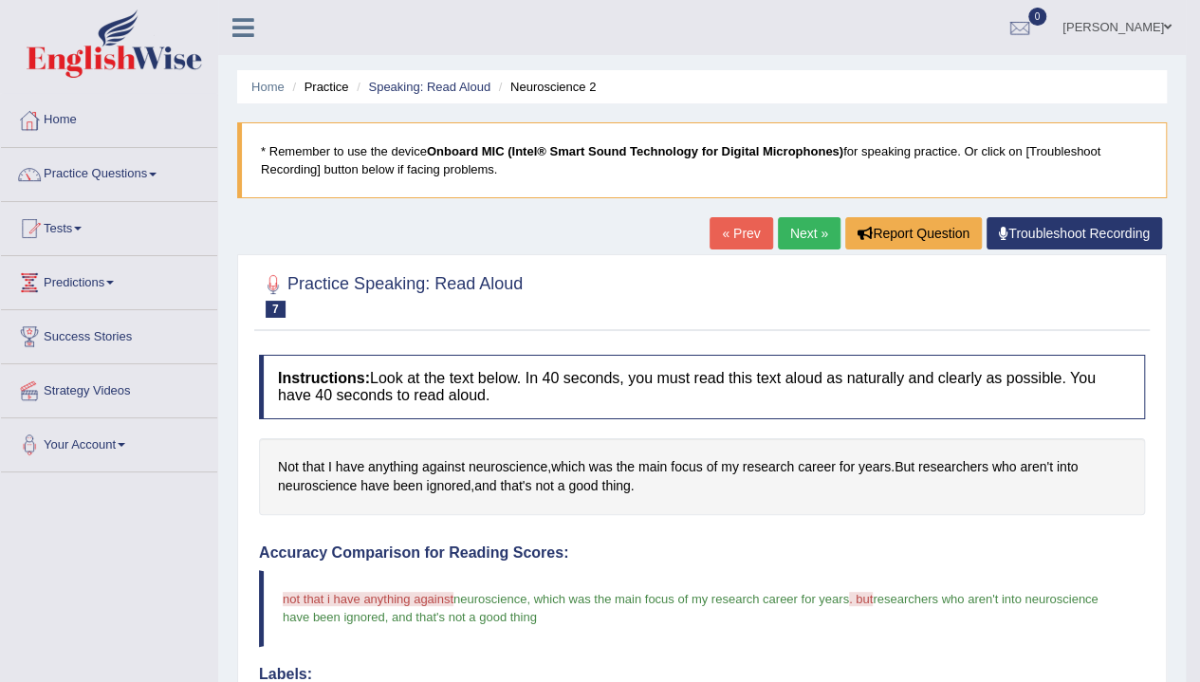
drag, startPoint x: 815, startPoint y: 236, endPoint x: 830, endPoint y: 360, distance: 125.1
click at [815, 236] on link "Next »" at bounding box center [809, 233] width 63 height 32
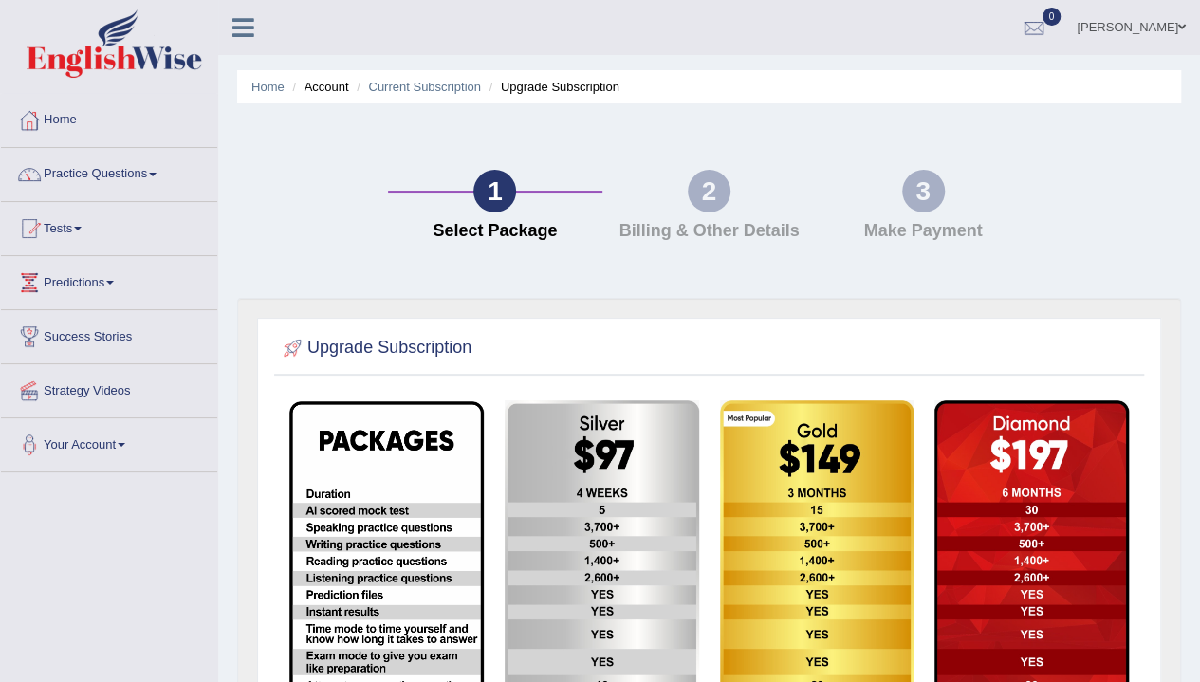
scroll to position [284, 0]
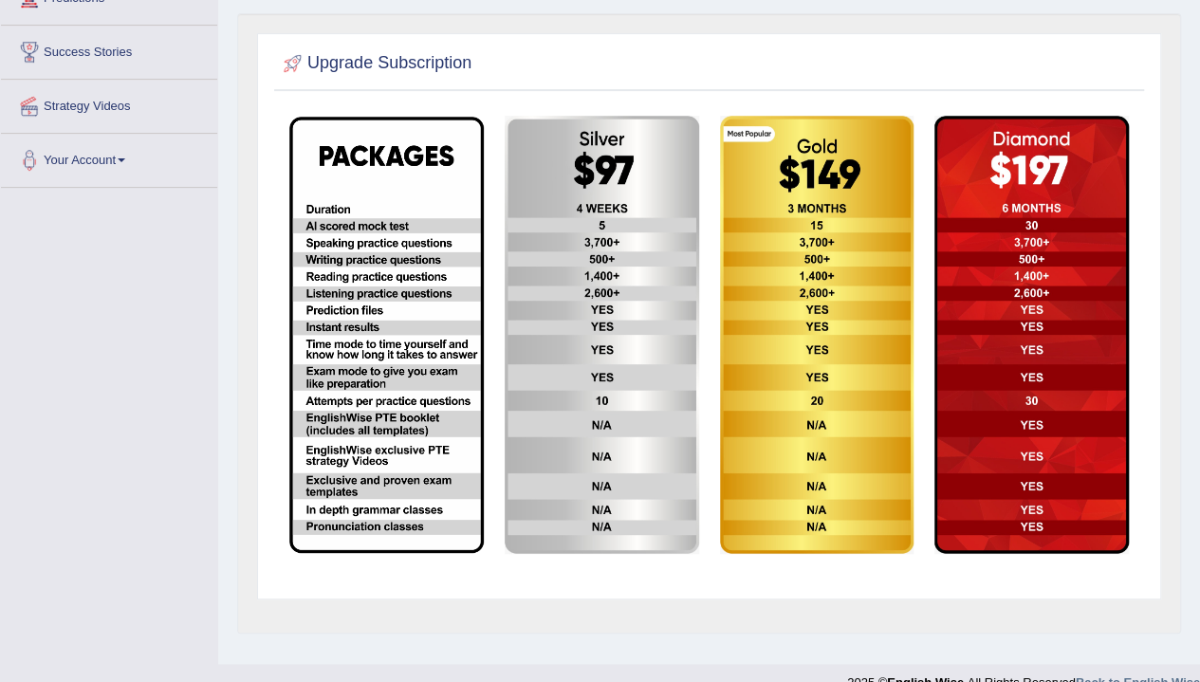
click at [814, 347] on img at bounding box center [817, 335] width 194 height 438
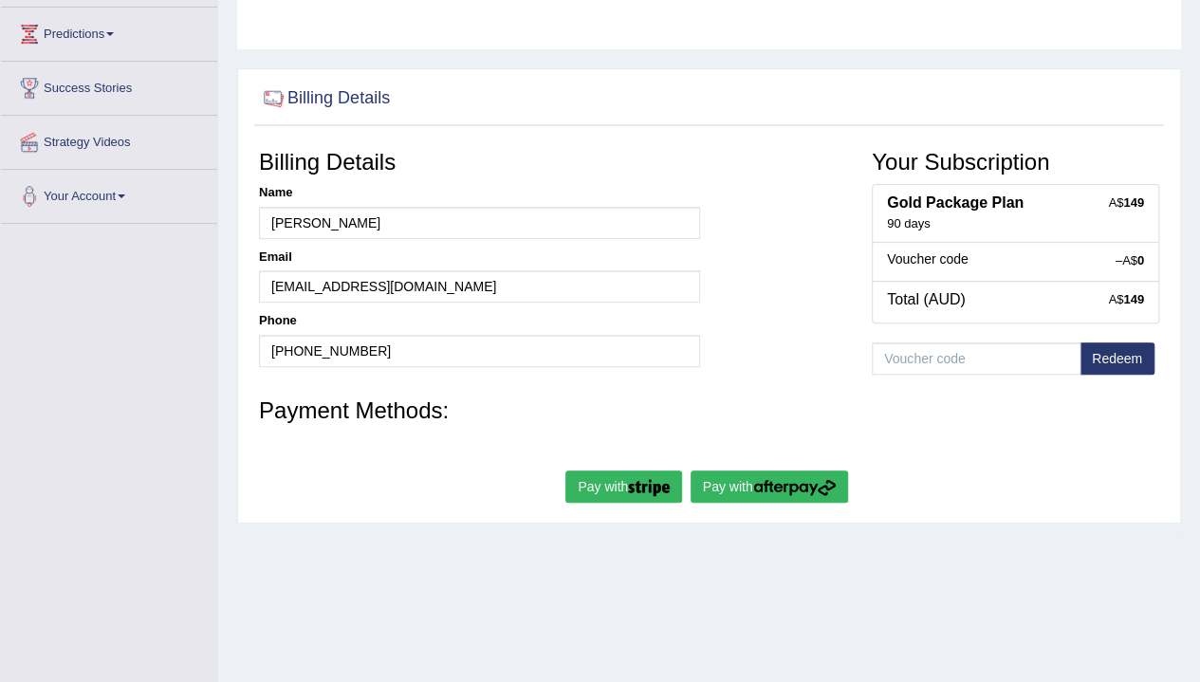
scroll to position [218, 0]
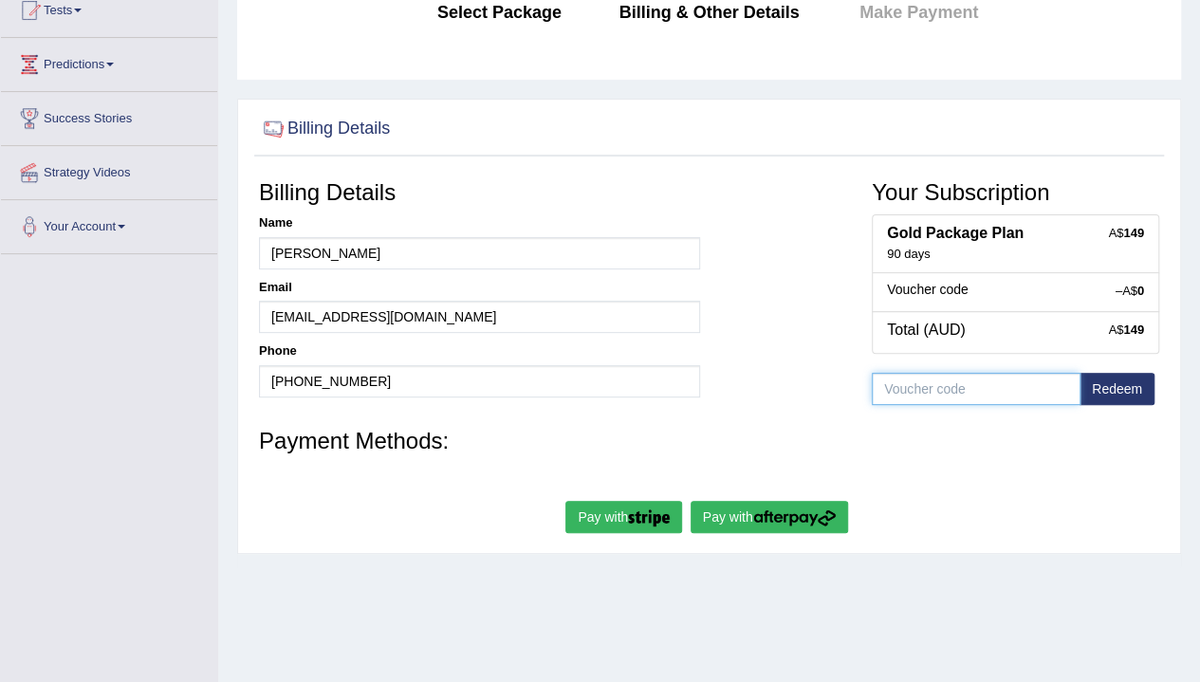
click at [941, 386] on input "text" at bounding box center [975, 389] width 209 height 32
click at [967, 445] on h3 "Payment Methods:" at bounding box center [709, 441] width 900 height 25
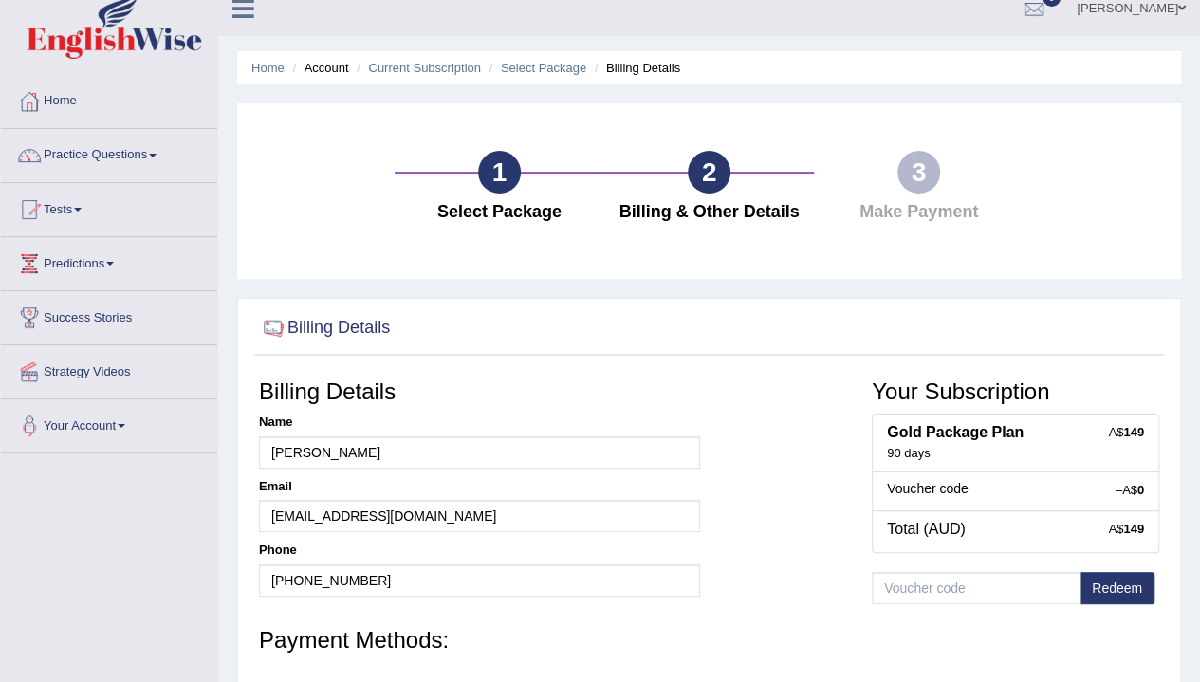
scroll to position [0, 0]
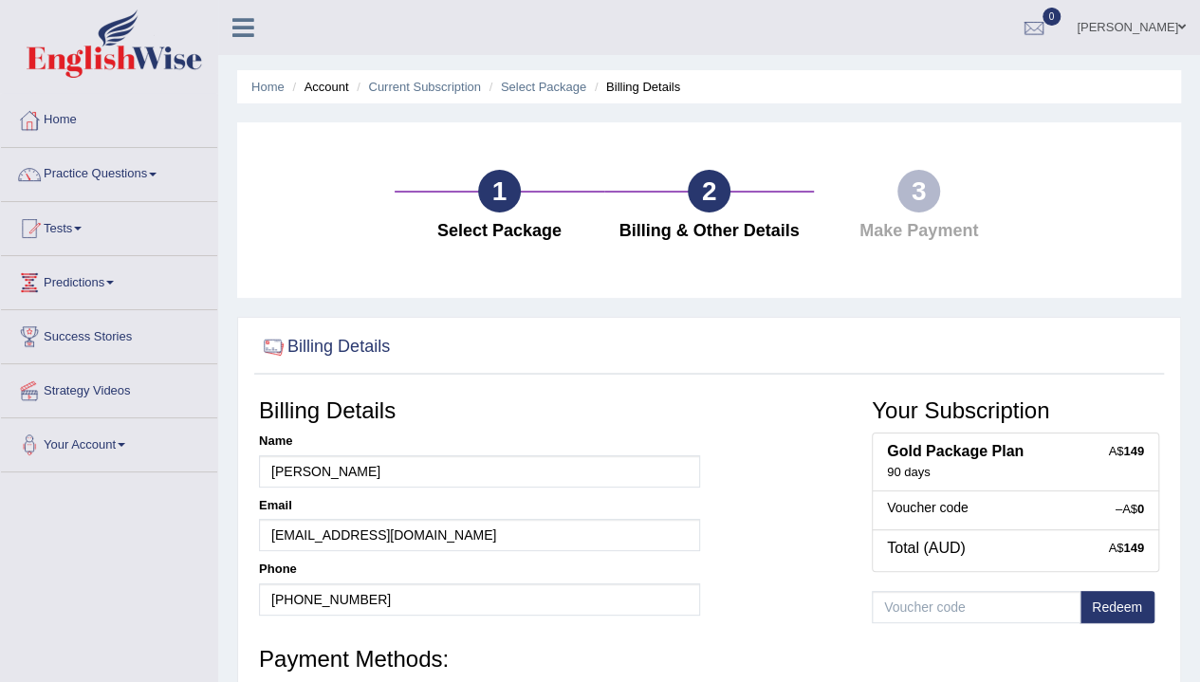
click at [1136, 24] on link "[PERSON_NAME]" at bounding box center [1130, 24] width 137 height 49
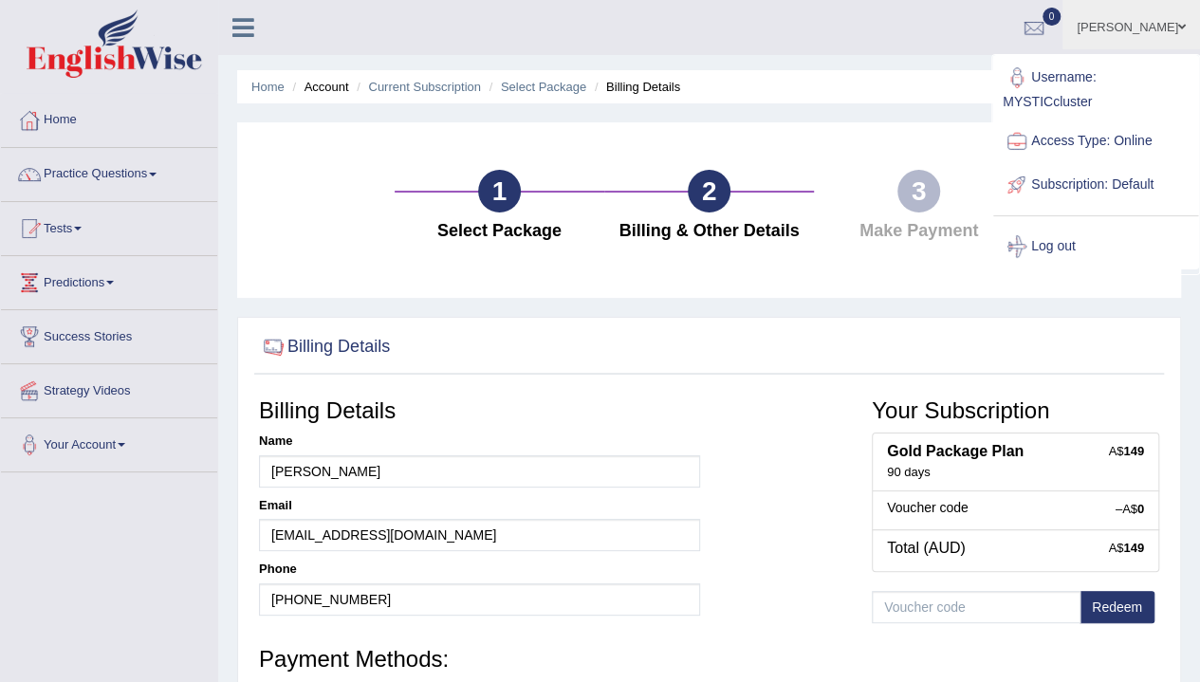
click at [1136, 25] on link "[PERSON_NAME]" at bounding box center [1130, 24] width 137 height 49
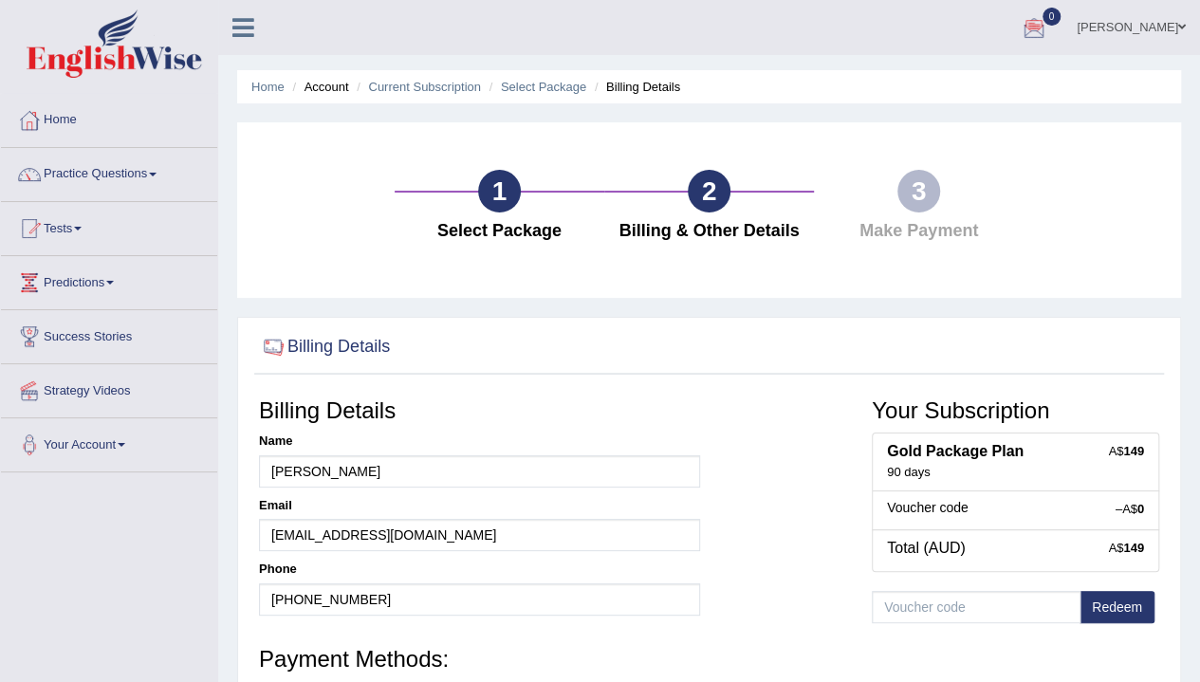
click at [918, 408] on h3 "Your Subscription" at bounding box center [1014, 410] width 287 height 25
